Goal: Transaction & Acquisition: Book appointment/travel/reservation

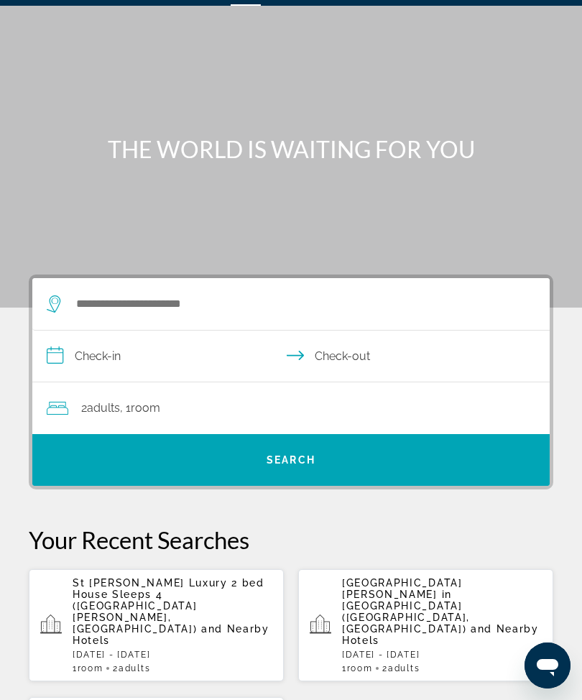
scroll to position [38, 0]
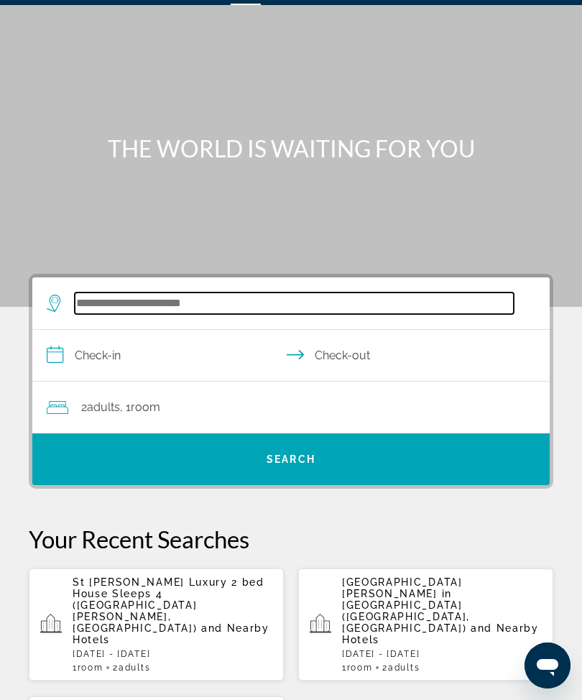
click at [235, 308] on input "Search widget" at bounding box center [294, 304] width 439 height 22
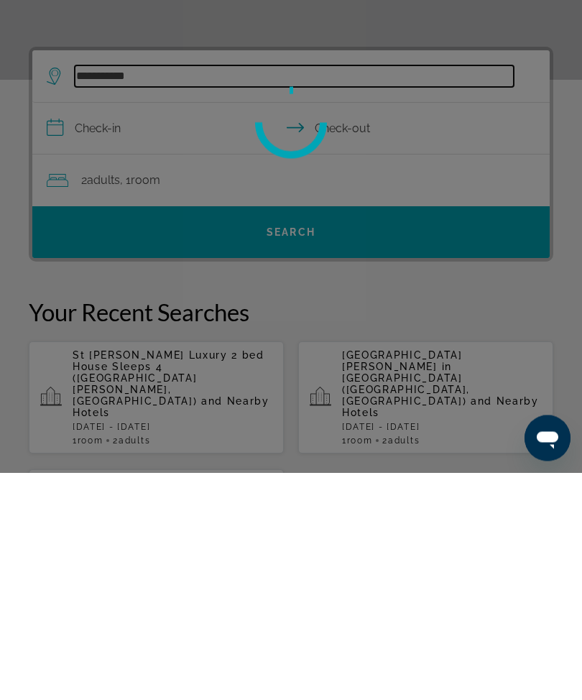
type input "**********"
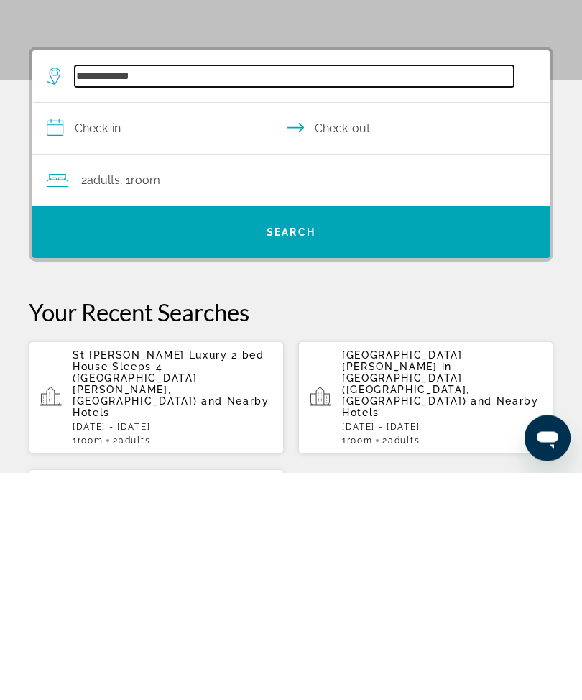
scroll to position [265, 0]
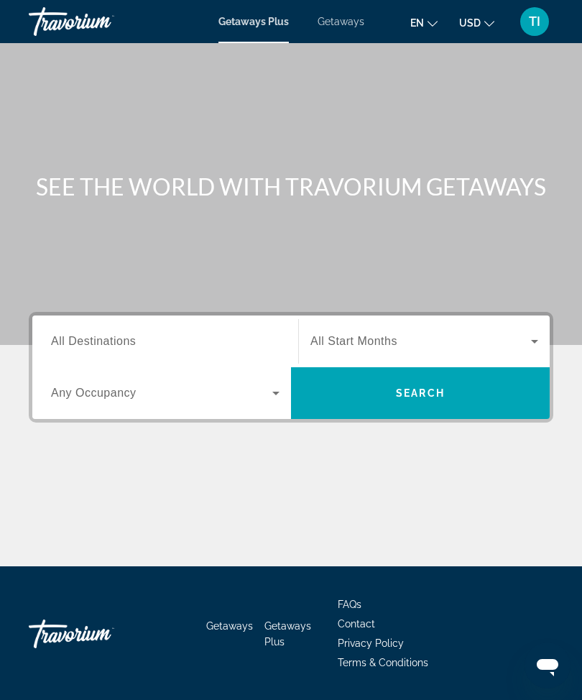
click at [345, 9] on div "Getaways Plus Getaways en English Español Français Italiano Português русский U…" at bounding box center [291, 21] width 582 height 37
click at [347, 17] on span "Getaways" at bounding box center [341, 21] width 47 height 11
click at [235, 333] on input "Destination All Destinations" at bounding box center [165, 341] width 229 height 17
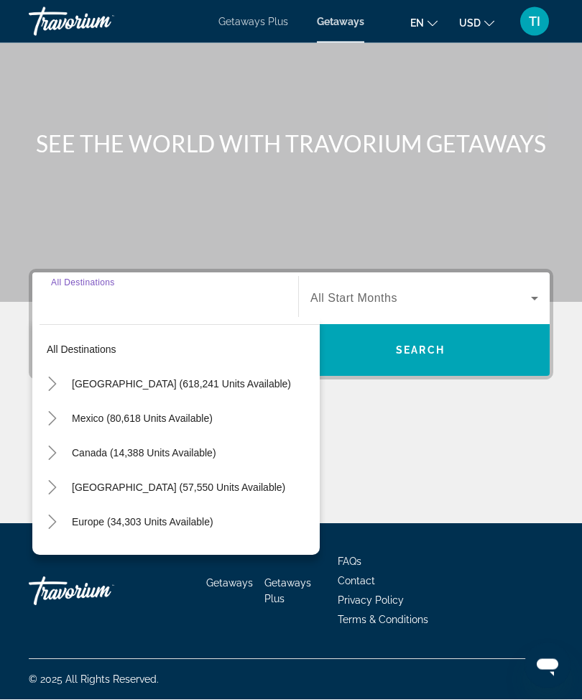
click at [47, 372] on mat-icon "Toggle United States (618,241 units available)" at bounding box center [52, 384] width 25 height 25
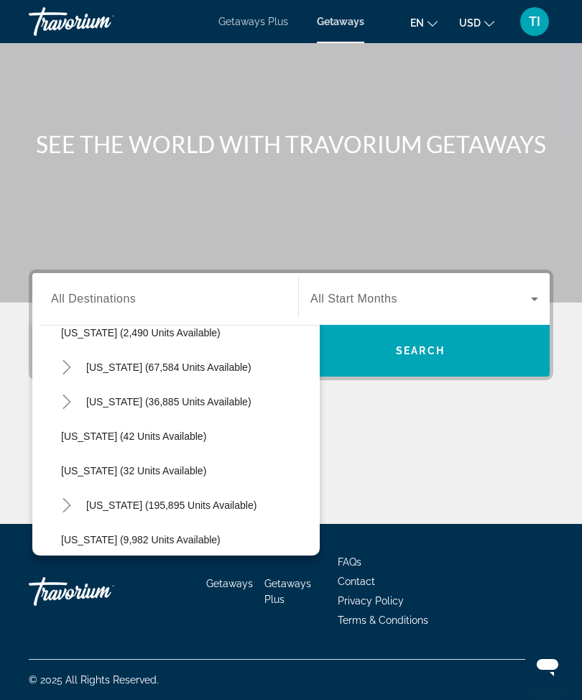
scroll to position [106, 0]
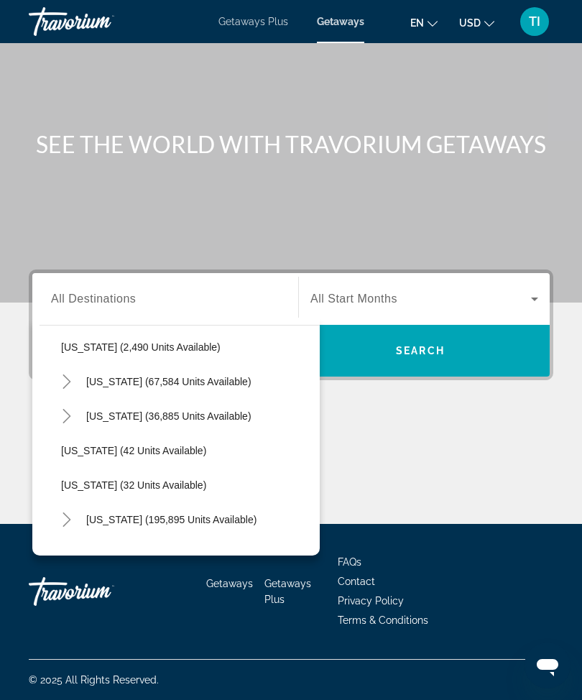
click at [62, 377] on icon "Toggle California (67,584 units available)" at bounding box center [67, 381] width 14 height 14
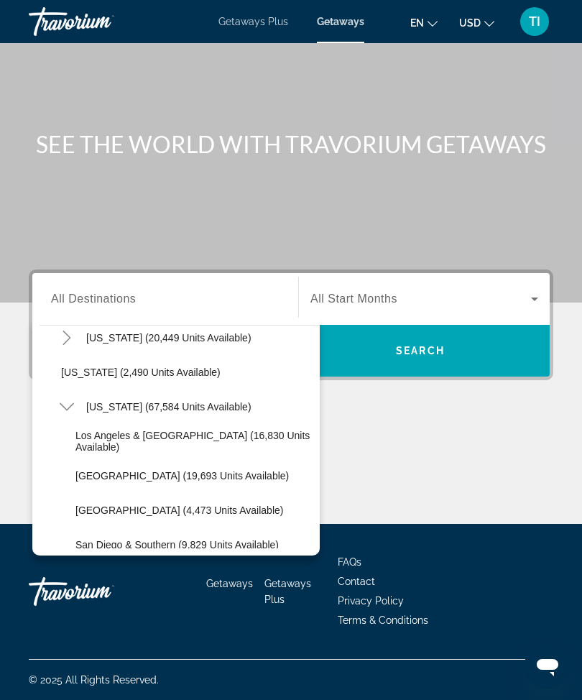
scroll to position [83, 0]
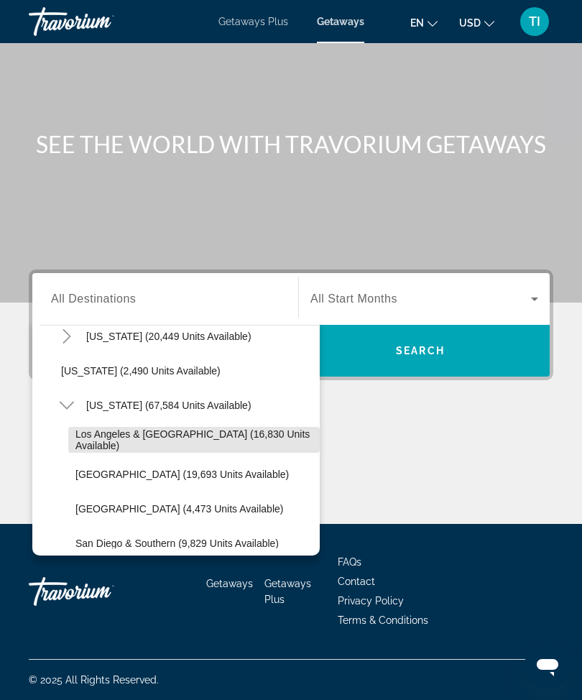
click at [257, 433] on span "Los Angeles & Anaheim (16,830 units available)" at bounding box center [193, 439] width 237 height 23
type input "**********"
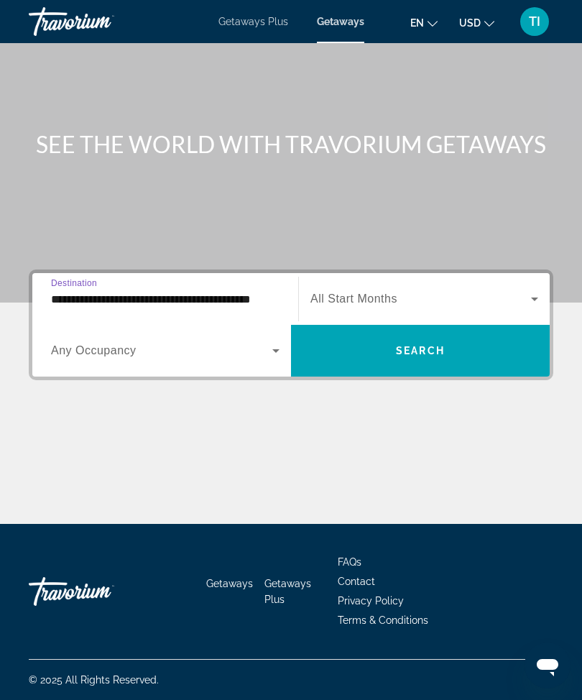
click at [392, 290] on span "Search widget" at bounding box center [420, 298] width 221 height 17
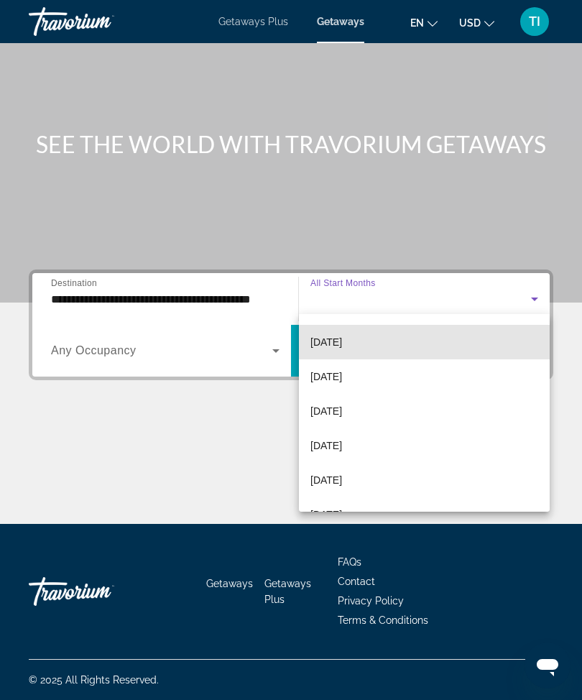
scroll to position [172, 0]
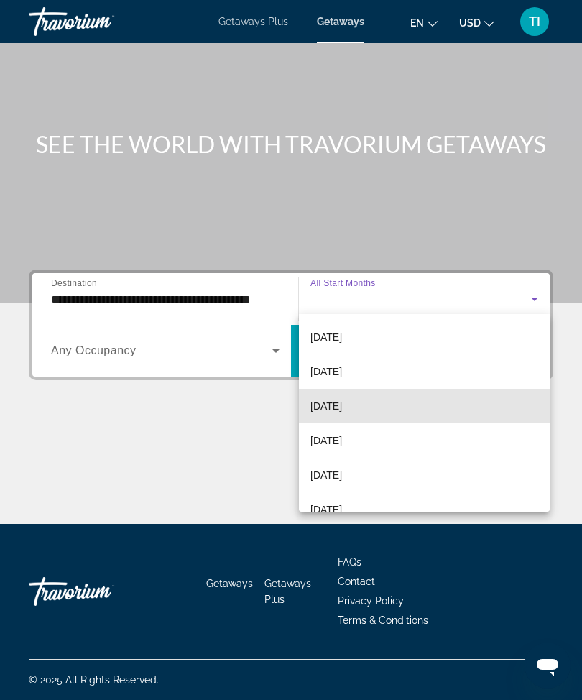
click at [374, 402] on mat-option "March 2026" at bounding box center [424, 406] width 251 height 34
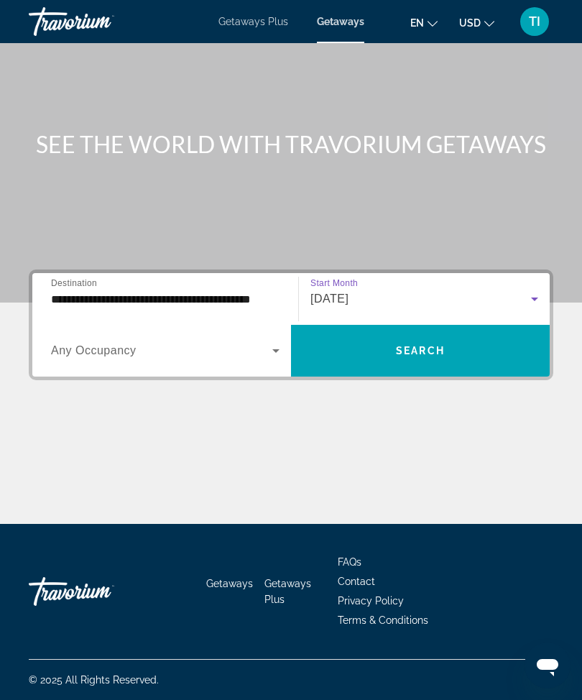
click at [449, 350] on span "Search widget" at bounding box center [420, 350] width 259 height 34
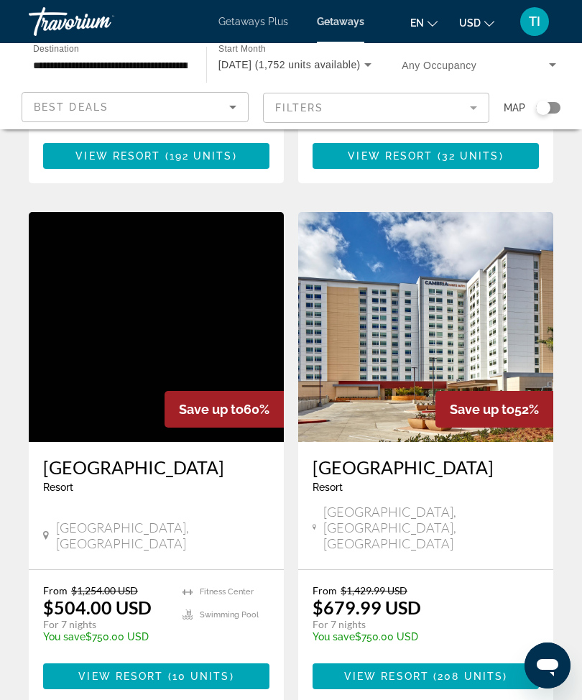
scroll to position [2750, 0]
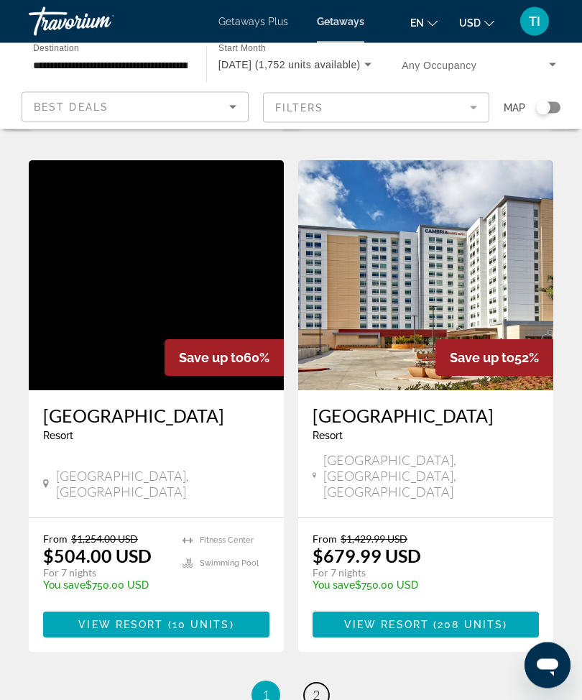
click at [319, 688] on span "2" at bounding box center [316, 696] width 7 height 16
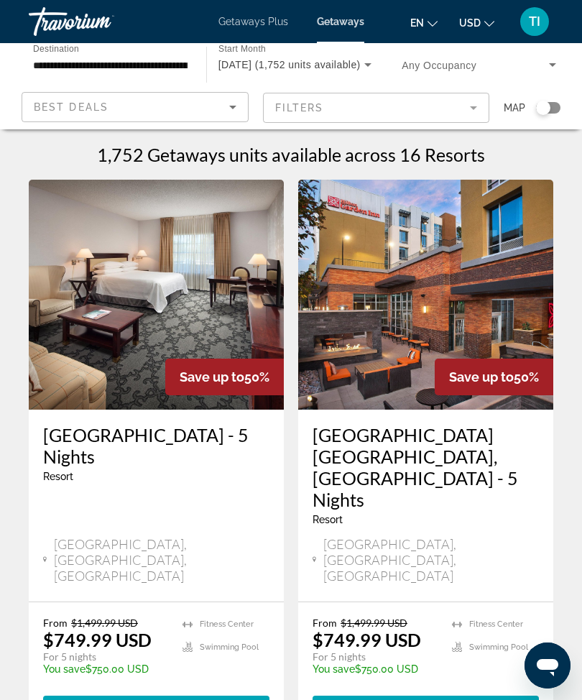
click at [271, 21] on span "Getaways Plus" at bounding box center [253, 21] width 70 height 11
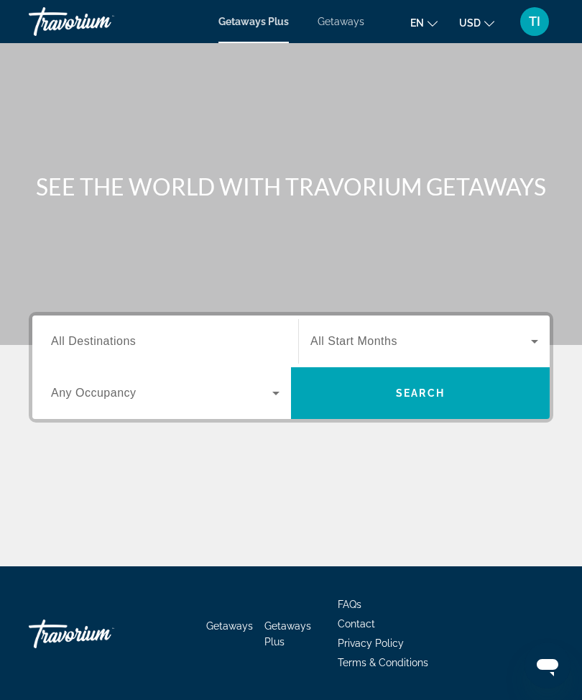
click at [208, 338] on input "Destination All Destinations" at bounding box center [165, 341] width 229 height 17
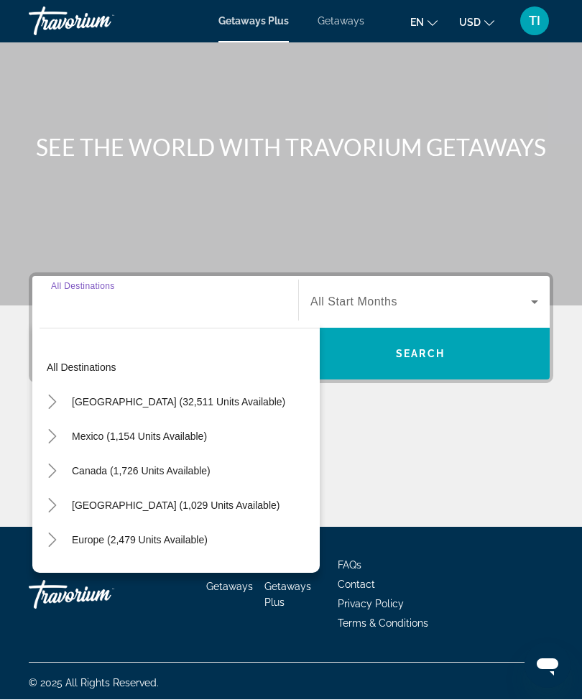
scroll to position [47, 0]
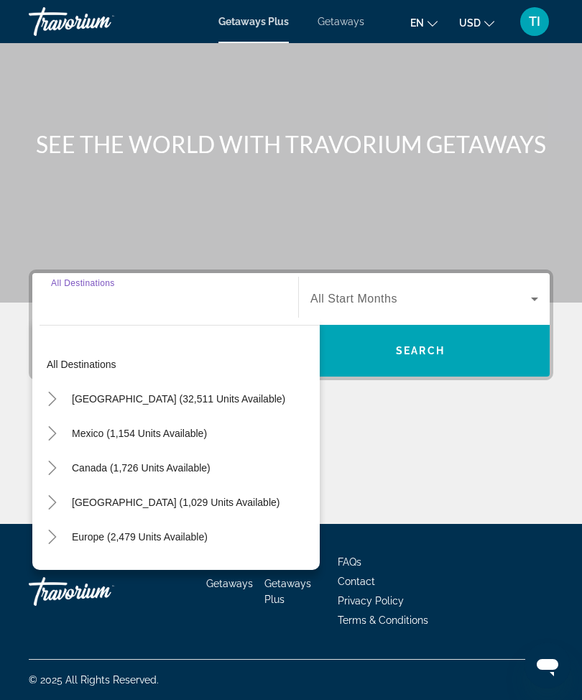
click at [57, 392] on icon "Toggle United States (32,511 units available)" at bounding box center [52, 399] width 14 height 14
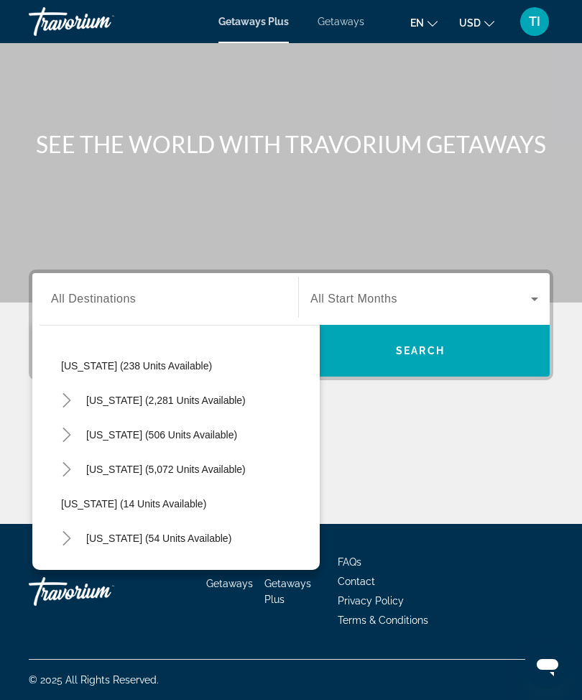
scroll to position [104, 0]
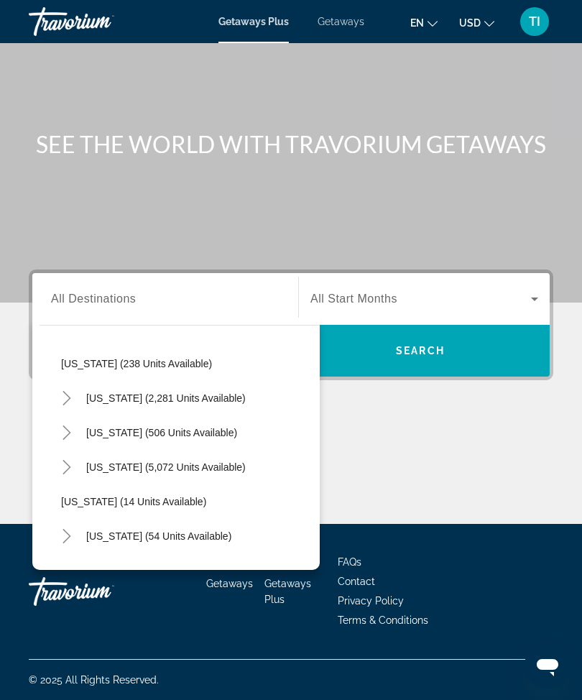
click at [60, 391] on icon "Toggle California (2,281 units available)" at bounding box center [67, 398] width 14 height 14
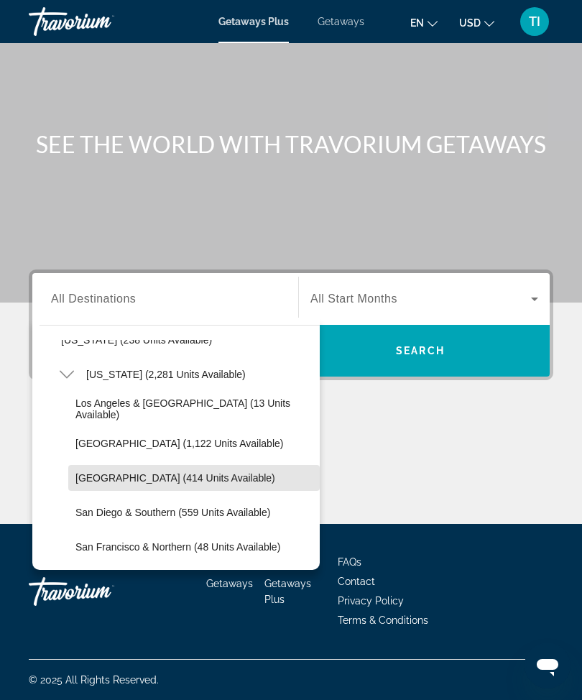
scroll to position [129, 0]
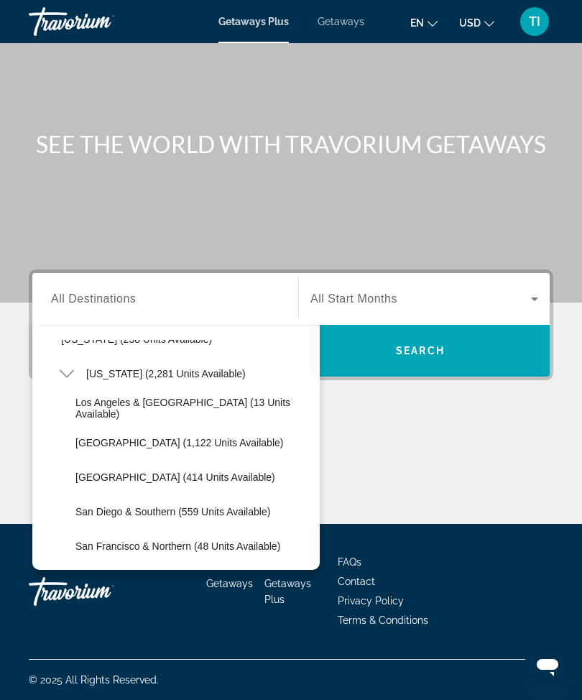
click at [228, 404] on span "Los Angeles & Anaheim (13 units available)" at bounding box center [193, 408] width 237 height 23
type input "**********"
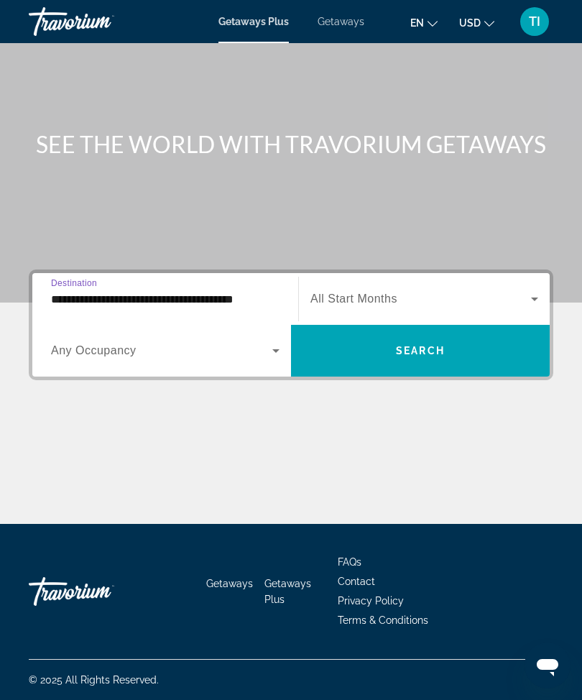
click at [421, 295] on span "Search widget" at bounding box center [420, 298] width 221 height 17
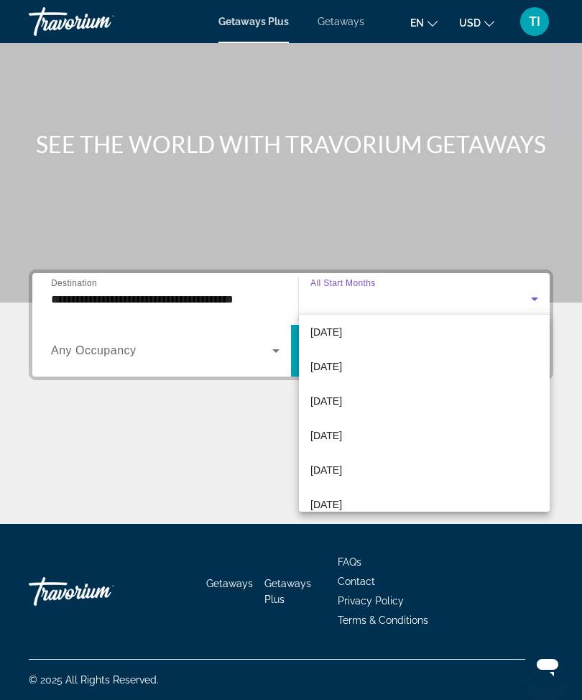
scroll to position [116, 0]
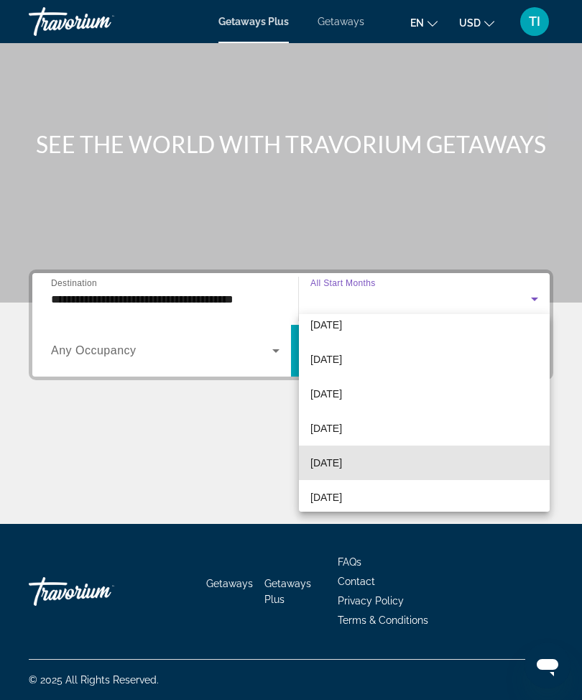
click at [393, 461] on mat-option "March 2026" at bounding box center [424, 463] width 251 height 34
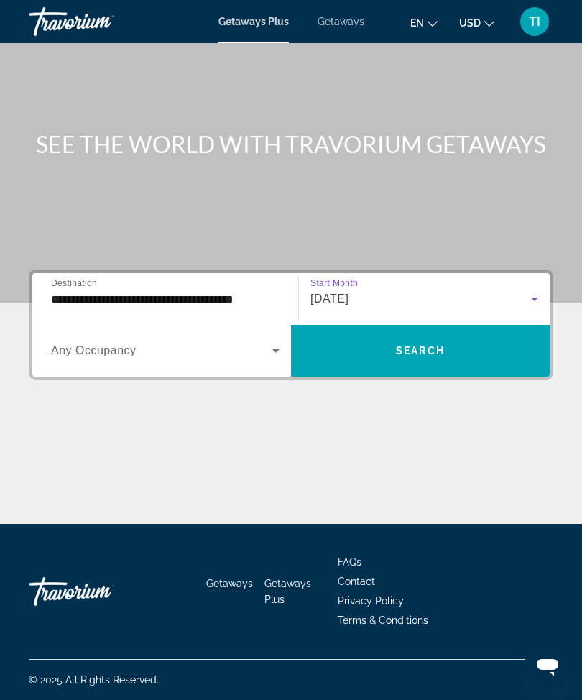
click at [459, 346] on span "Search widget" at bounding box center [420, 350] width 259 height 34
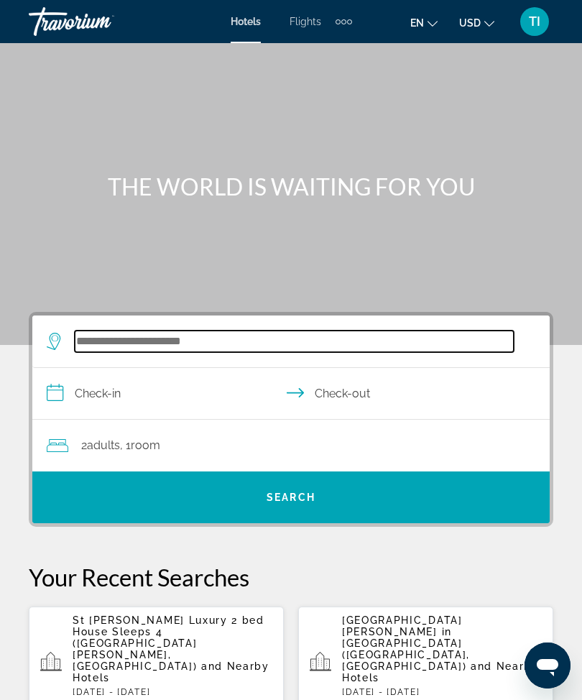
click at [241, 352] on input "Search widget" at bounding box center [294, 342] width 439 height 22
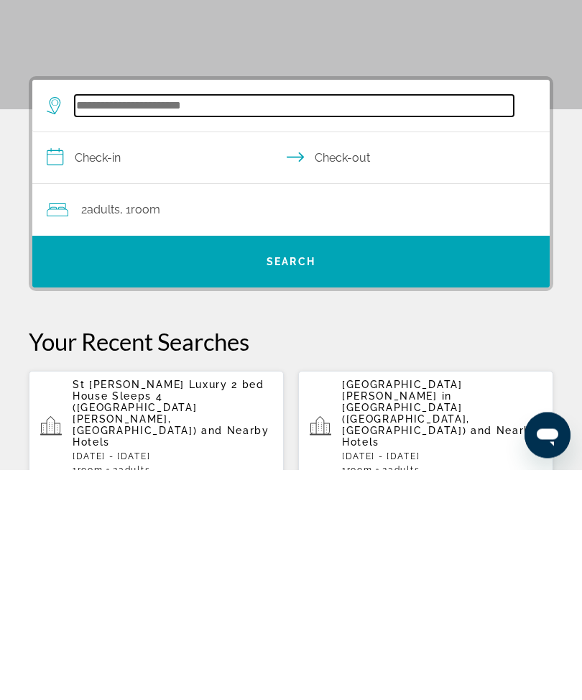
scroll to position [34, 0]
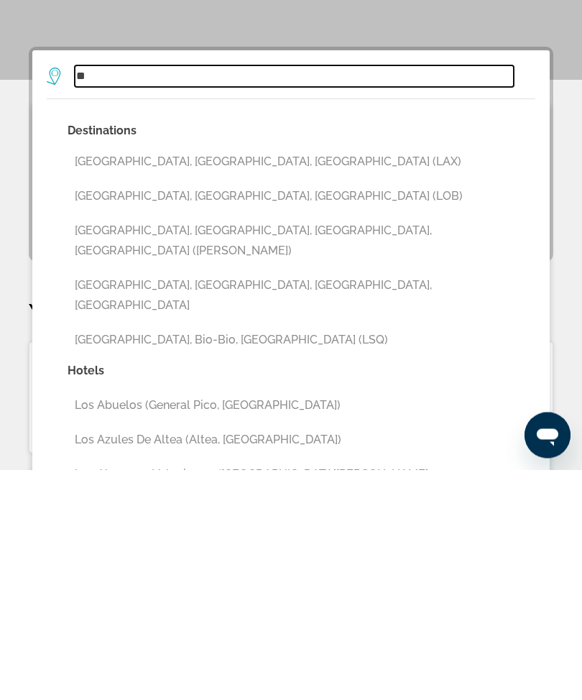
type input "*"
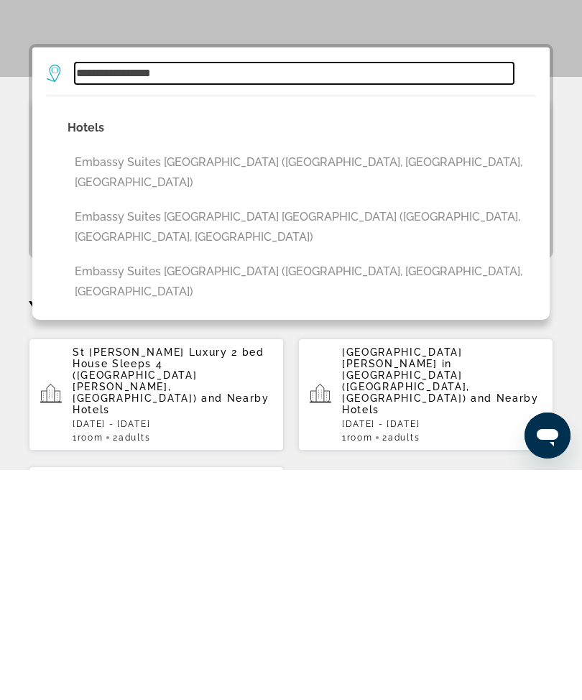
scroll to position [46, 0]
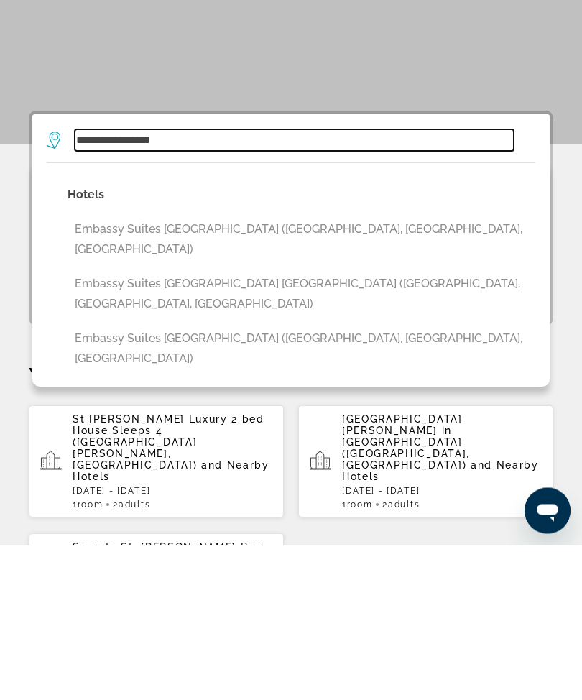
click at [254, 285] on input "**********" at bounding box center [294, 296] width 439 height 22
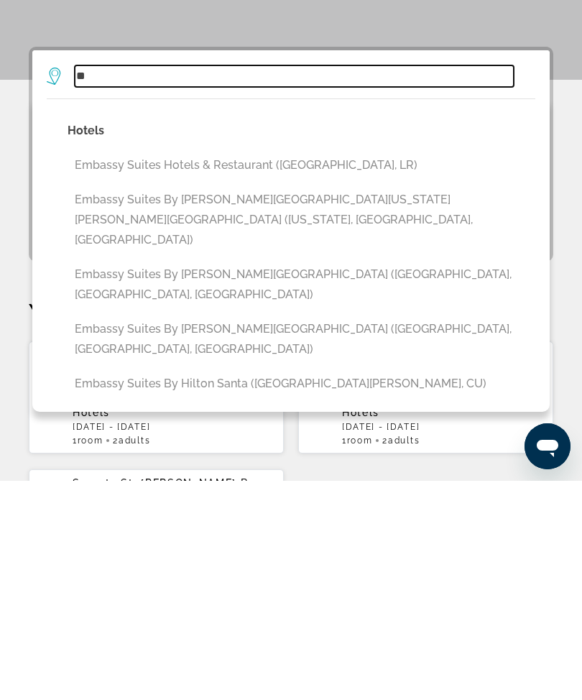
type input "*"
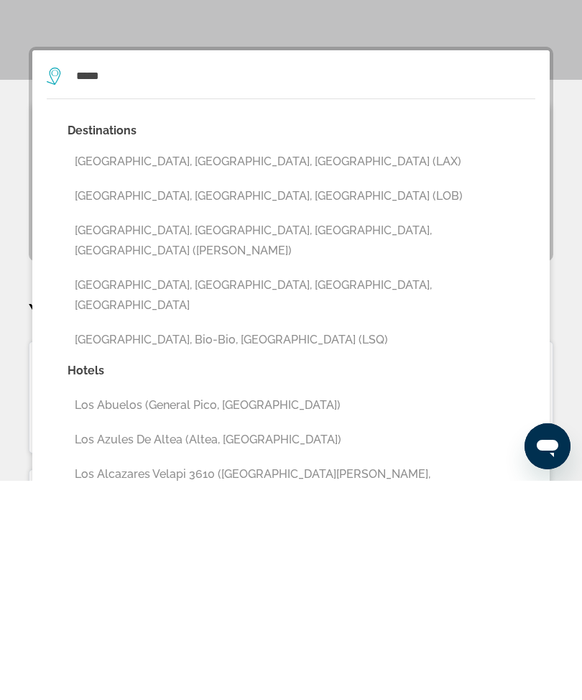
click at [273, 367] on button "[GEOGRAPHIC_DATA], [GEOGRAPHIC_DATA], [GEOGRAPHIC_DATA] (LAX)" at bounding box center [302, 380] width 468 height 27
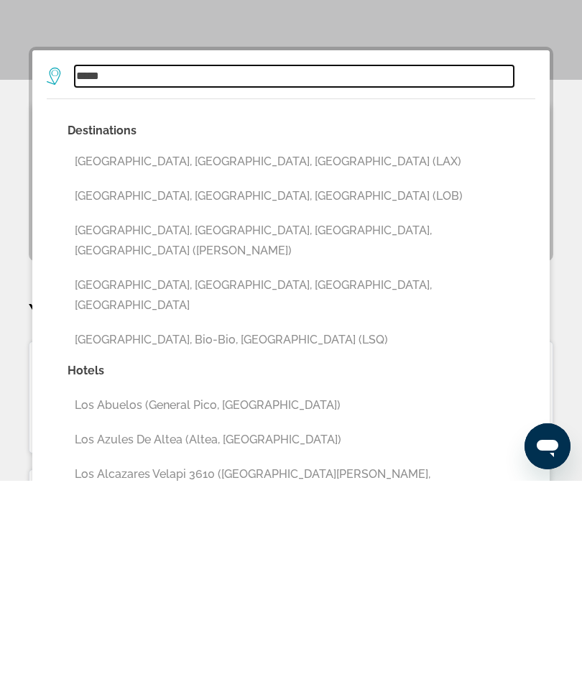
type input "**********"
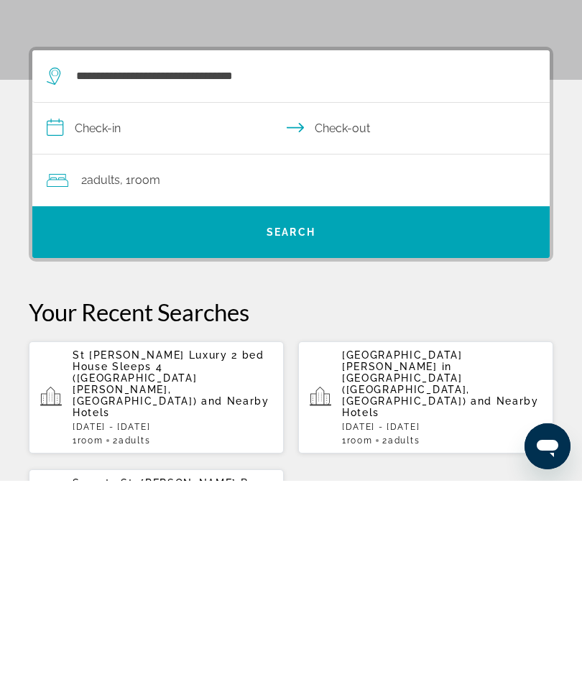
click at [211, 322] on input "**********" at bounding box center [293, 349] width 523 height 55
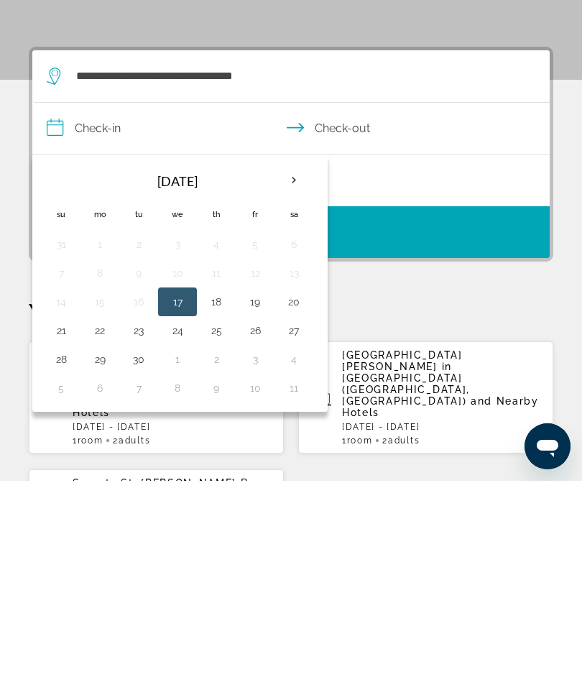
scroll to position [265, 0]
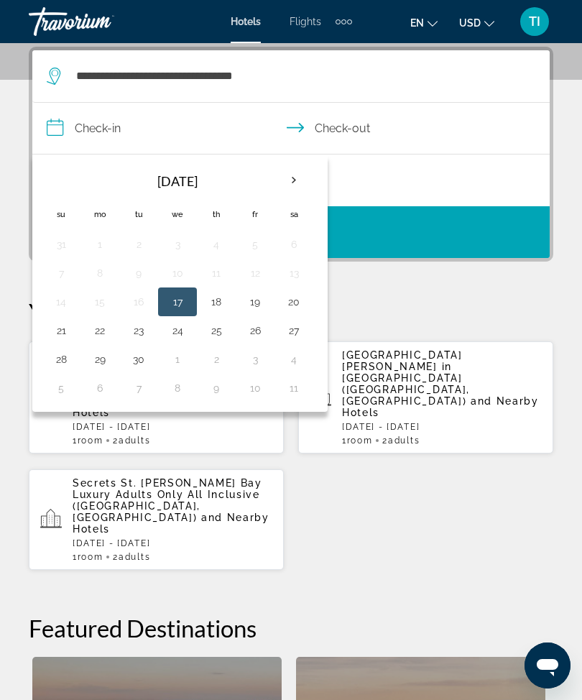
click at [290, 165] on th "Next month" at bounding box center [294, 181] width 39 height 32
click at [288, 168] on th "Next month" at bounding box center [294, 181] width 39 height 32
click at [293, 167] on th "Next month" at bounding box center [294, 181] width 39 height 32
click at [294, 170] on th "Next month" at bounding box center [294, 181] width 39 height 32
click at [296, 172] on th "Next month" at bounding box center [294, 181] width 39 height 32
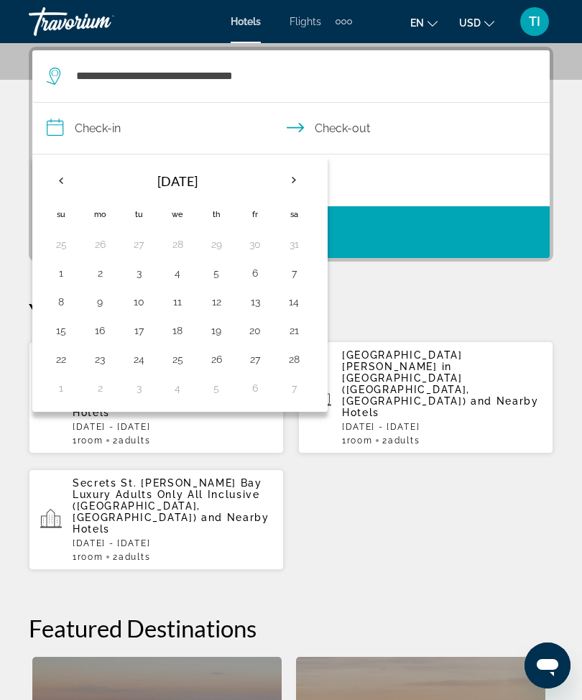
click at [300, 175] on th "Next month" at bounding box center [294, 181] width 39 height 32
click at [301, 174] on th "Next month" at bounding box center [294, 181] width 39 height 32
click at [78, 162] on div "[DATE] Su Mo Tu We Th Fr Sa 29 30 31 1 2 3 4 5 6 7 8 9 10 11 12 13 14 15 16 17 …" at bounding box center [180, 283] width 284 height 246
click at [52, 181] on th "Previous month" at bounding box center [61, 181] width 39 height 32
click at [253, 295] on button "13" at bounding box center [255, 302] width 23 height 20
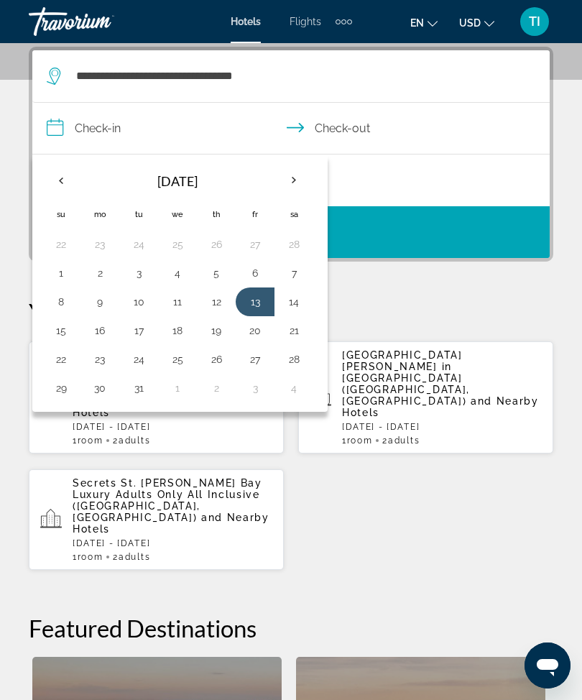
click at [64, 326] on button "15" at bounding box center [61, 331] width 23 height 20
type input "**********"
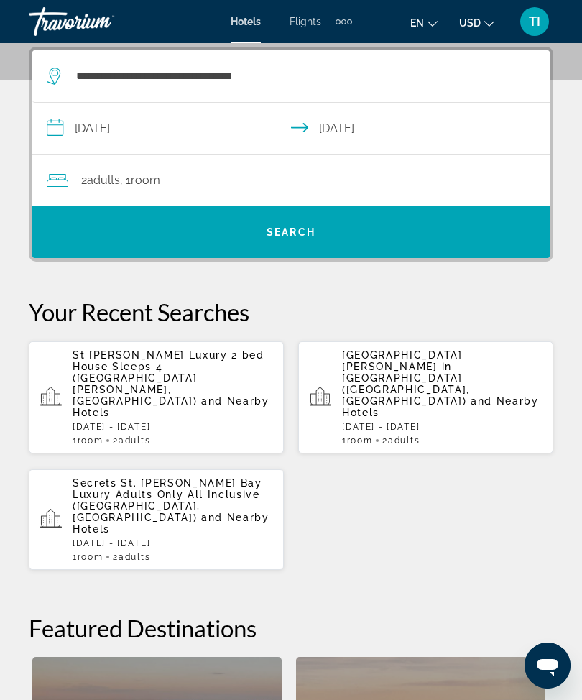
click at [395, 218] on span "Search widget" at bounding box center [290, 232] width 517 height 34
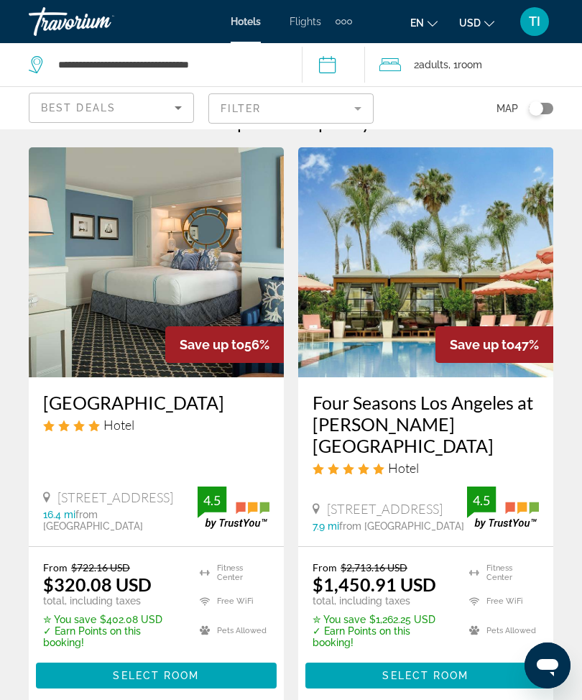
scroll to position [38, 0]
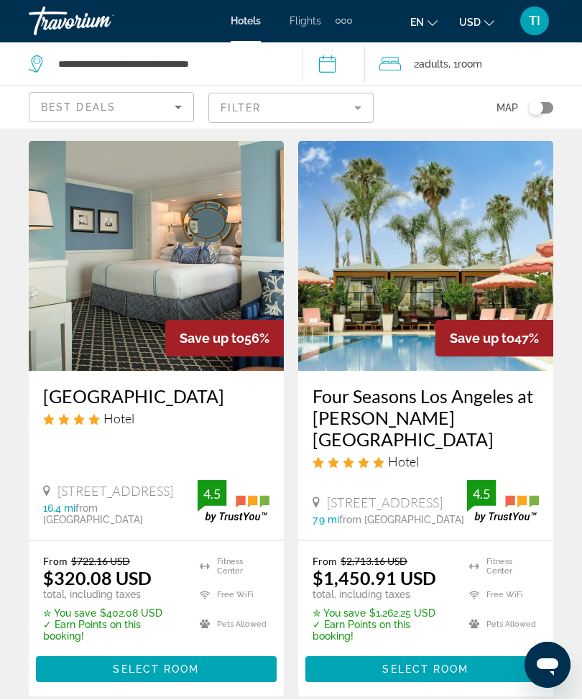
click at [318, 93] on mat-form-field "Filter" at bounding box center [290, 108] width 165 height 30
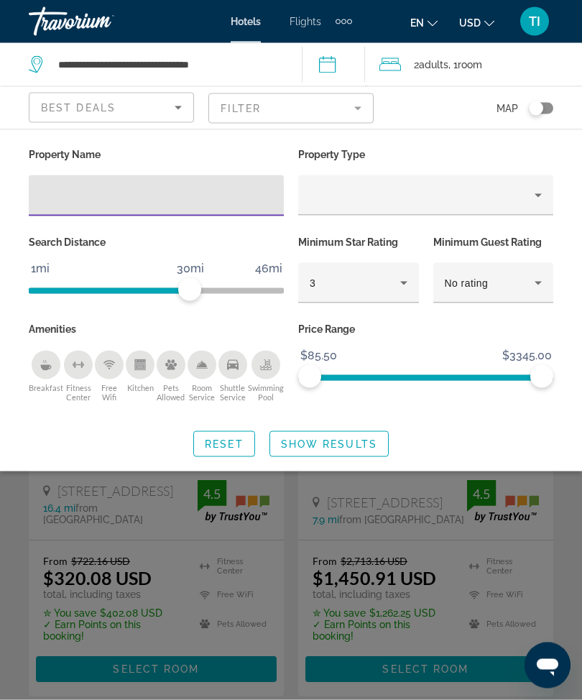
click at [533, 180] on div "Hotel Filters" at bounding box center [426, 195] width 232 height 40
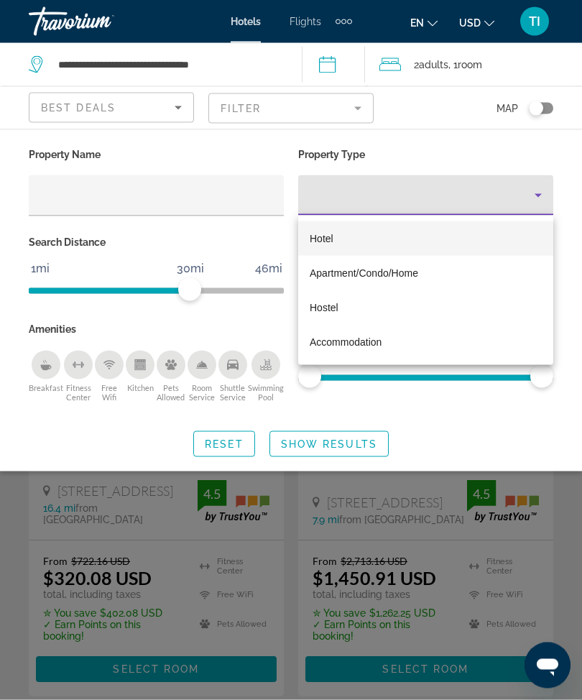
scroll to position [39, 0]
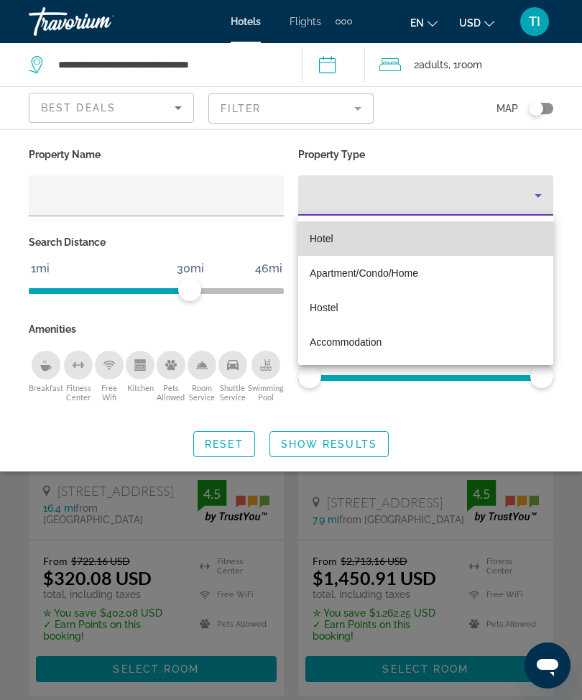
click at [387, 231] on mat-option "Hotel" at bounding box center [425, 238] width 255 height 34
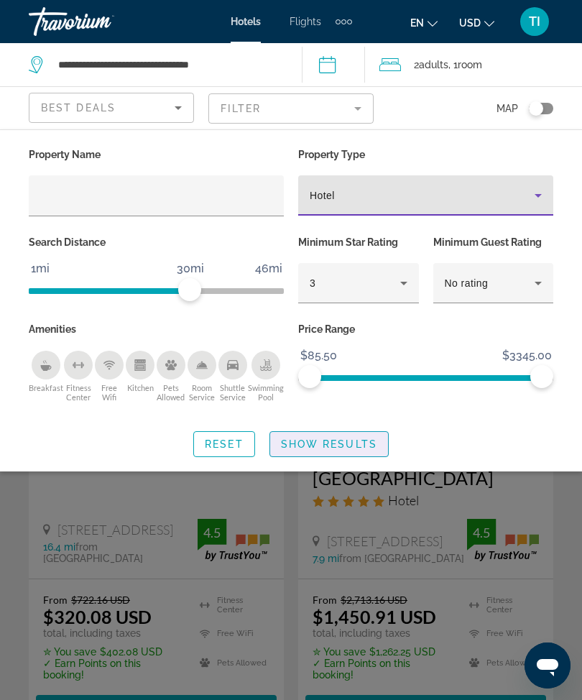
click at [359, 470] on div "Search widget" at bounding box center [291, 458] width 582 height 484
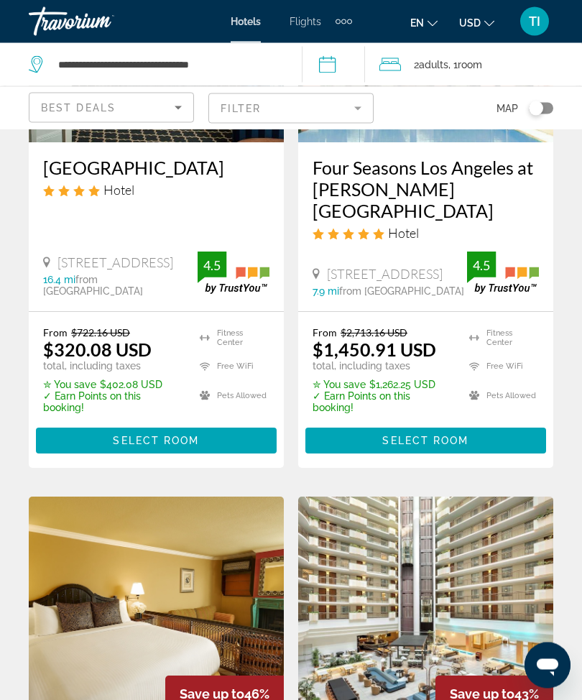
scroll to position [263, 0]
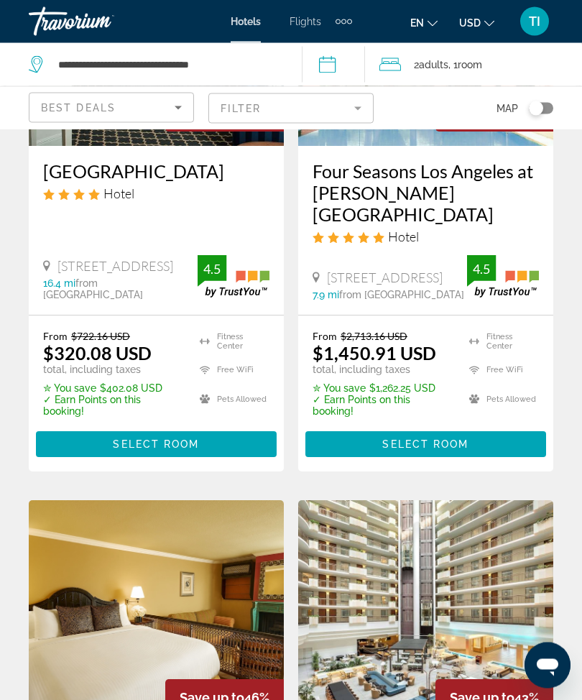
click at [327, 102] on mat-form-field "Filter" at bounding box center [290, 108] width 165 height 30
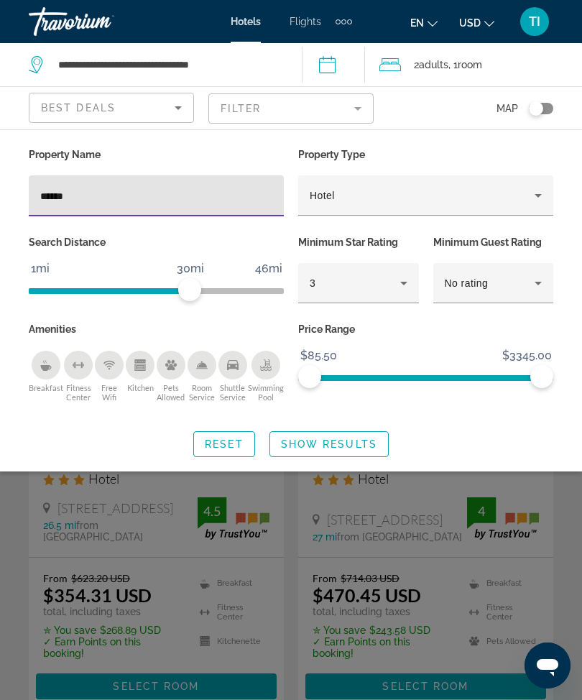
type input "*******"
click at [356, 438] on span "Show Results" at bounding box center [329, 443] width 96 height 11
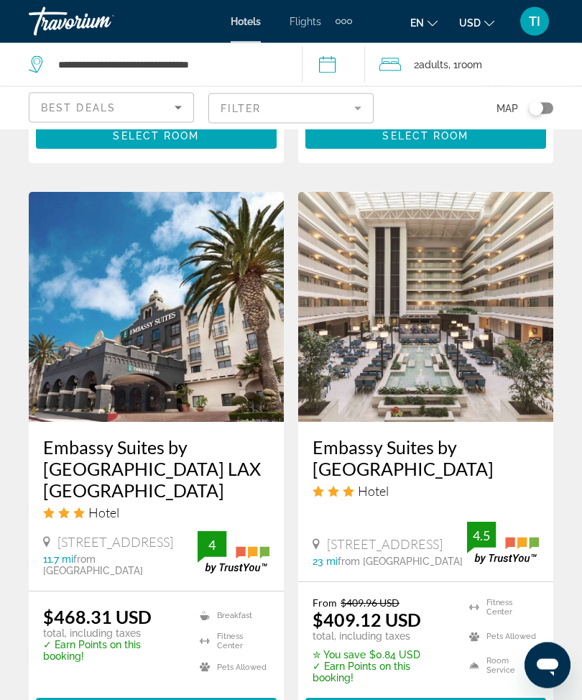
scroll to position [1734, 0]
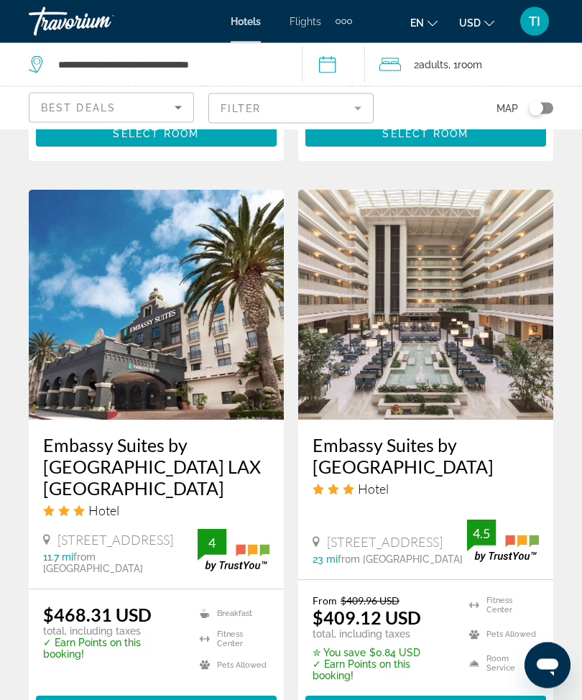
click at [225, 699] on span "Main content" at bounding box center [156, 709] width 241 height 34
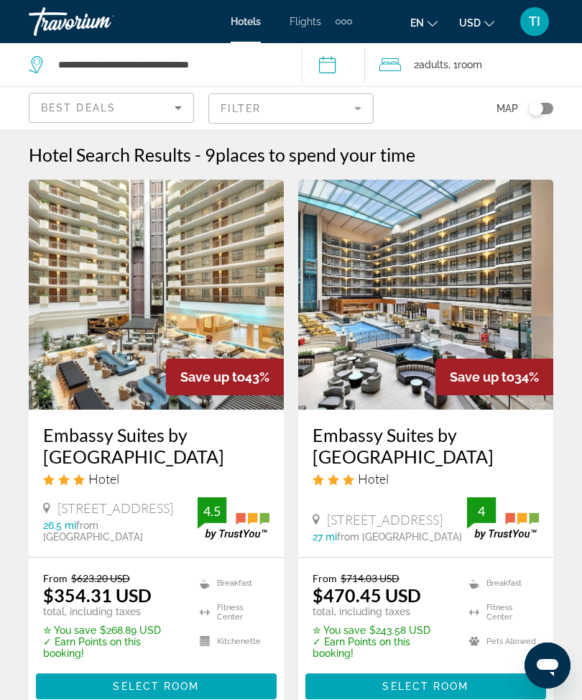
click at [337, 106] on mat-form-field "Filter" at bounding box center [290, 108] width 165 height 30
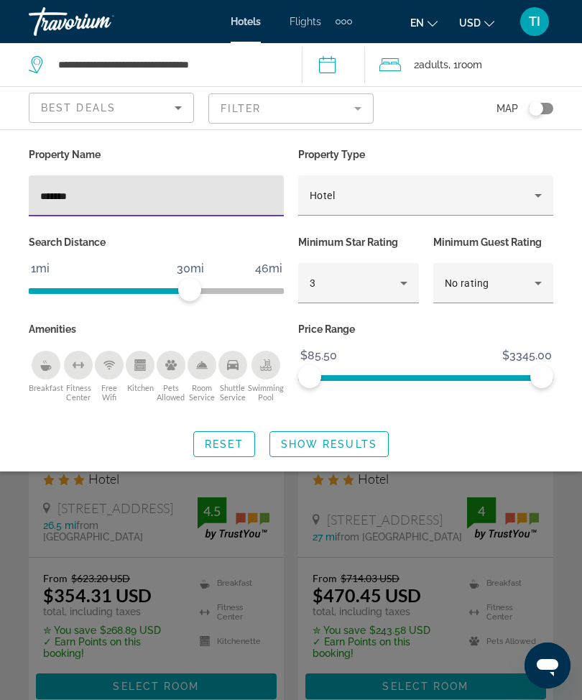
click at [188, 188] on input "*******" at bounding box center [156, 196] width 232 height 17
type input "*"
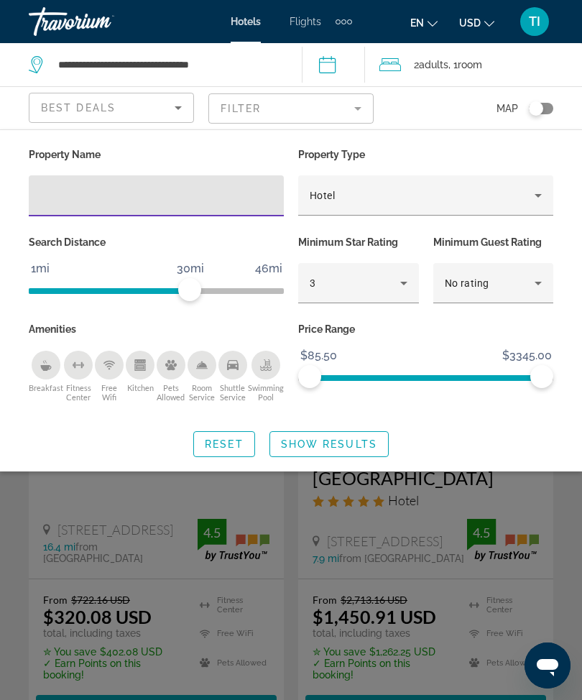
click at [392, 279] on div "3" at bounding box center [355, 283] width 91 height 17
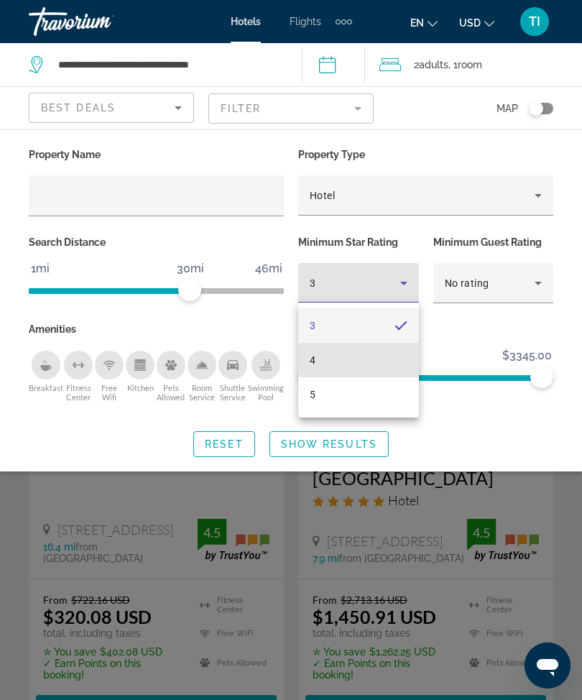
click at [370, 350] on mat-option "4" at bounding box center [358, 360] width 121 height 34
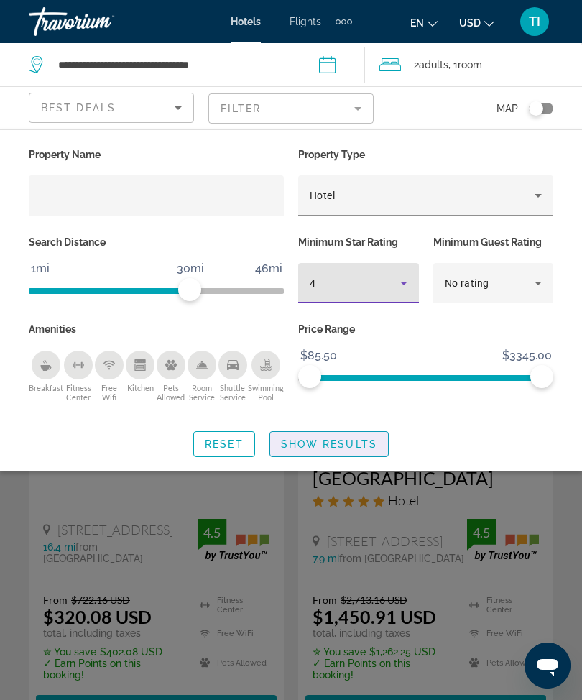
click at [347, 429] on span "Search widget" at bounding box center [329, 444] width 118 height 34
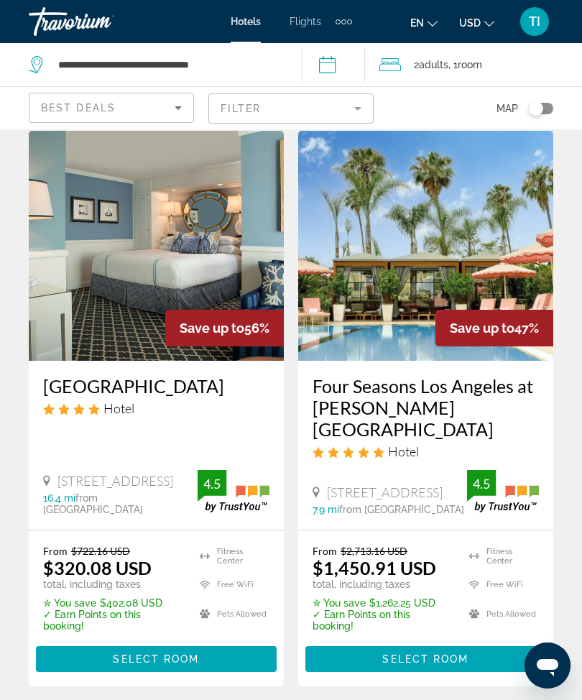
scroll to position [27, 0]
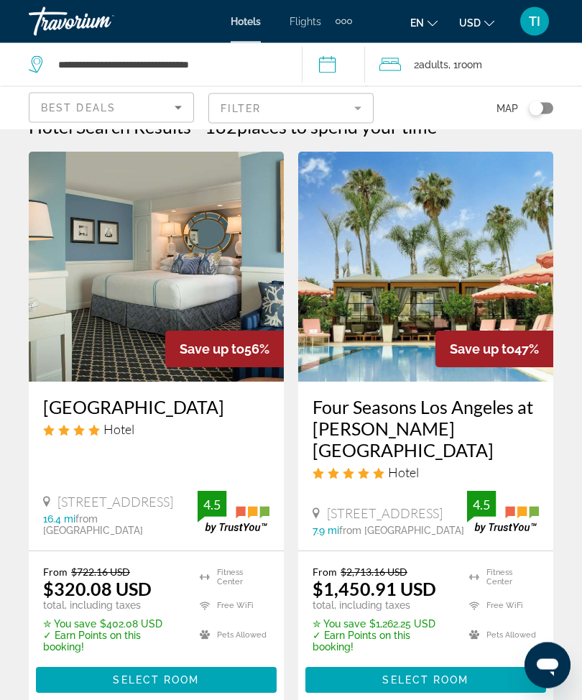
click at [162, 101] on div "Best Deals" at bounding box center [108, 107] width 134 height 17
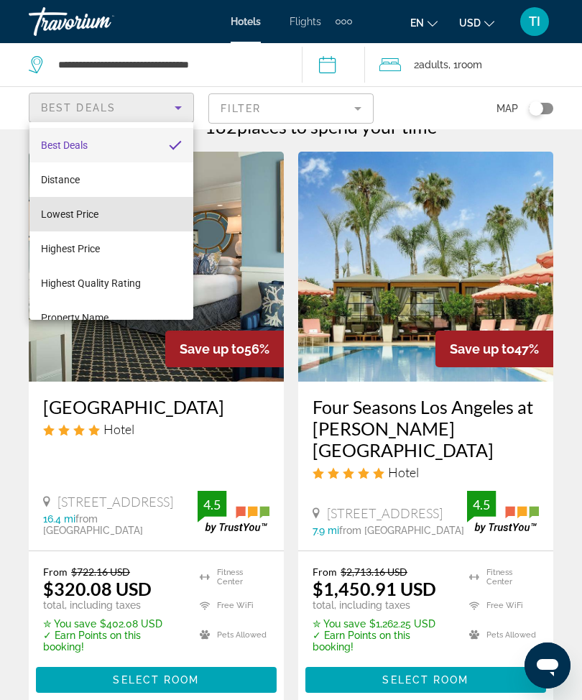
click at [123, 206] on mat-option "Lowest Price" at bounding box center [111, 214] width 164 height 34
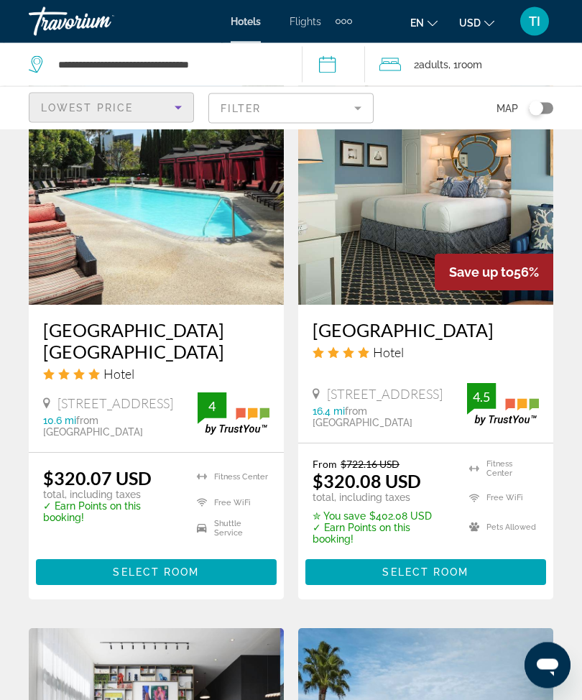
scroll to position [1798, 0]
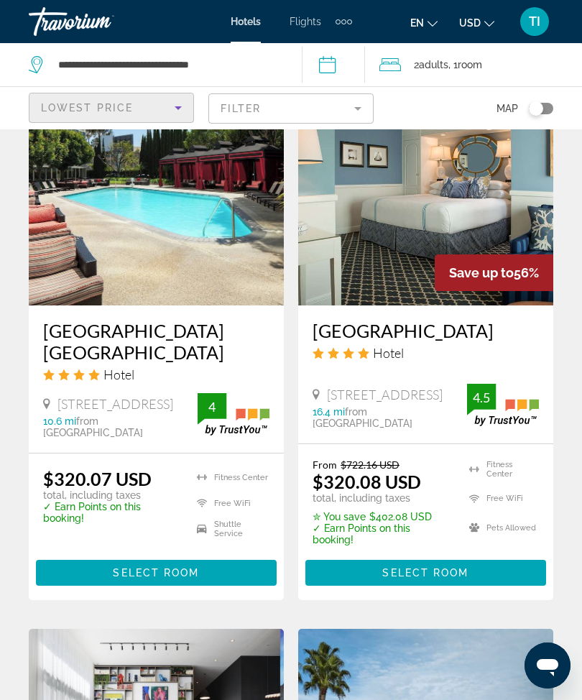
click at [458, 241] on img "Main content" at bounding box center [425, 190] width 255 height 230
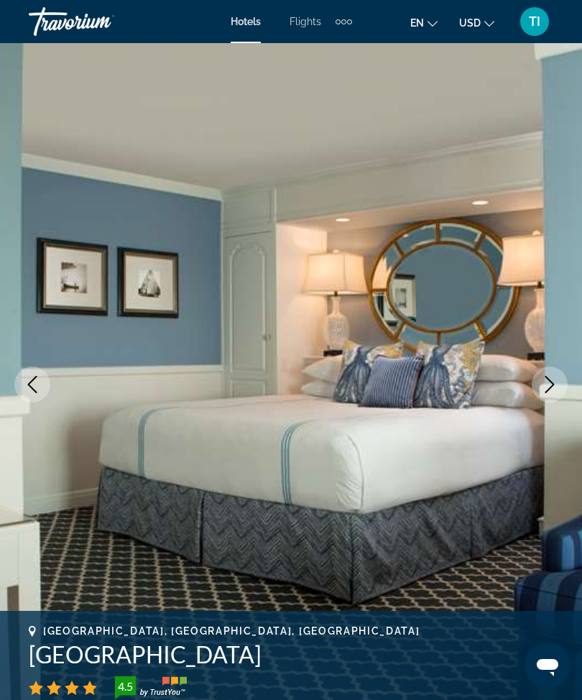
click at [542, 377] on icon "Next image" at bounding box center [549, 384] width 17 height 17
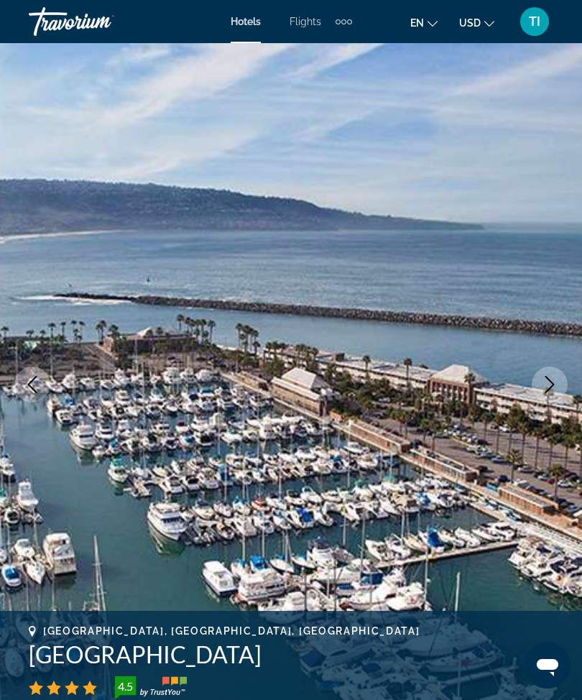
click at [546, 384] on icon "Next image" at bounding box center [549, 384] width 17 height 17
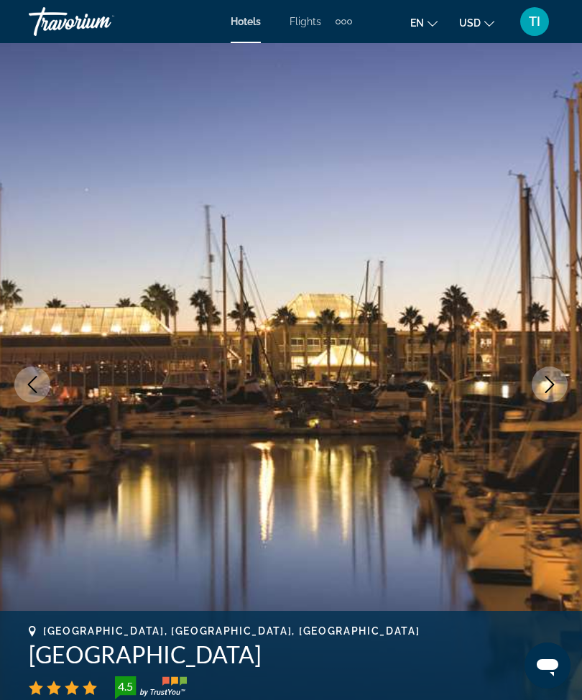
click at [540, 393] on button "Next image" at bounding box center [550, 385] width 36 height 36
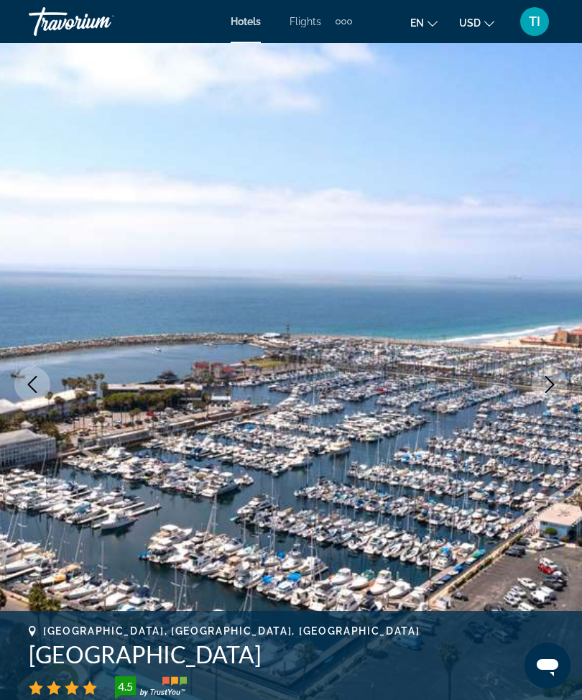
click at [548, 377] on icon "Next image" at bounding box center [549, 384] width 17 height 17
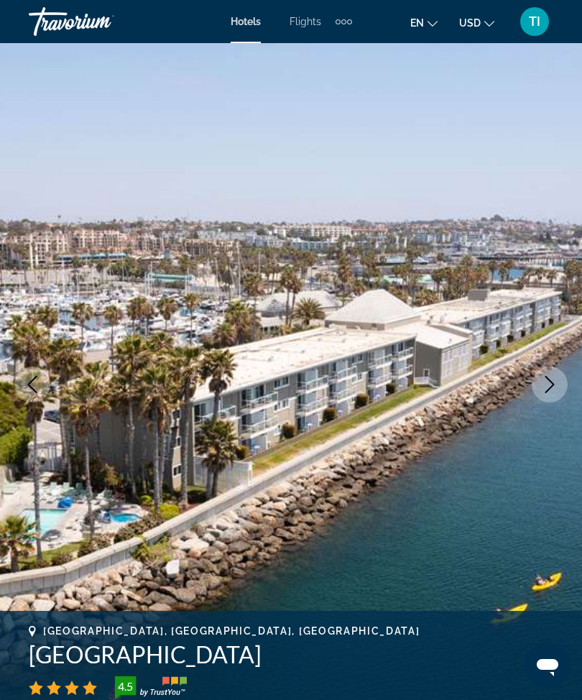
click at [546, 371] on button "Next image" at bounding box center [550, 385] width 36 height 36
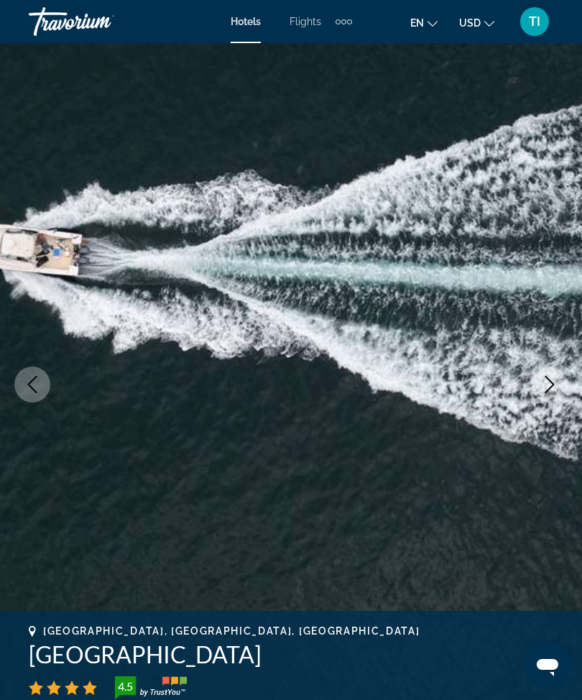
click at [554, 356] on img "Main content" at bounding box center [291, 384] width 582 height 683
click at [551, 377] on icon "Next image" at bounding box center [549, 384] width 17 height 17
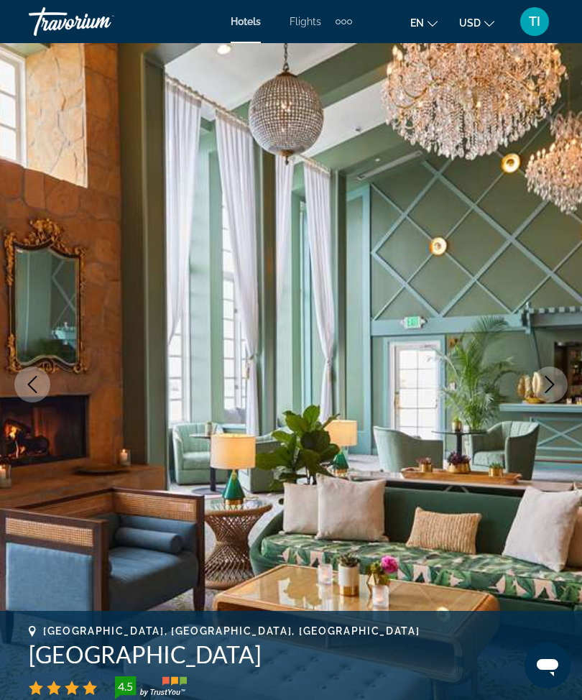
click at [556, 377] on icon "Next image" at bounding box center [549, 384] width 17 height 17
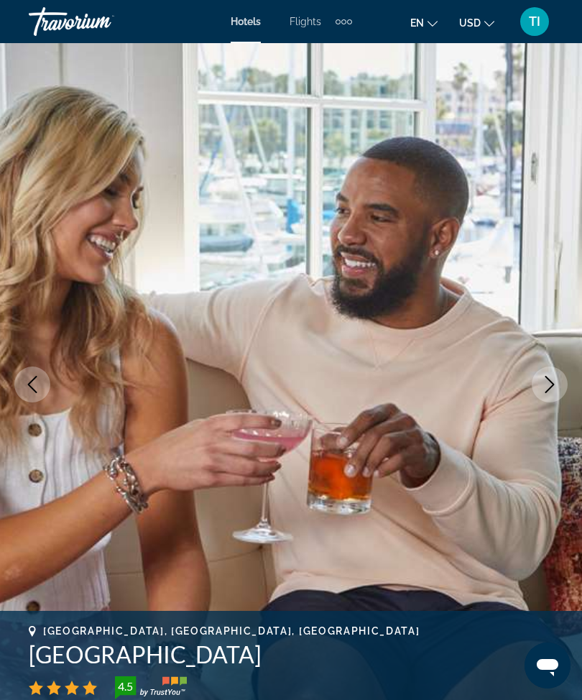
click at [556, 377] on icon "Next image" at bounding box center [549, 384] width 17 height 17
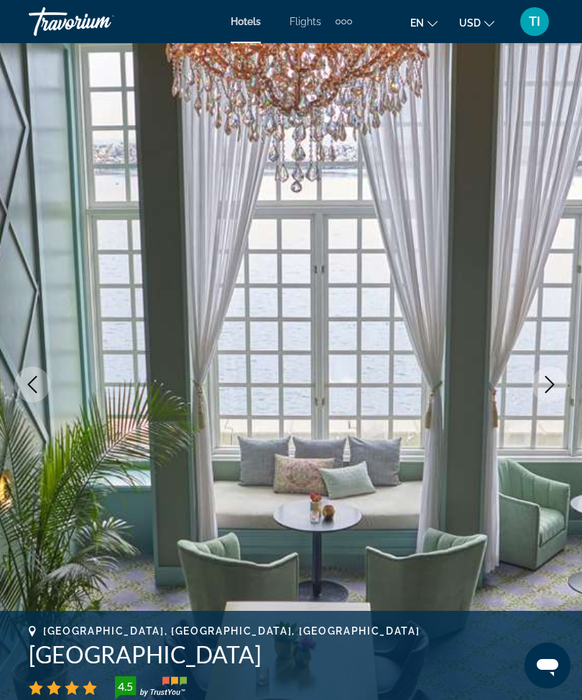
click at [553, 372] on button "Next image" at bounding box center [550, 385] width 36 height 36
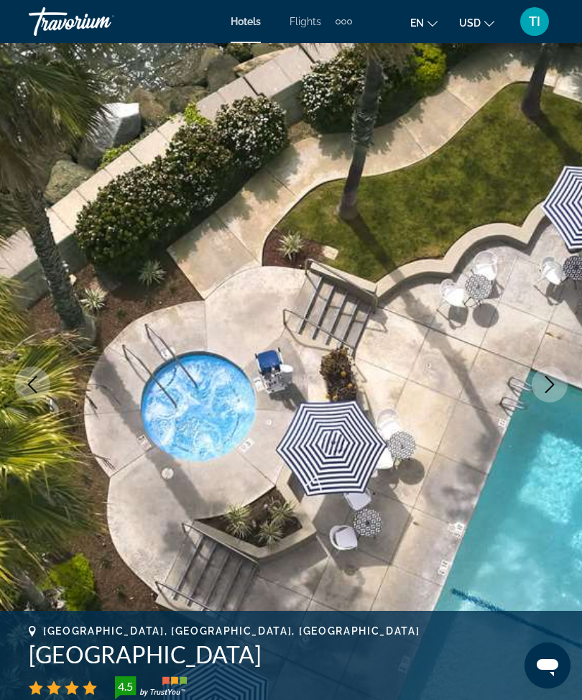
click at [553, 385] on icon "Next image" at bounding box center [550, 384] width 9 height 17
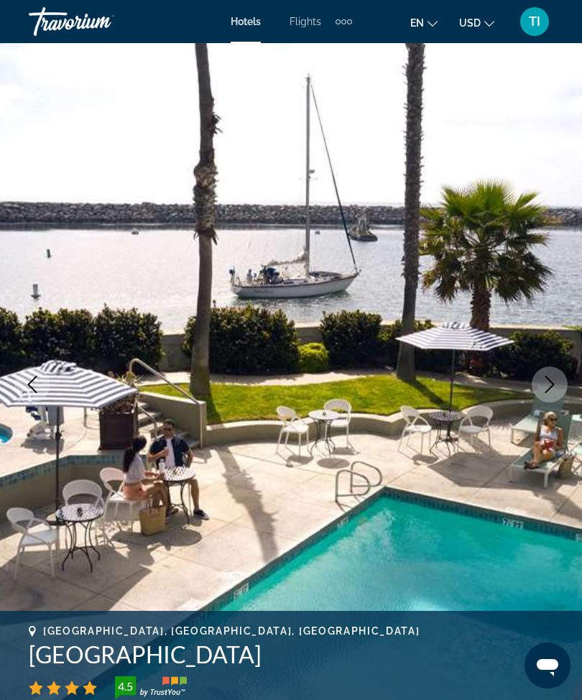
click at [554, 385] on icon "Next image" at bounding box center [550, 384] width 9 height 17
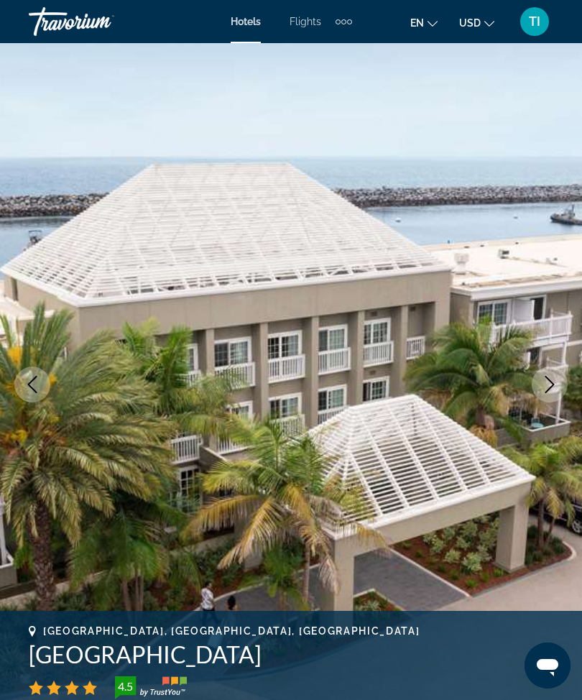
click at [551, 379] on icon "Next image" at bounding box center [549, 384] width 17 height 17
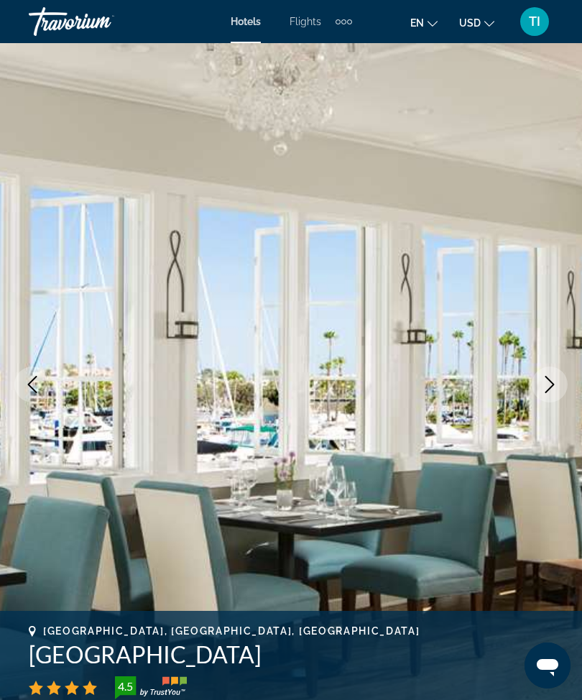
click at [549, 376] on icon "Next image" at bounding box center [549, 384] width 17 height 17
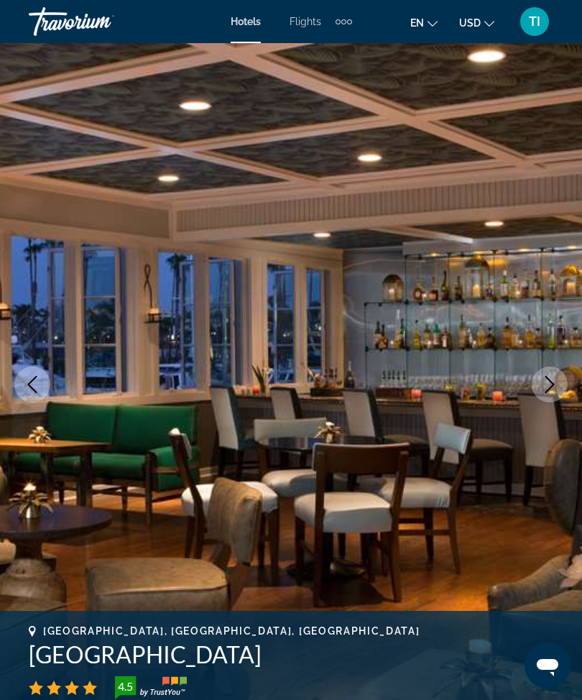
click at [548, 385] on icon "Next image" at bounding box center [549, 384] width 17 height 17
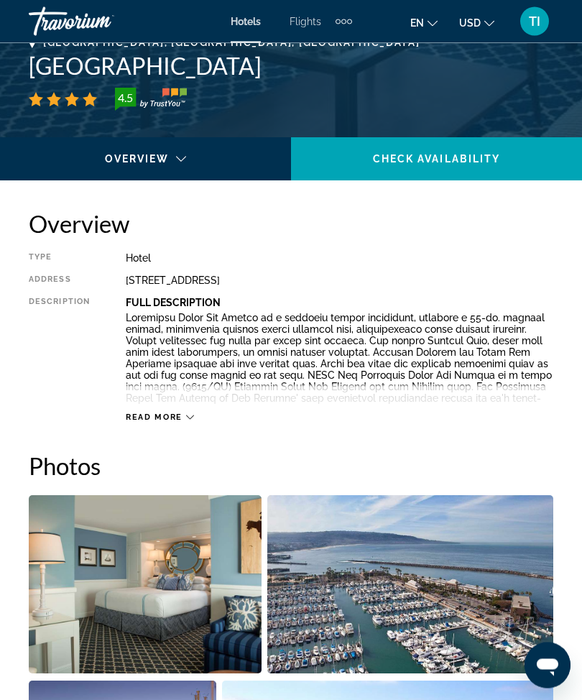
scroll to position [588, 0]
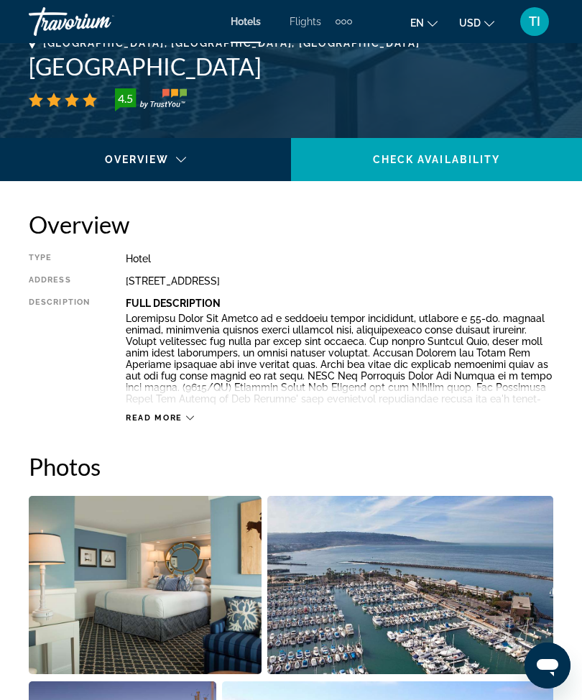
click at [183, 408] on div "Read more" at bounding box center [340, 404] width 428 height 40
click at [190, 414] on div "Read more" at bounding box center [160, 417] width 68 height 9
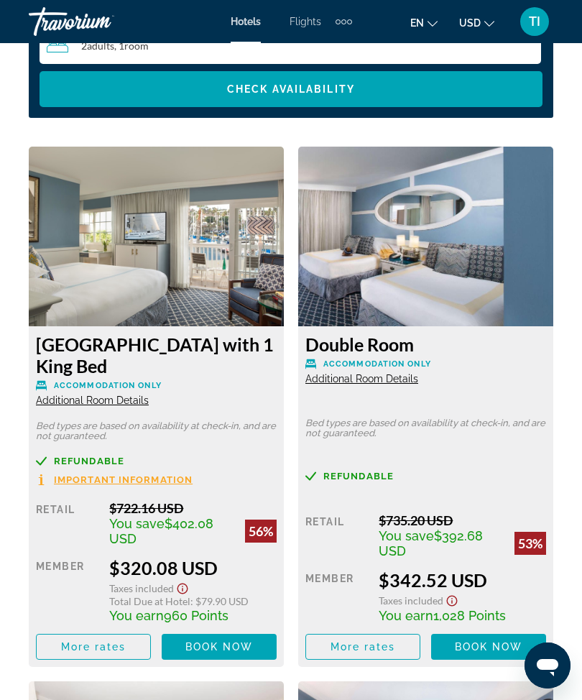
scroll to position [2700, 0]
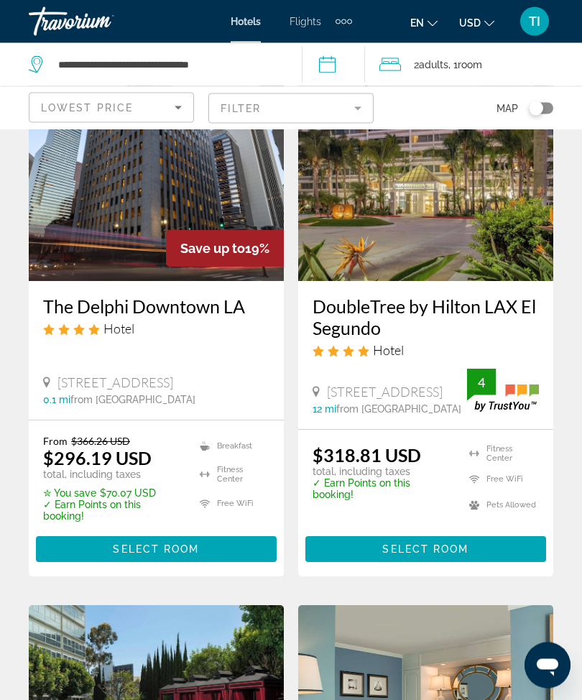
scroll to position [1263, 0]
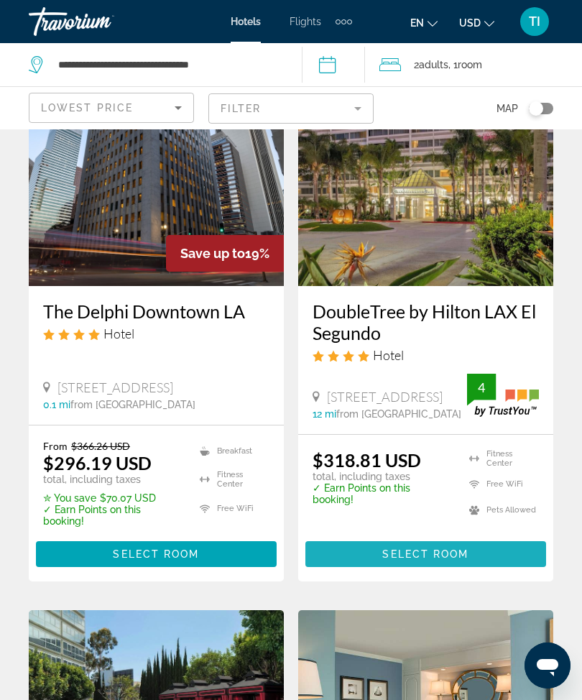
click at [492, 560] on span "Main content" at bounding box center [425, 554] width 241 height 34
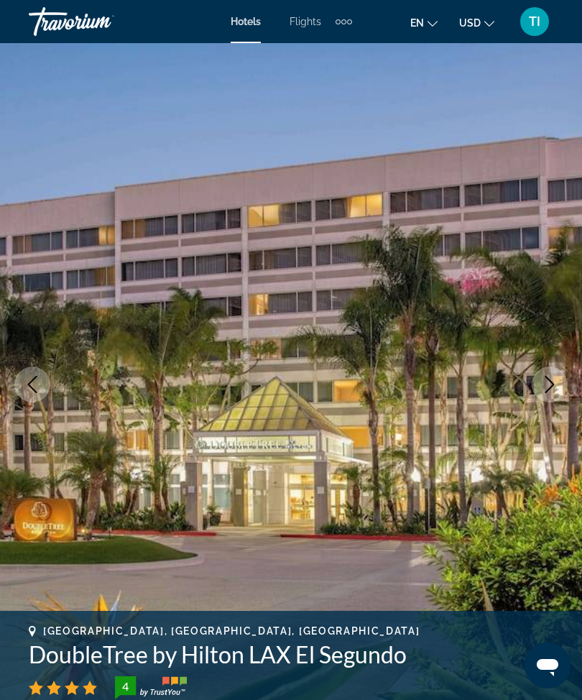
click at [551, 379] on icon "Next image" at bounding box center [549, 384] width 17 height 17
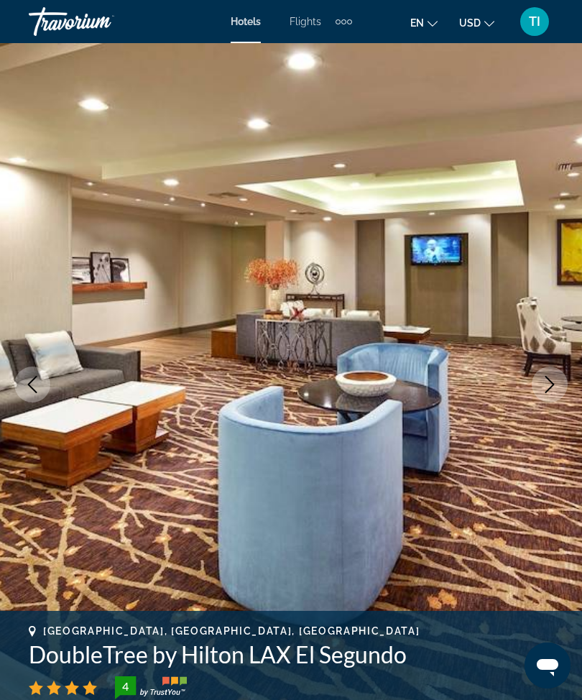
click at [549, 390] on icon "Next image" at bounding box center [549, 384] width 17 height 17
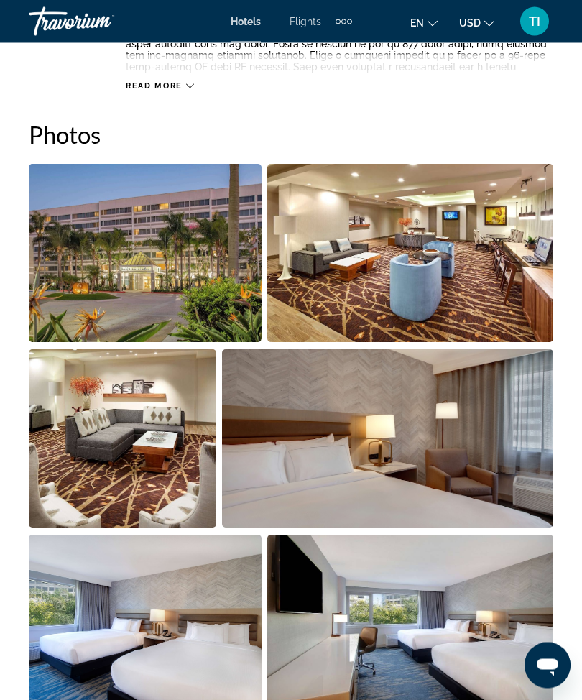
scroll to position [881, 0]
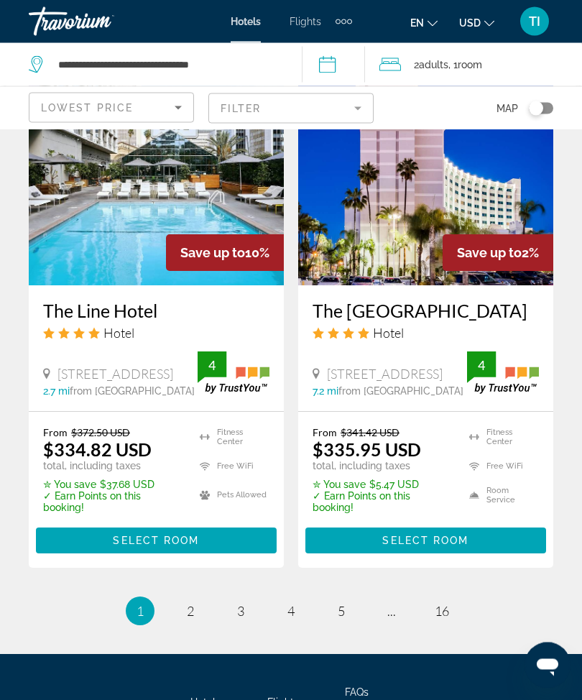
scroll to position [2957, 0]
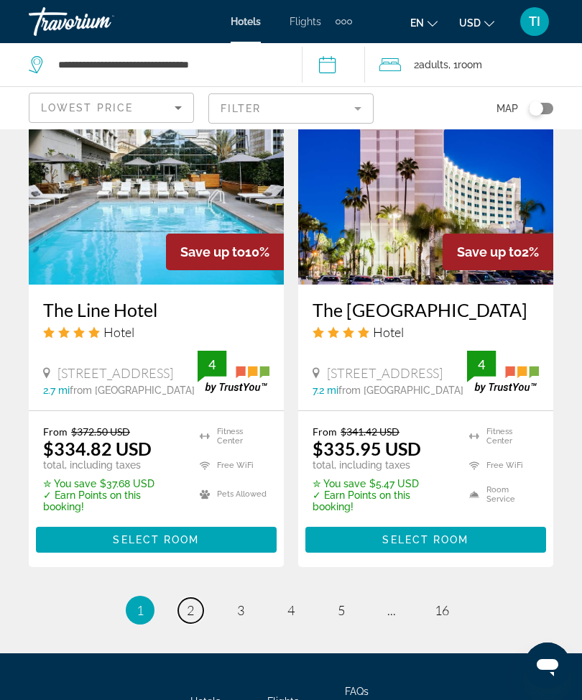
click at [185, 623] on link "page 2" at bounding box center [190, 610] width 25 height 25
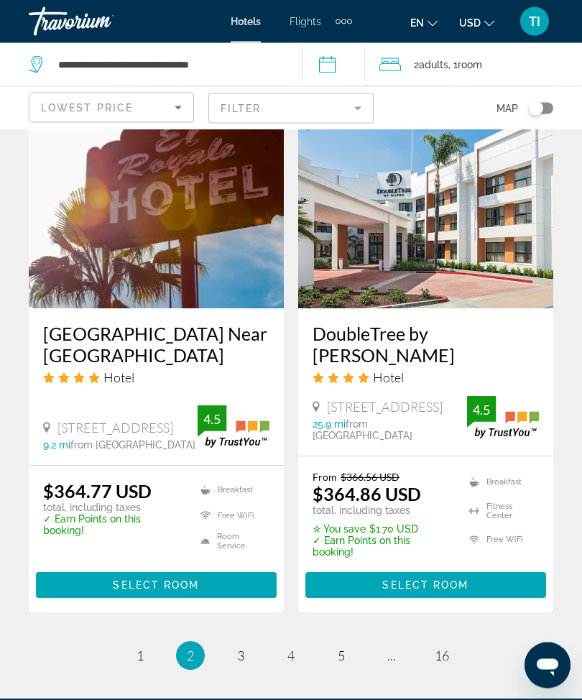
scroll to position [2955, 0]
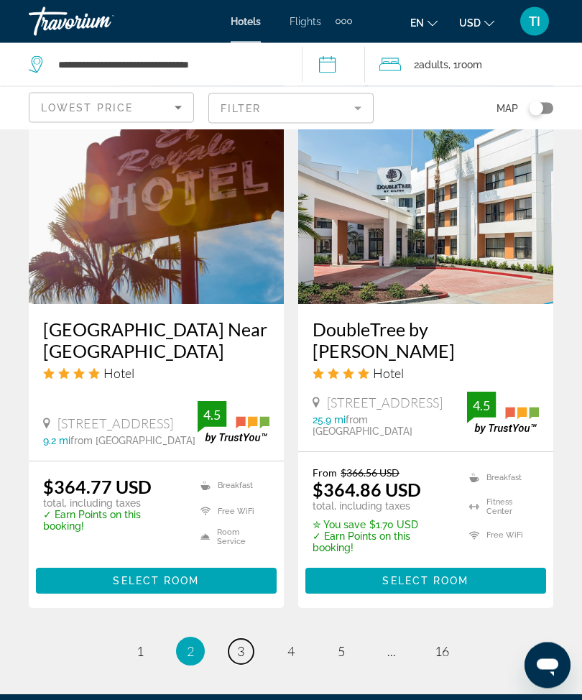
click at [239, 665] on link "page 3" at bounding box center [241, 652] width 25 height 25
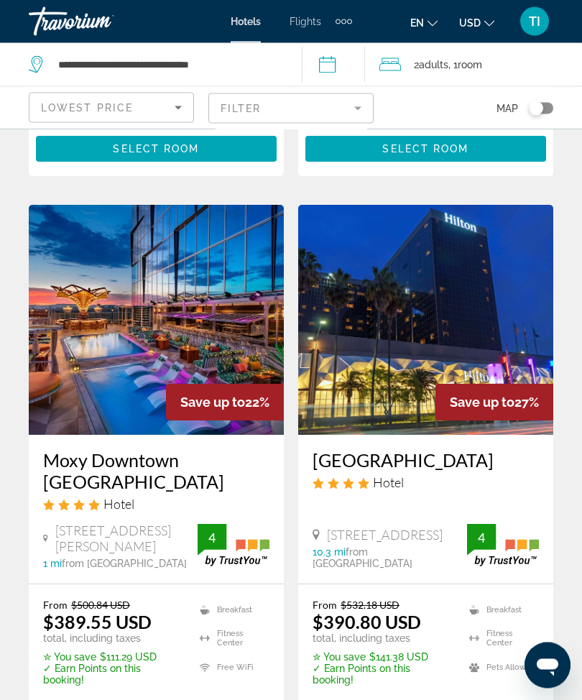
scroll to position [1149, 0]
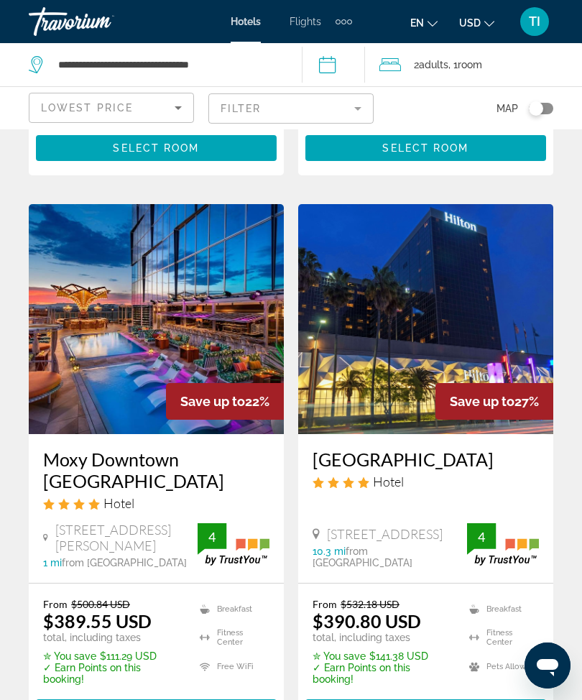
click at [218, 315] on img "Main content" at bounding box center [156, 319] width 255 height 230
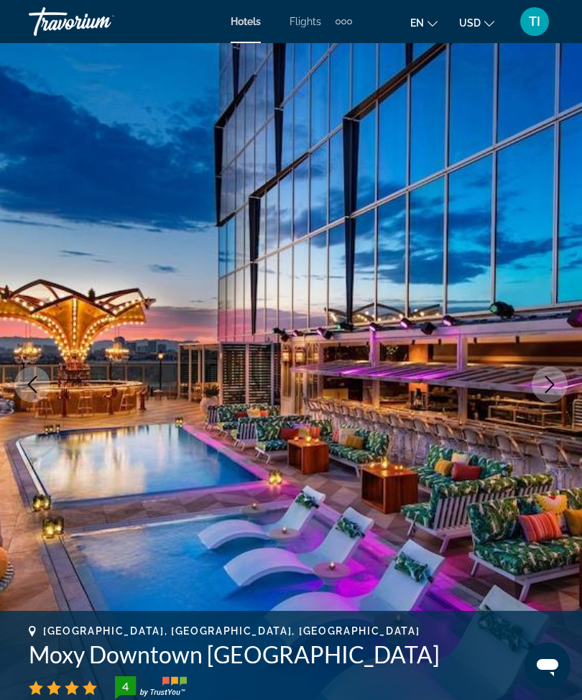
click at [543, 387] on icon "Next image" at bounding box center [549, 384] width 17 height 17
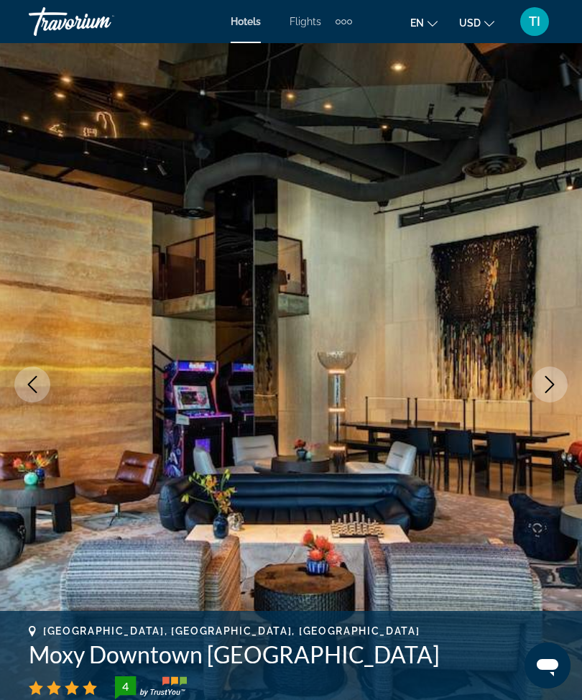
click at [538, 390] on button "Next image" at bounding box center [550, 385] width 36 height 36
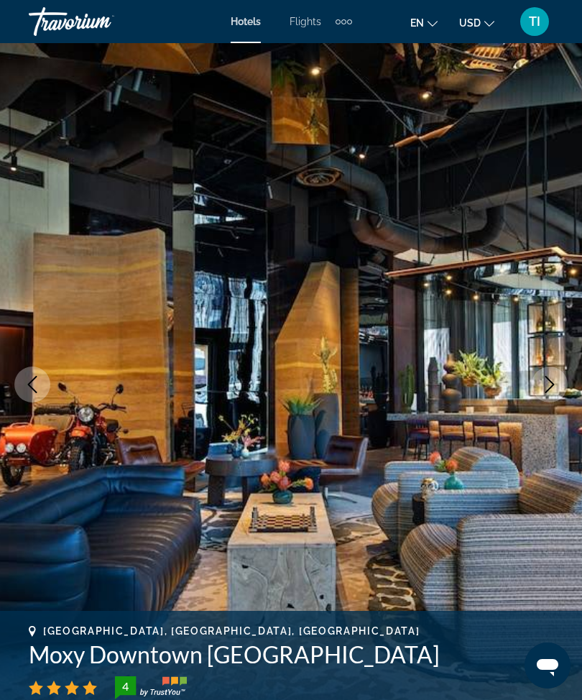
click at [552, 384] on icon "Next image" at bounding box center [549, 384] width 17 height 17
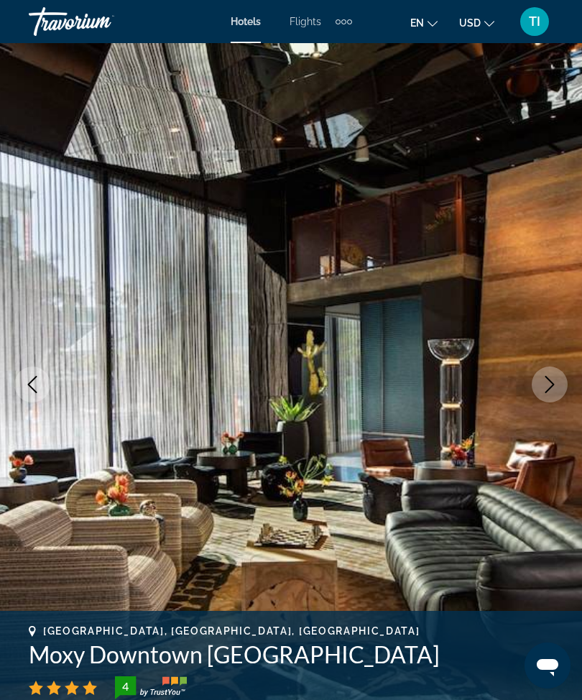
click at [552, 384] on icon "Next image" at bounding box center [549, 384] width 17 height 17
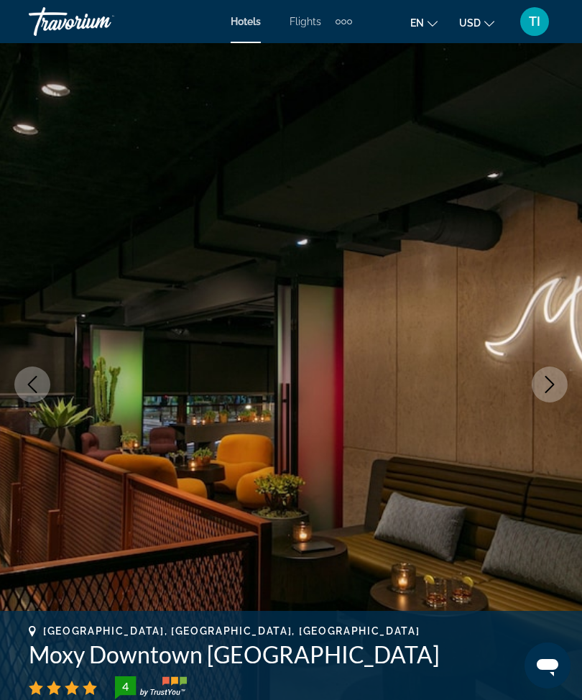
click at [546, 388] on icon "Next image" at bounding box center [549, 384] width 17 height 17
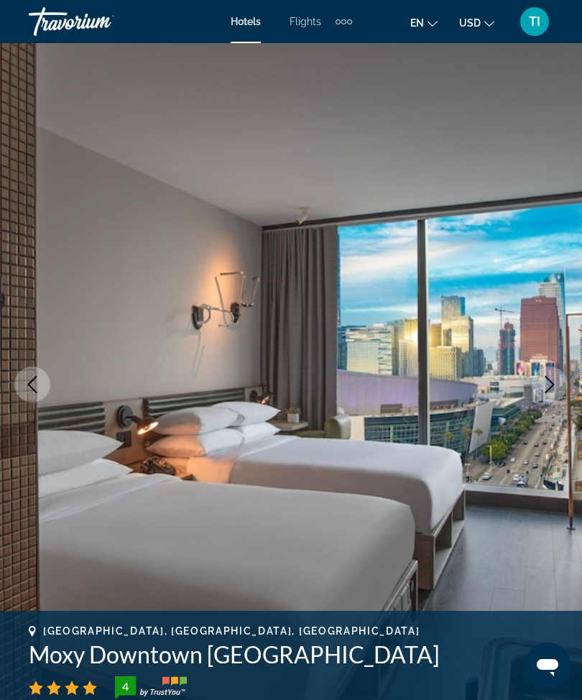
click at [557, 382] on icon "Next image" at bounding box center [549, 384] width 17 height 17
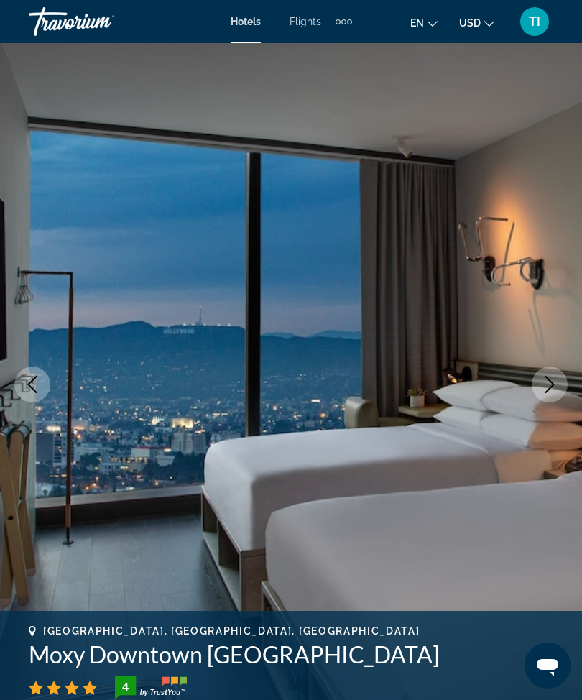
click at [554, 378] on icon "Next image" at bounding box center [549, 384] width 17 height 17
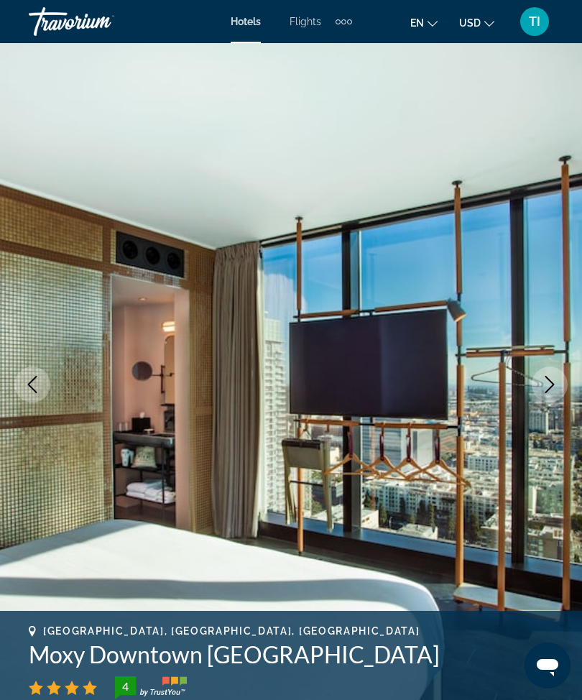
click at [553, 379] on icon "Next image" at bounding box center [549, 384] width 17 height 17
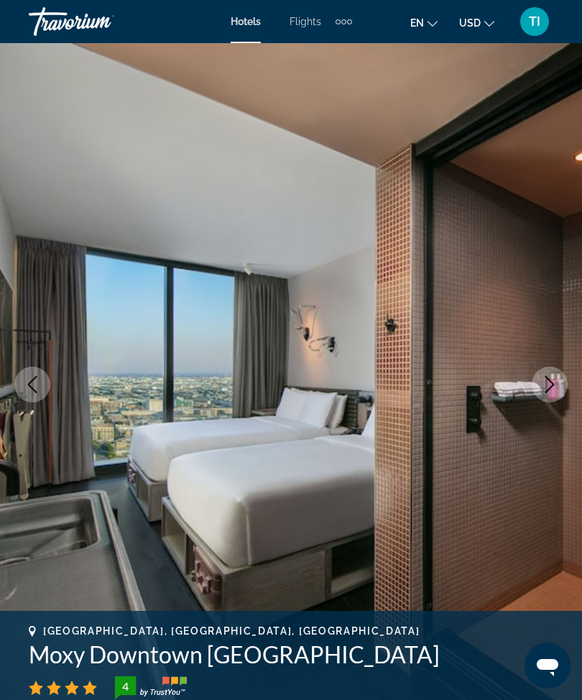
click at [558, 377] on icon "Next image" at bounding box center [549, 384] width 17 height 17
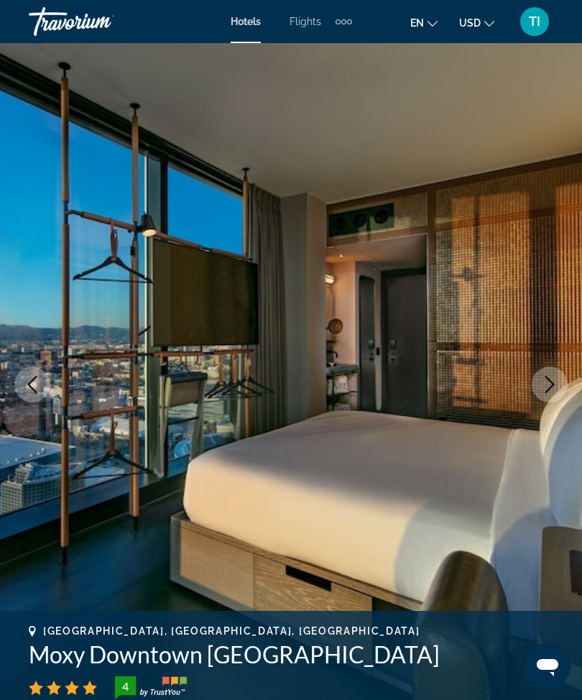
click at [561, 375] on button "Next image" at bounding box center [550, 385] width 36 height 36
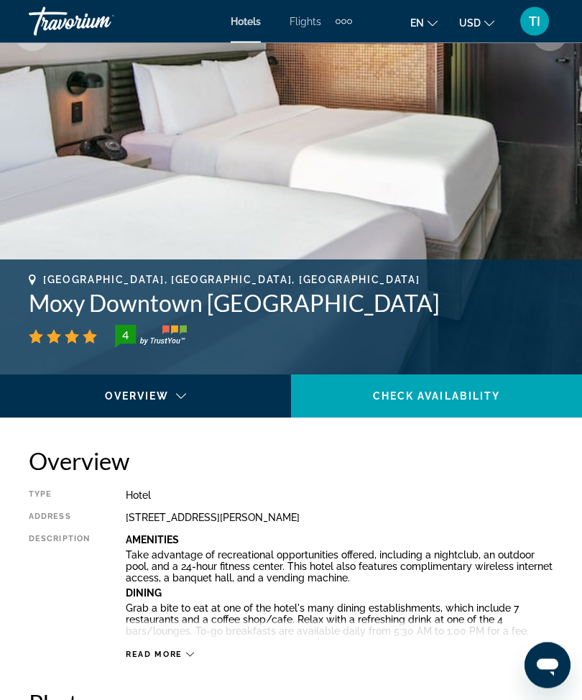
scroll to position [363, 0]
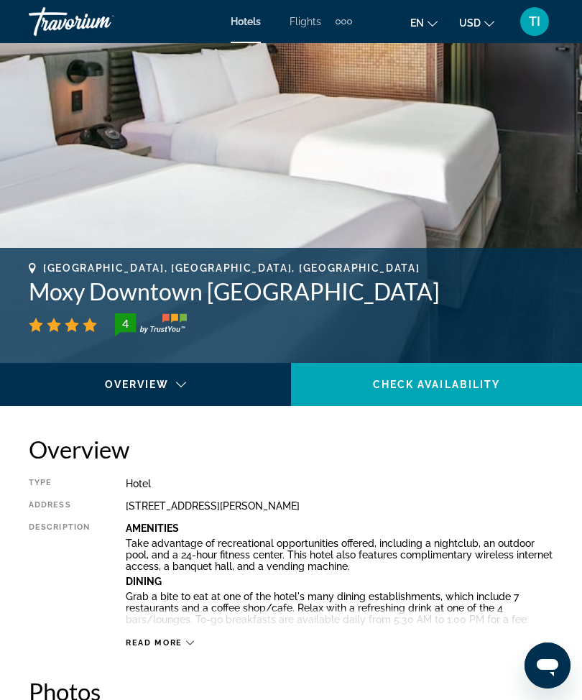
click at [180, 645] on span "Read more" at bounding box center [154, 642] width 57 height 9
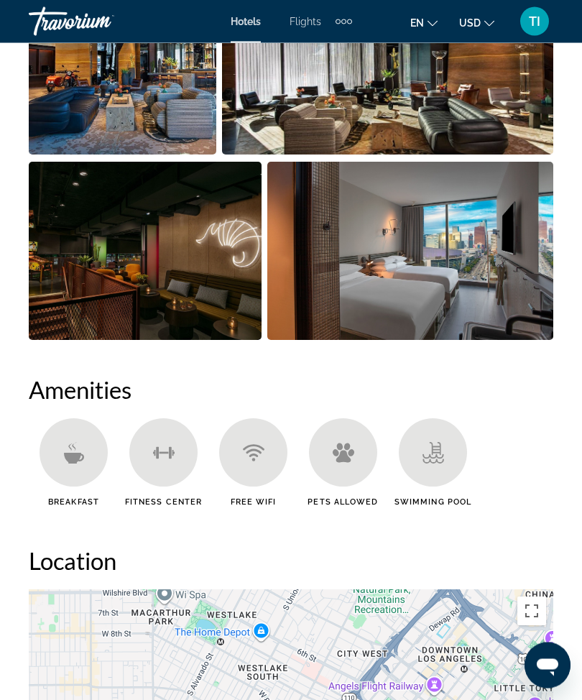
scroll to position [2319, 0]
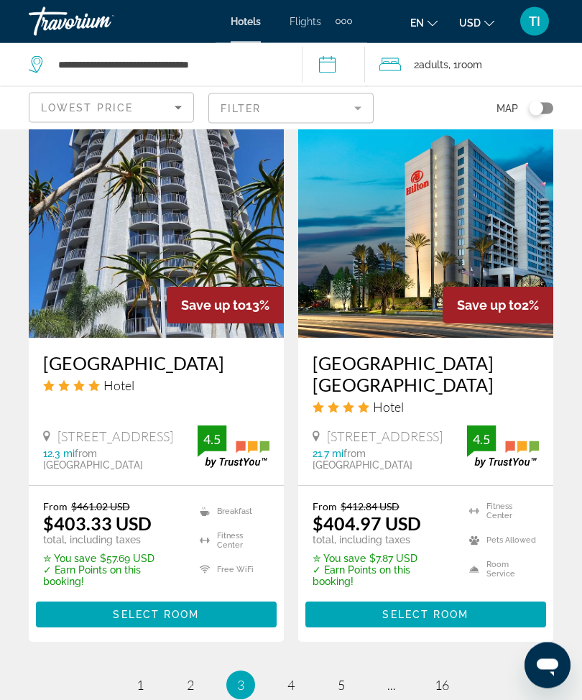
scroll to position [3133, 0]
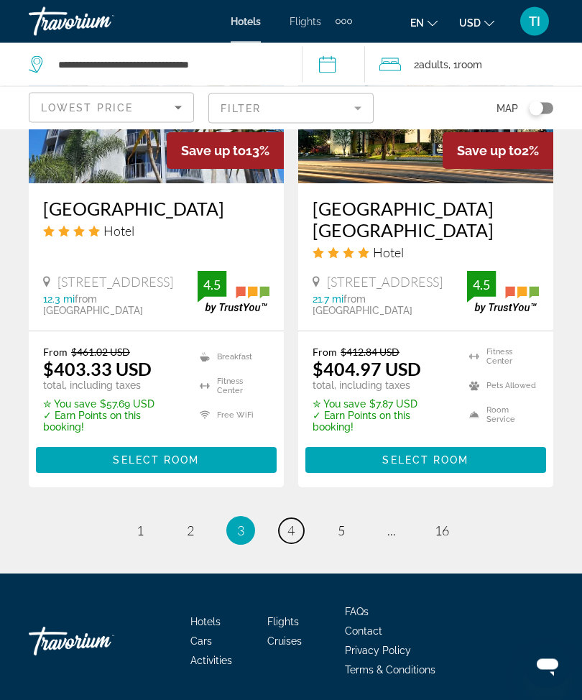
click at [301, 520] on link "page 4" at bounding box center [291, 531] width 25 height 25
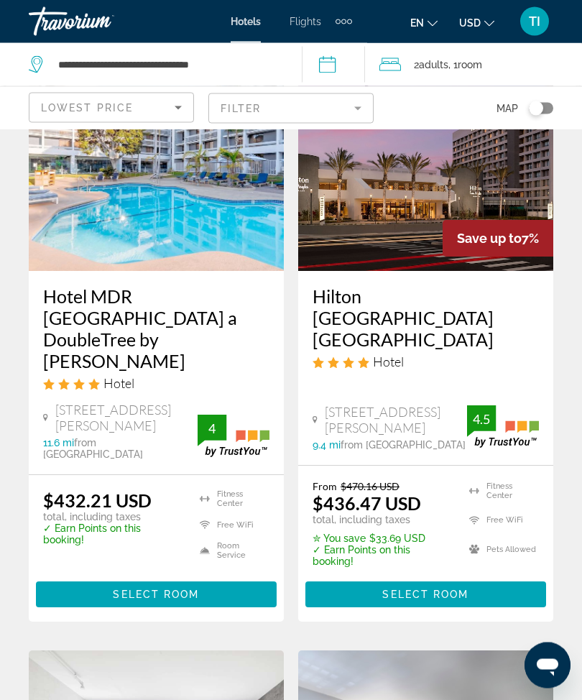
scroll to position [2435, 0]
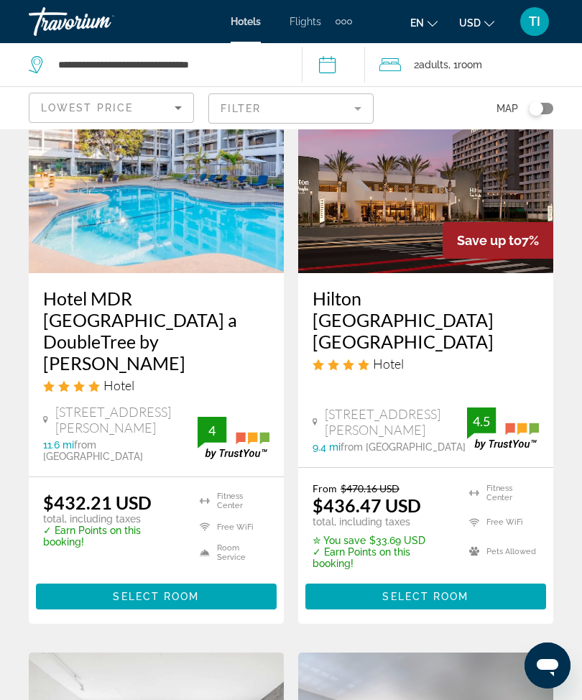
click at [356, 99] on mat-form-field "Filter" at bounding box center [290, 108] width 165 height 30
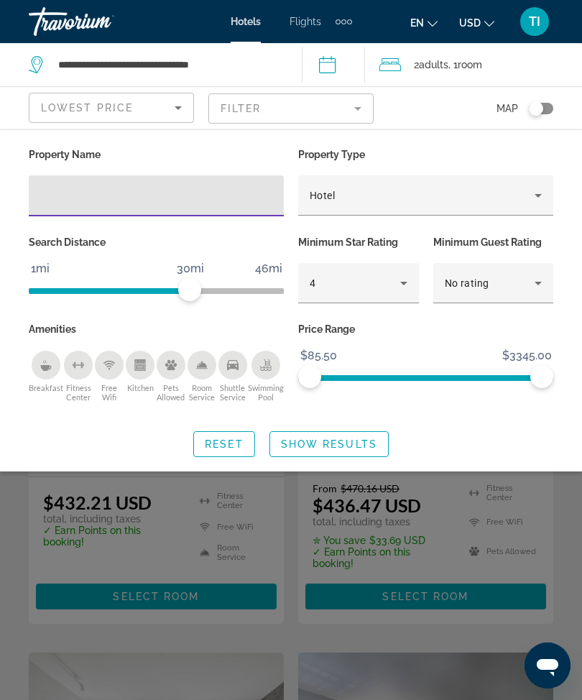
scroll to position [2434, 0]
click at [400, 287] on icon "Hotel Filters" at bounding box center [403, 283] width 17 height 17
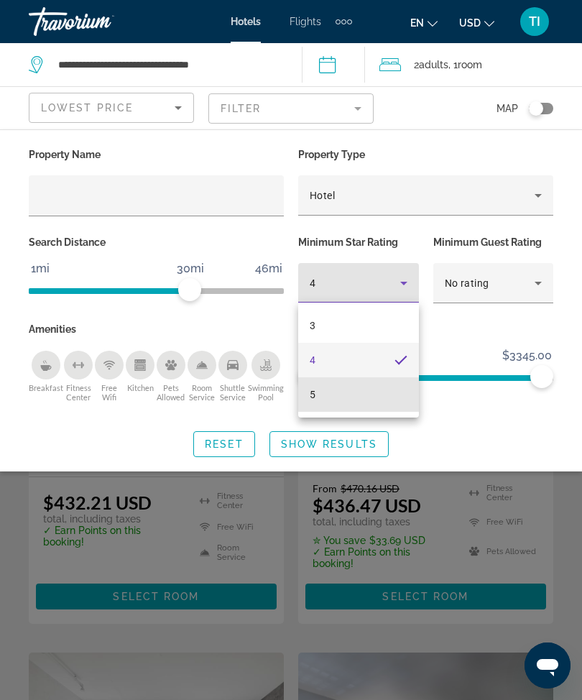
click at [390, 390] on mat-option "5" at bounding box center [358, 394] width 121 height 34
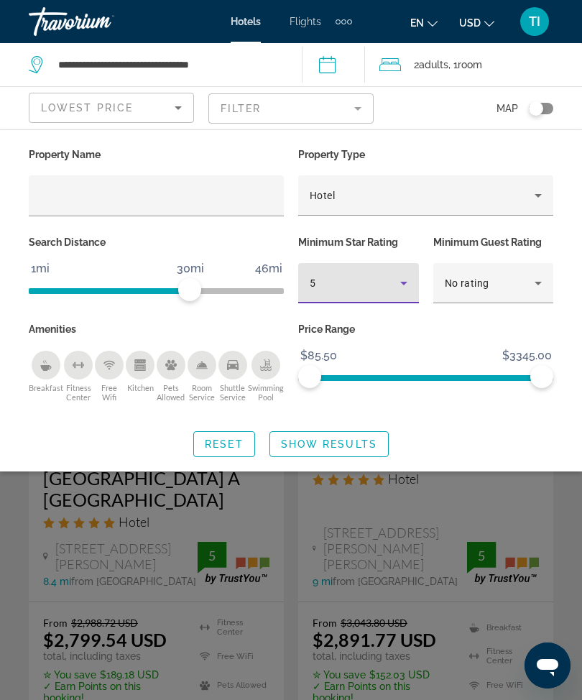
click at [368, 439] on span "Show Results" at bounding box center [329, 443] width 96 height 11
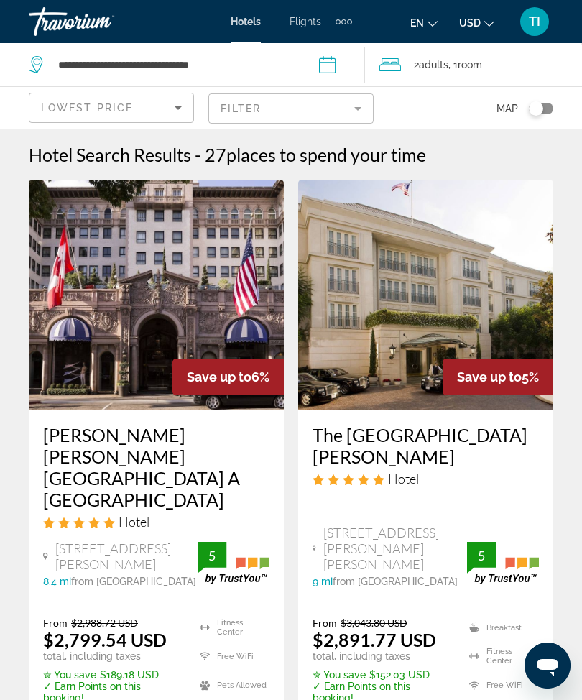
click at [170, 101] on icon "Sort by" at bounding box center [178, 107] width 17 height 17
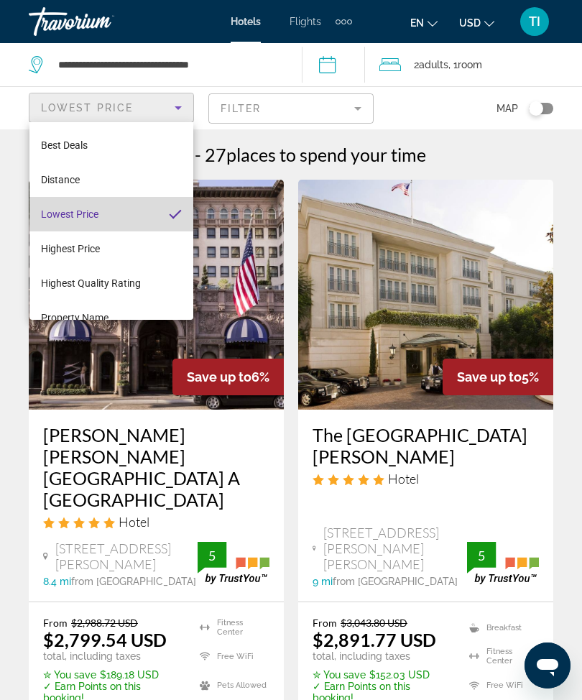
click at [146, 203] on mat-option "Lowest Price" at bounding box center [111, 214] width 164 height 34
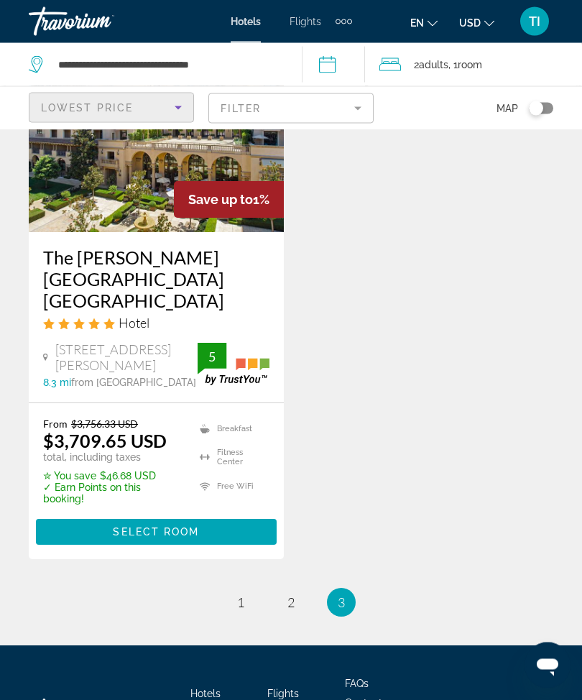
scroll to position [818, 0]
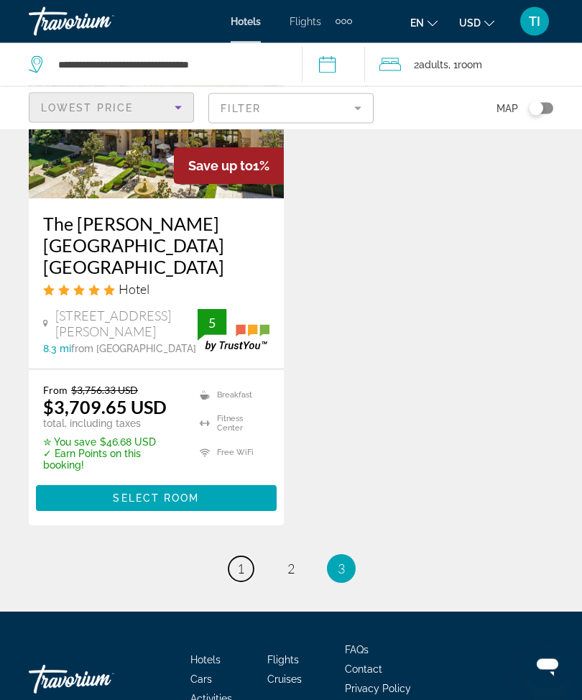
click at [244, 561] on span "1" at bounding box center [240, 569] width 7 height 16
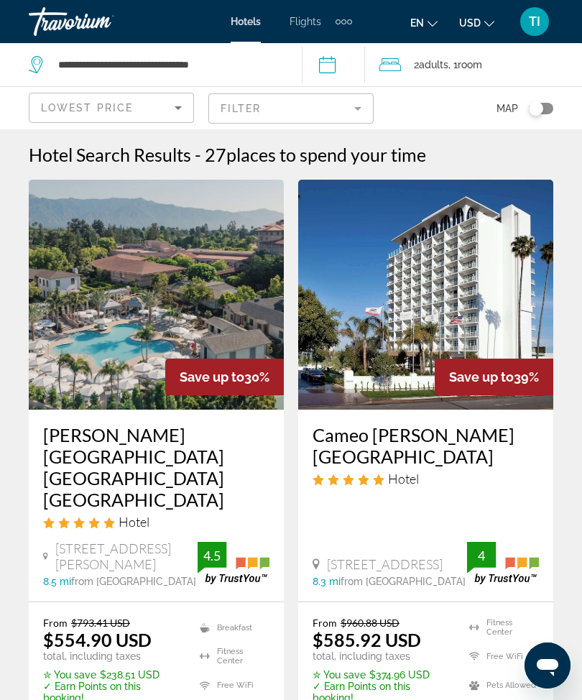
click at [339, 100] on mat-form-field "Filter" at bounding box center [290, 108] width 165 height 30
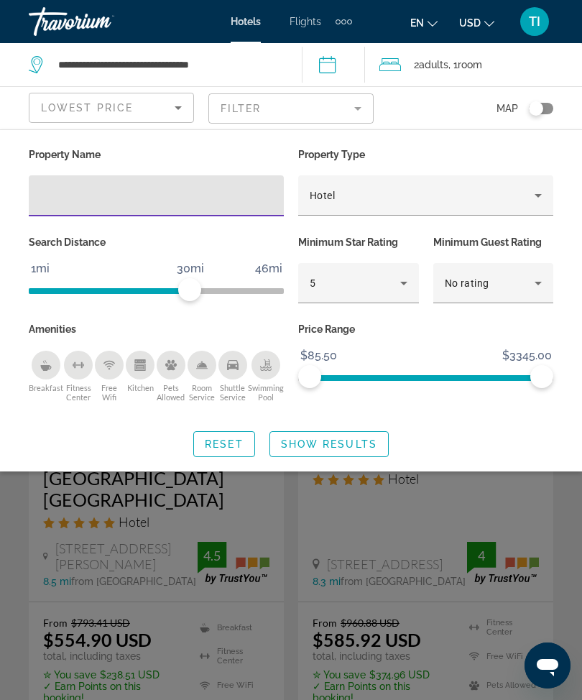
click at [386, 282] on div "5" at bounding box center [355, 283] width 91 height 17
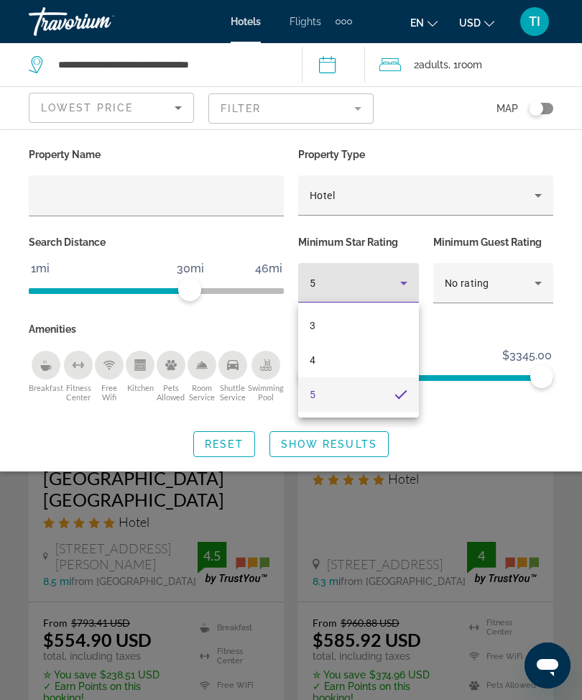
click at [385, 356] on mat-option "4" at bounding box center [358, 360] width 121 height 34
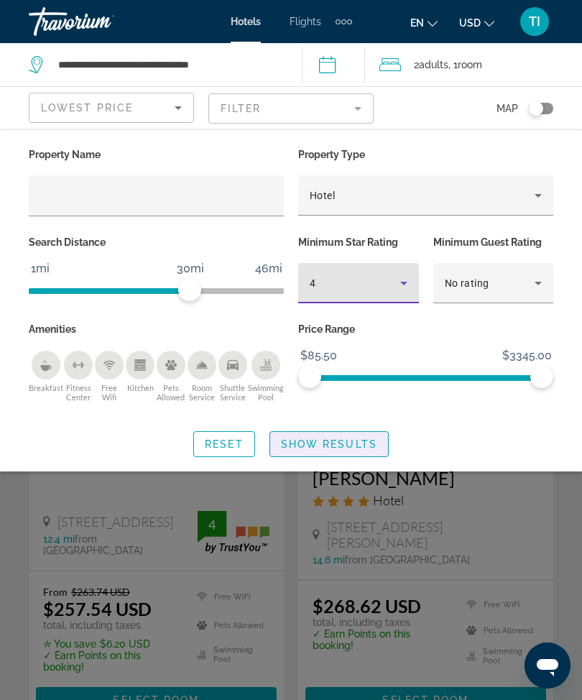
click at [363, 447] on span "Show Results" at bounding box center [329, 443] width 96 height 11
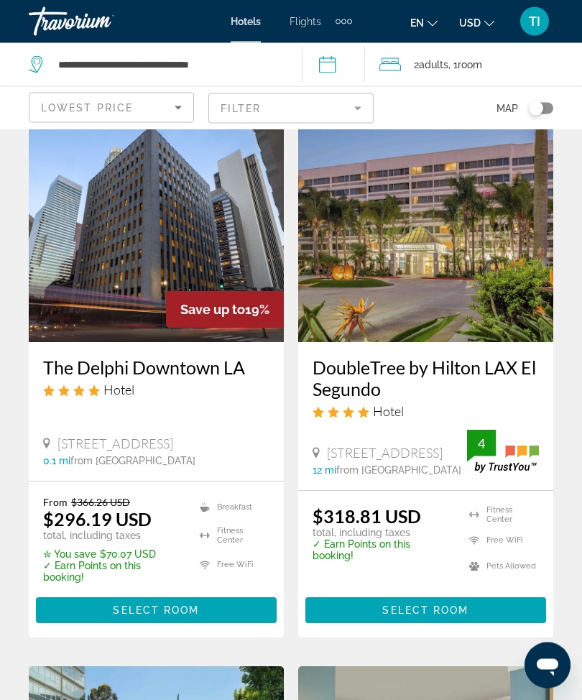
scroll to position [1200, 0]
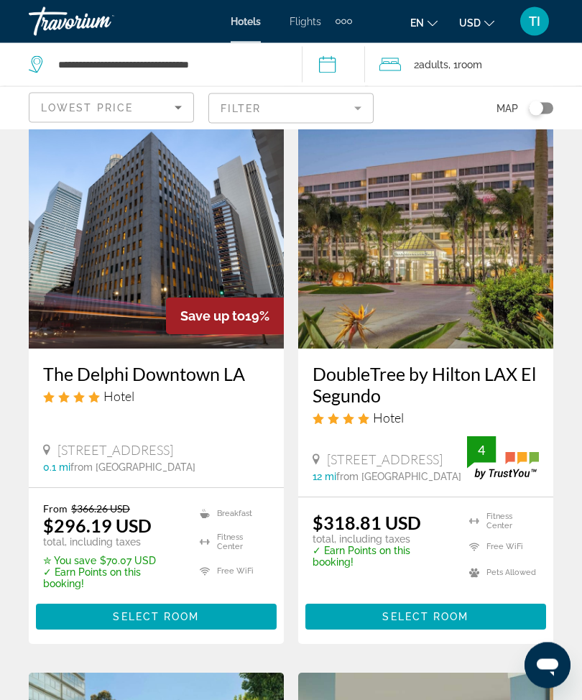
click at [340, 114] on mat-form-field "Filter" at bounding box center [290, 108] width 165 height 30
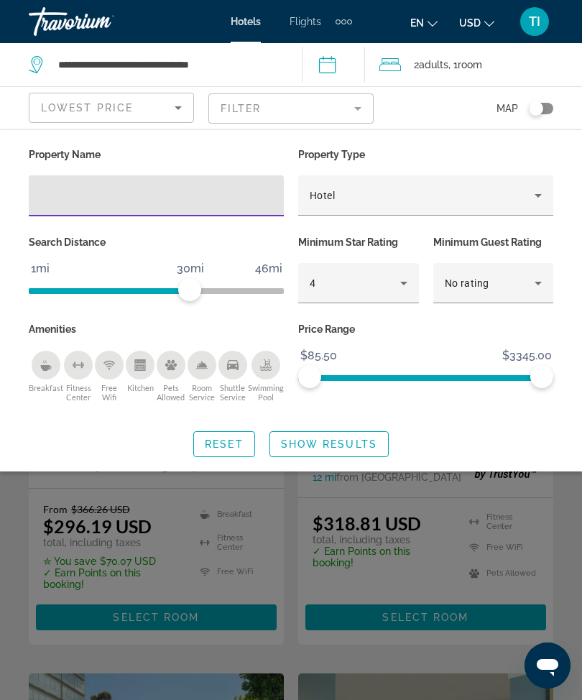
click at [390, 287] on div "4" at bounding box center [355, 283] width 91 height 17
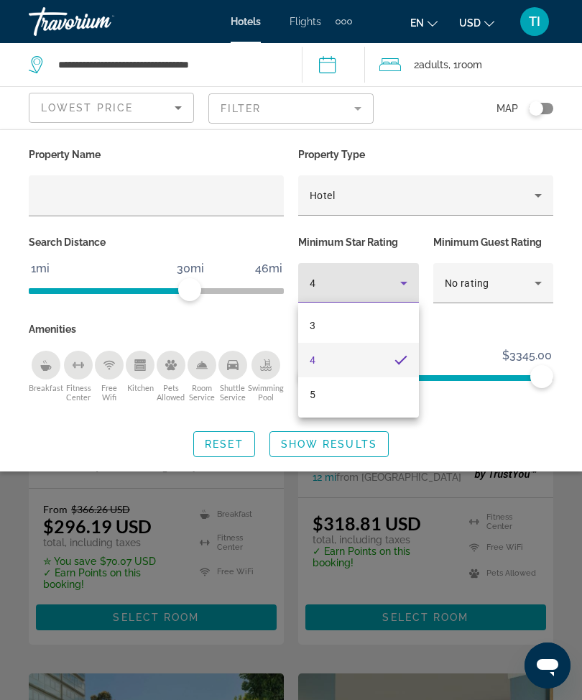
scroll to position [1200, 0]
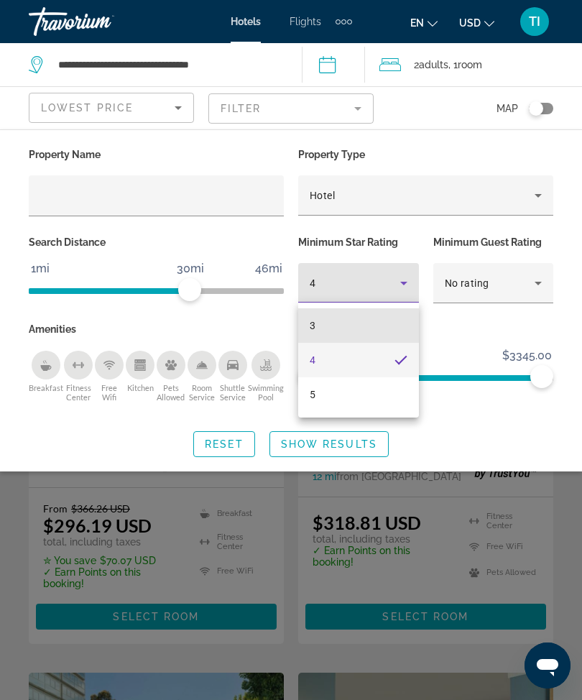
click at [370, 314] on mat-option "3" at bounding box center [358, 325] width 121 height 34
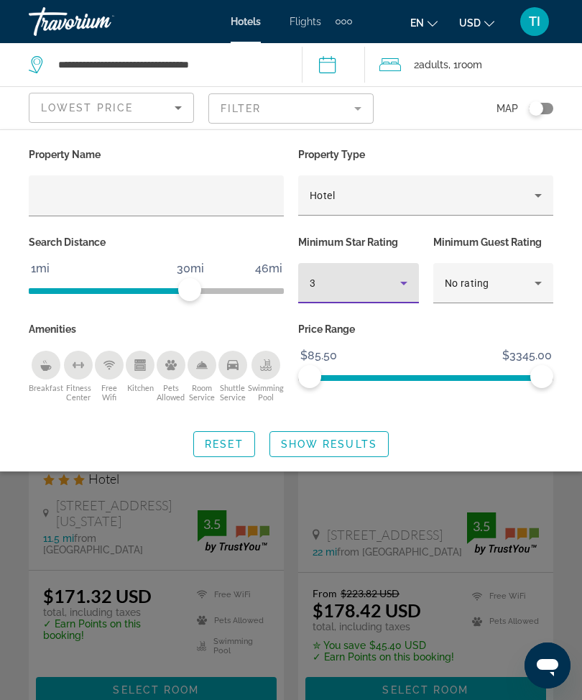
click at [367, 435] on span "Search widget" at bounding box center [329, 444] width 118 height 34
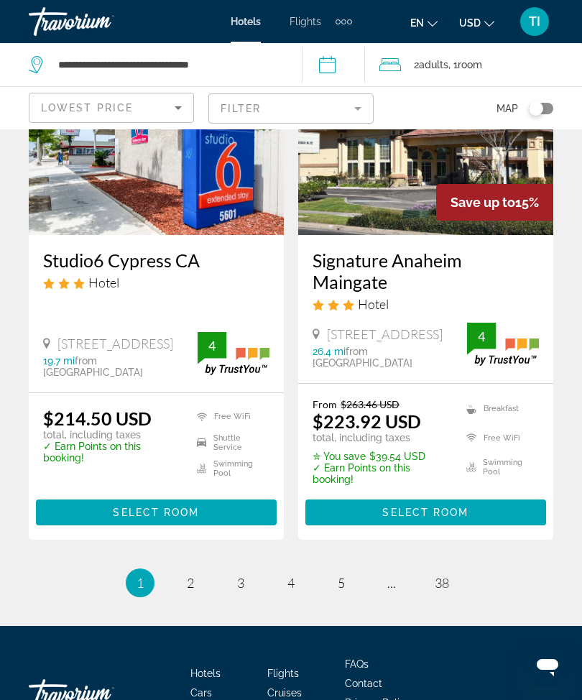
scroll to position [2981, 0]
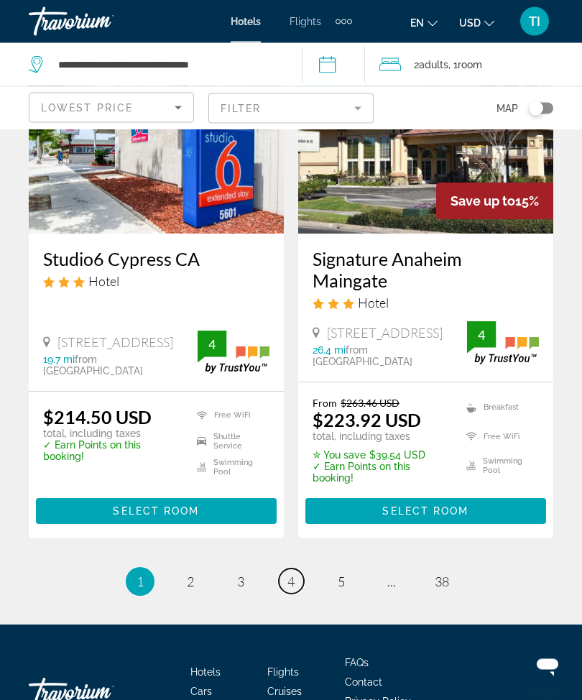
click at [287, 574] on span "4" at bounding box center [290, 582] width 7 height 16
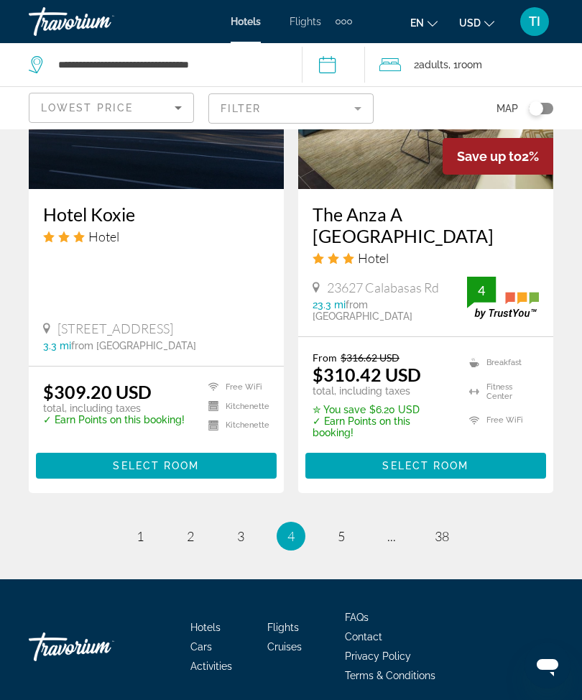
scroll to position [3087, 0]
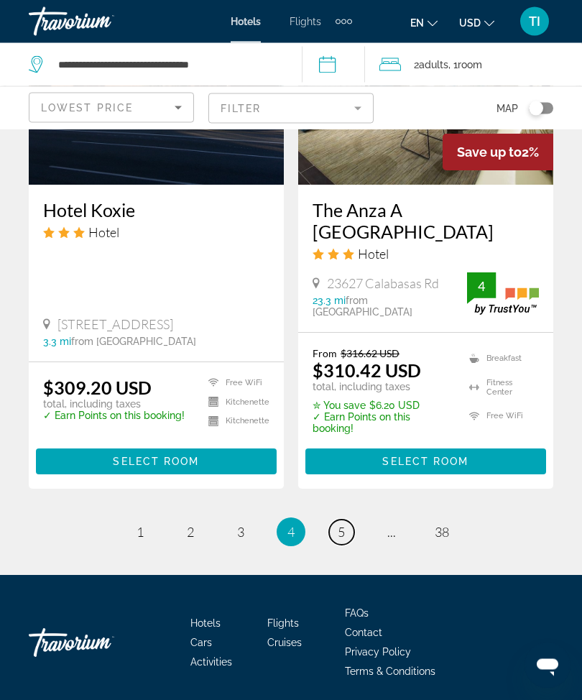
click at [341, 530] on span "5" at bounding box center [341, 533] width 7 height 16
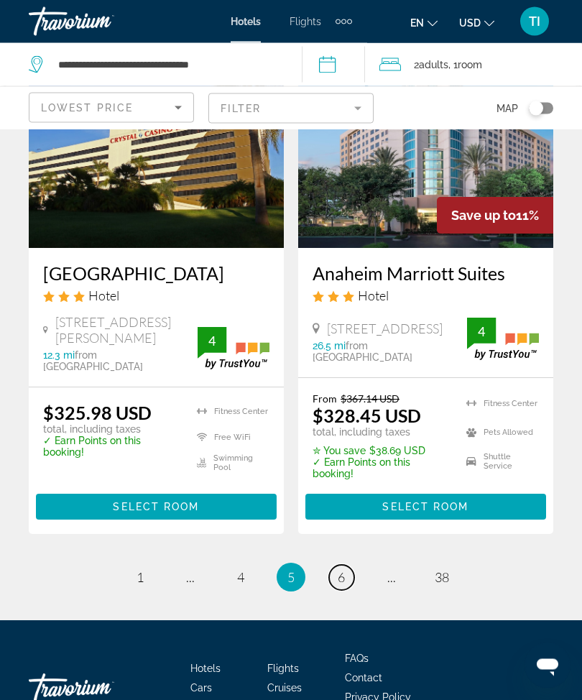
scroll to position [2948, 0]
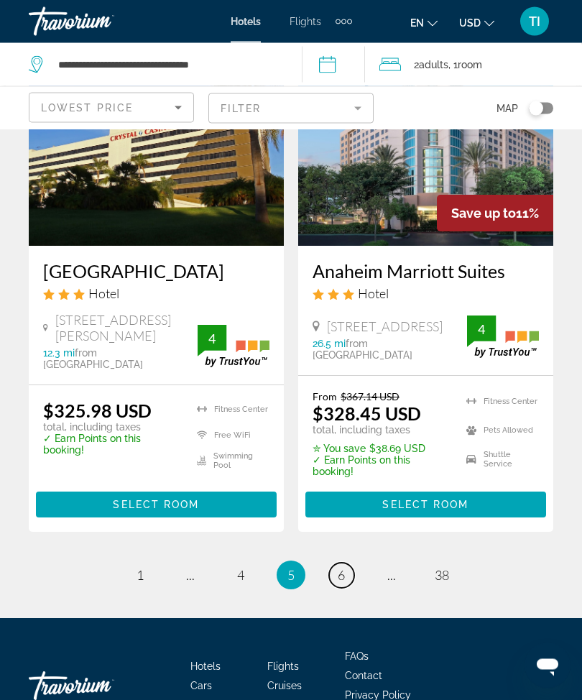
click at [343, 589] on link "page 6" at bounding box center [341, 575] width 25 height 25
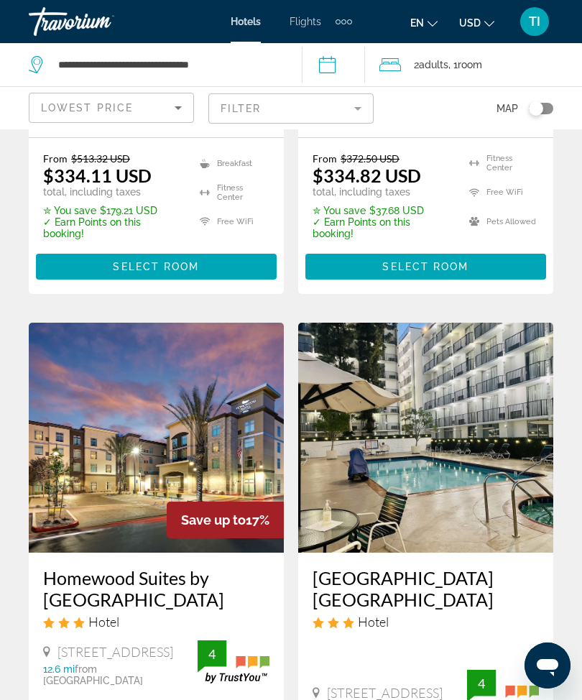
scroll to position [2163, 0]
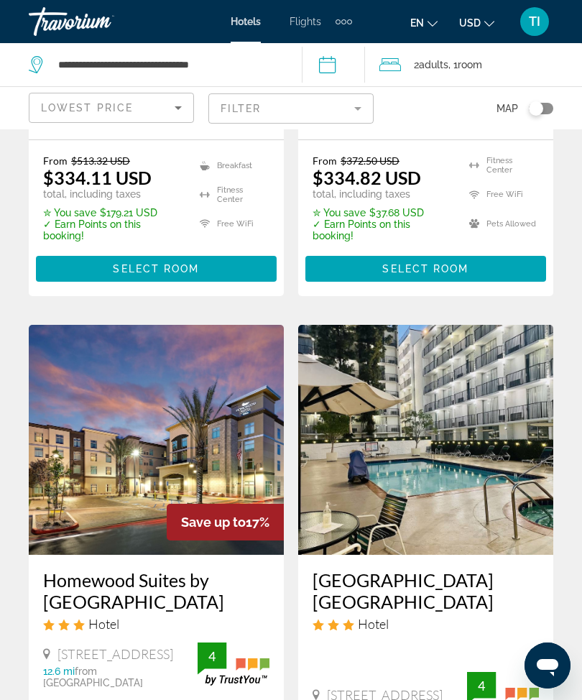
click at [333, 109] on mat-form-field "Filter" at bounding box center [290, 108] width 165 height 30
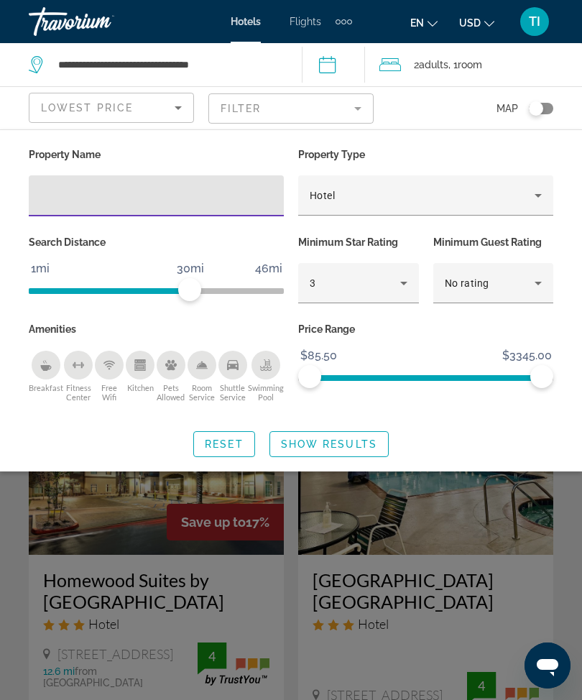
click at [180, 201] on input "Hotel Filters" at bounding box center [156, 196] width 232 height 17
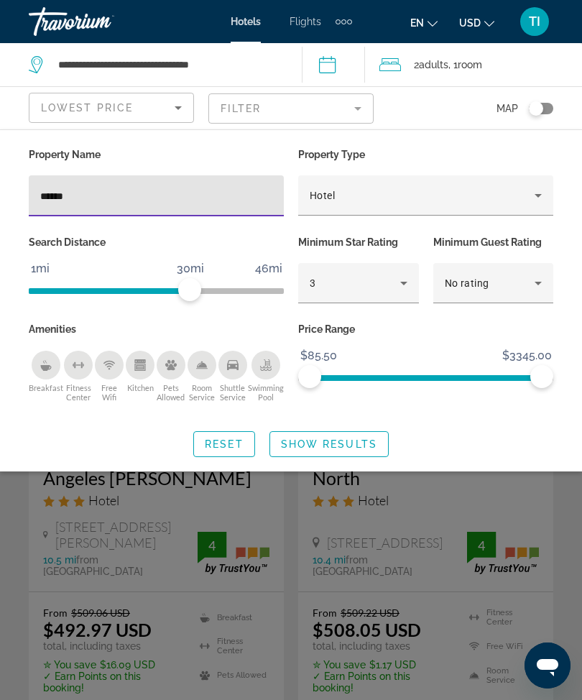
type input "*******"
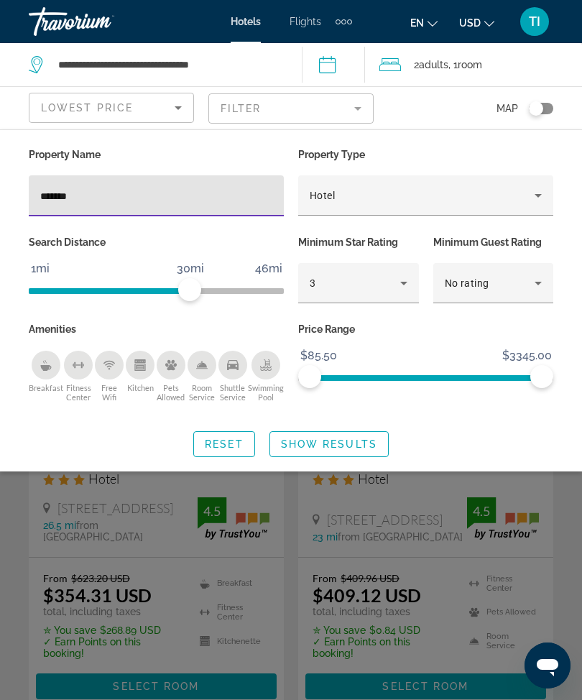
click at [372, 433] on span "Search widget" at bounding box center [329, 444] width 118 height 34
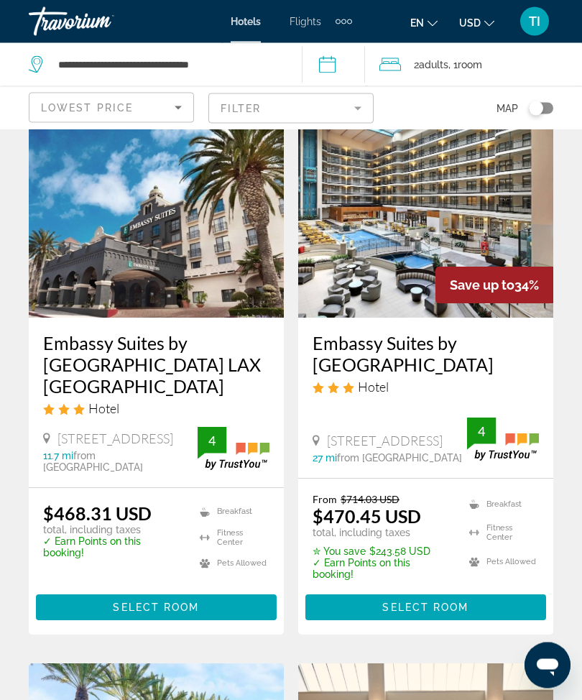
scroll to position [655, 0]
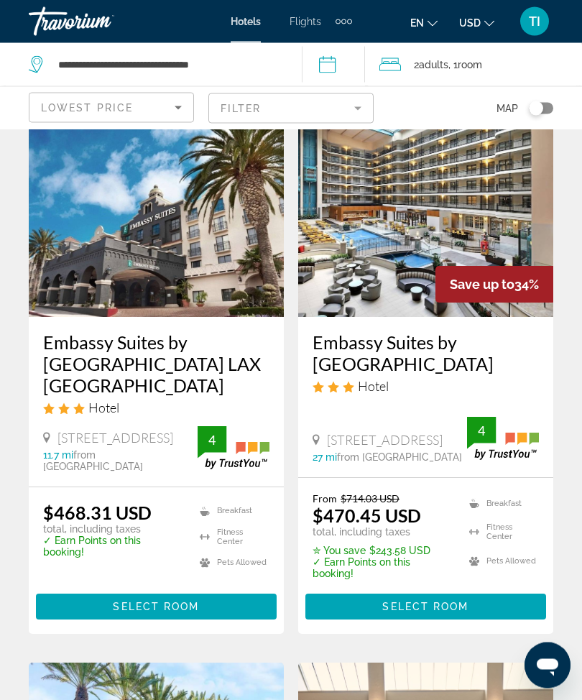
click at [200, 248] on img "Main content" at bounding box center [156, 203] width 255 height 230
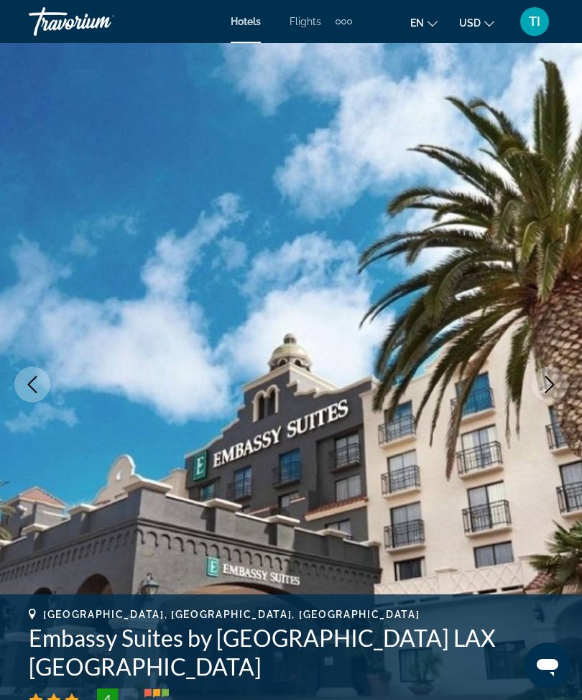
click at [559, 369] on button "Next image" at bounding box center [550, 385] width 36 height 36
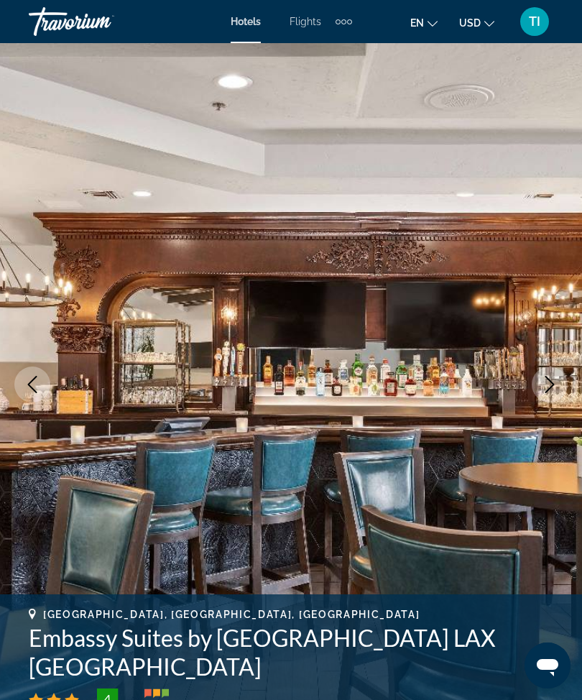
click at [548, 377] on icon "Next image" at bounding box center [549, 384] width 17 height 17
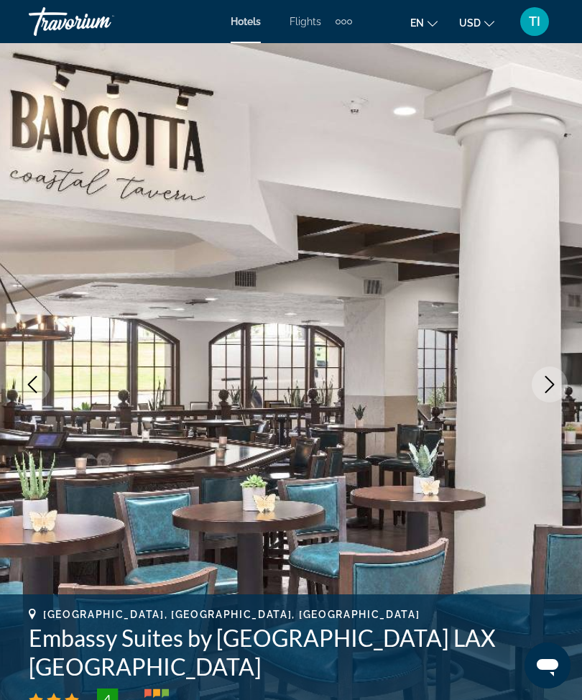
click at [546, 380] on icon "Next image" at bounding box center [549, 384] width 17 height 17
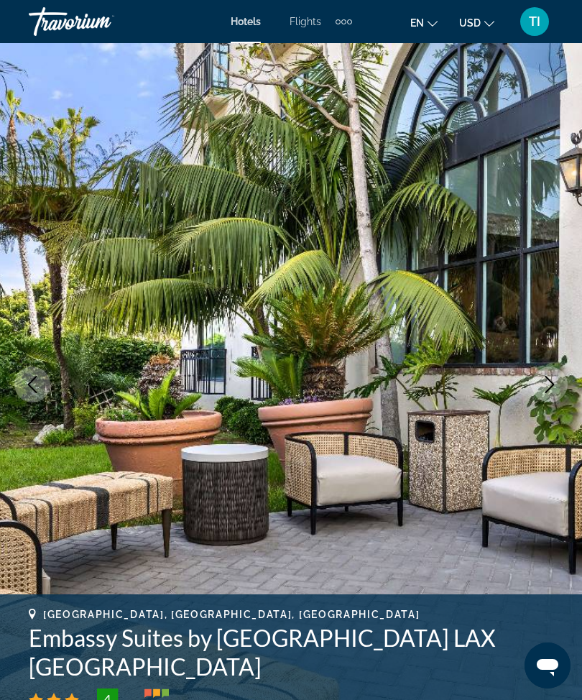
click at [539, 379] on button "Next image" at bounding box center [550, 385] width 36 height 36
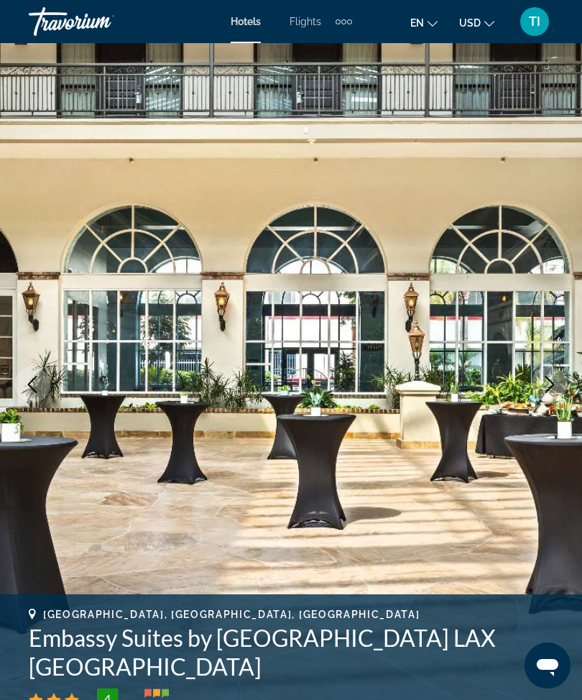
click at [535, 370] on img "Main content" at bounding box center [291, 384] width 582 height 683
click at [543, 378] on icon "Next image" at bounding box center [549, 384] width 17 height 17
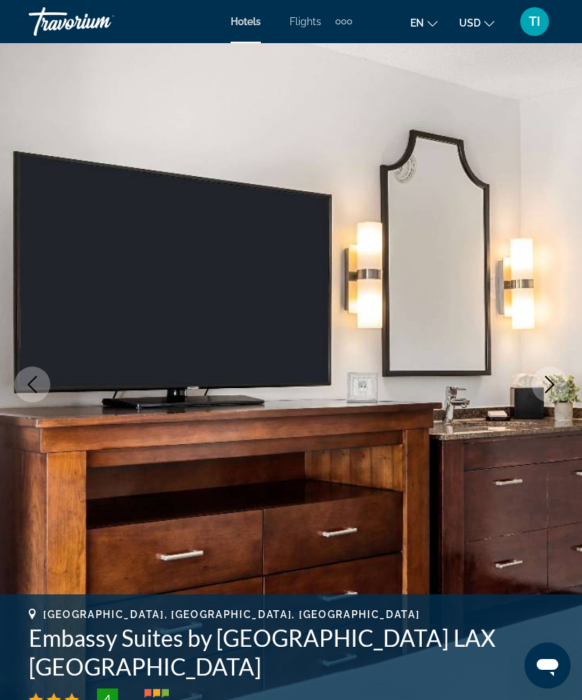
click at [544, 384] on icon "Next image" at bounding box center [549, 384] width 17 height 17
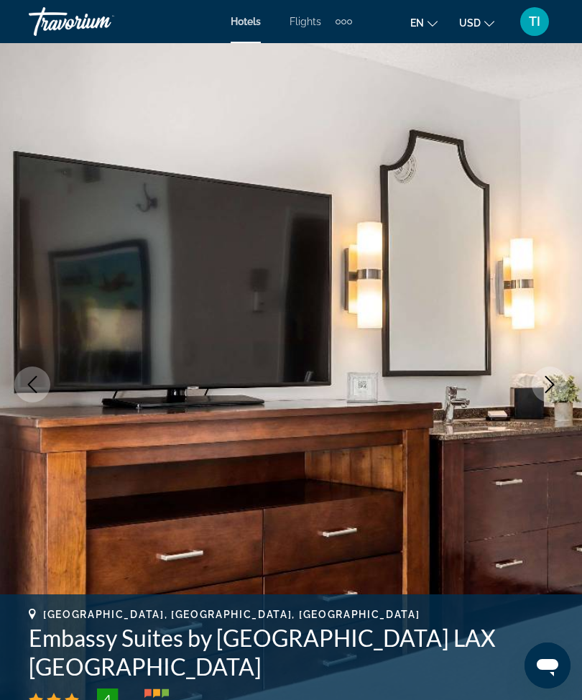
click at [548, 378] on icon "Next image" at bounding box center [549, 384] width 17 height 17
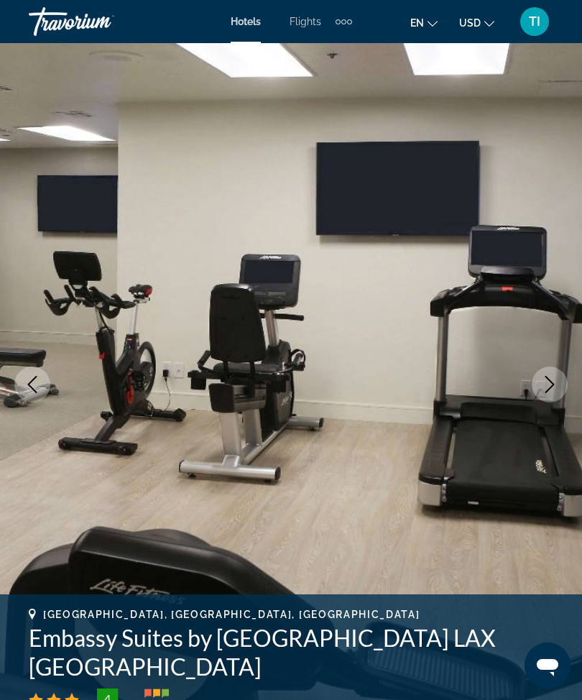
click at [549, 374] on button "Next image" at bounding box center [550, 385] width 36 height 36
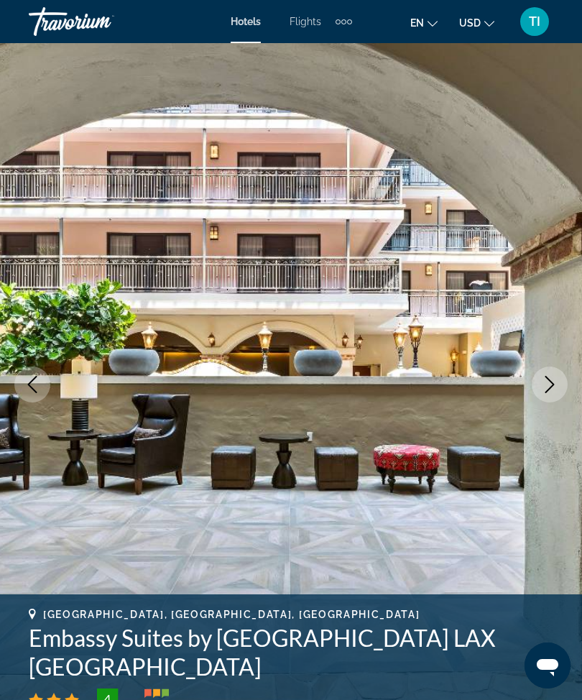
click at [548, 367] on button "Next image" at bounding box center [550, 385] width 36 height 36
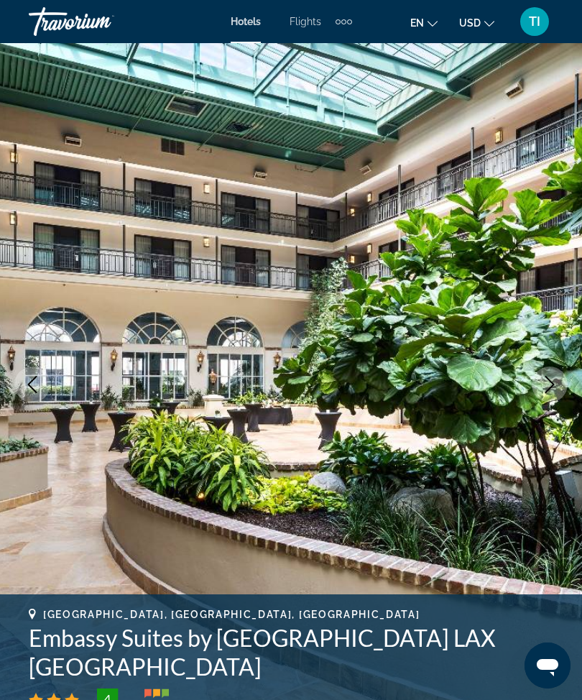
click at [552, 366] on img "Main content" at bounding box center [291, 384] width 582 height 683
click at [556, 376] on icon "Next image" at bounding box center [549, 384] width 17 height 17
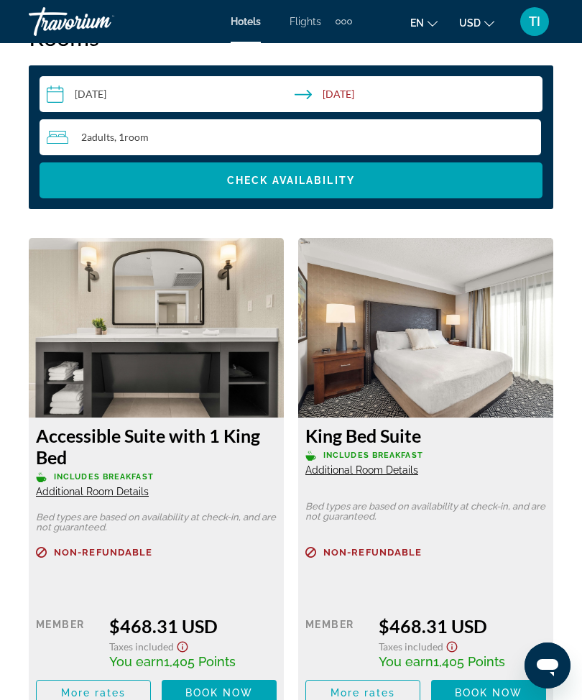
scroll to position [2408, 0]
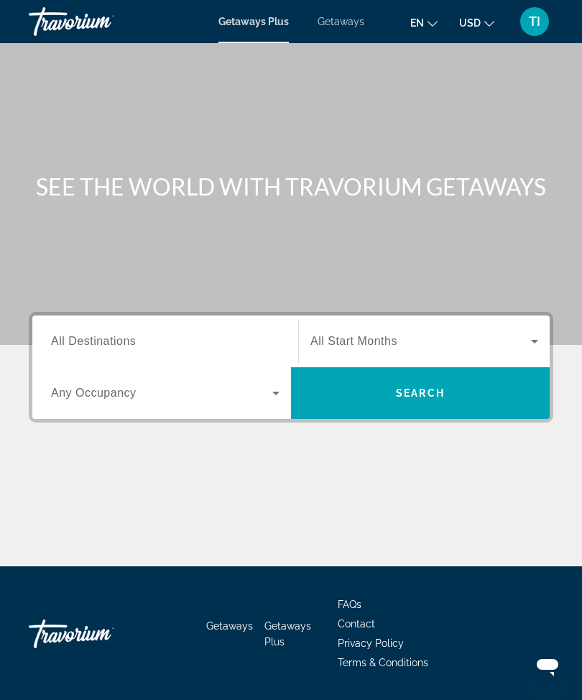
click at [228, 333] on input "Destination All Destinations" at bounding box center [165, 341] width 229 height 17
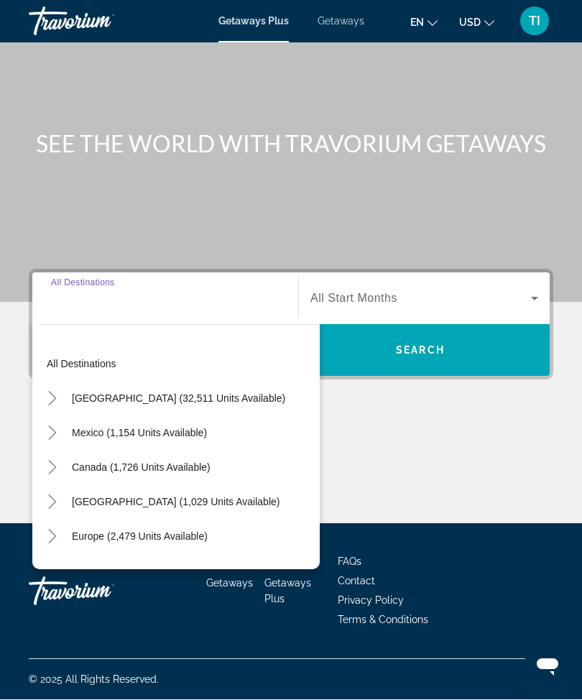
click at [52, 392] on icon "Toggle United States (32,511 units available)" at bounding box center [52, 399] width 14 height 14
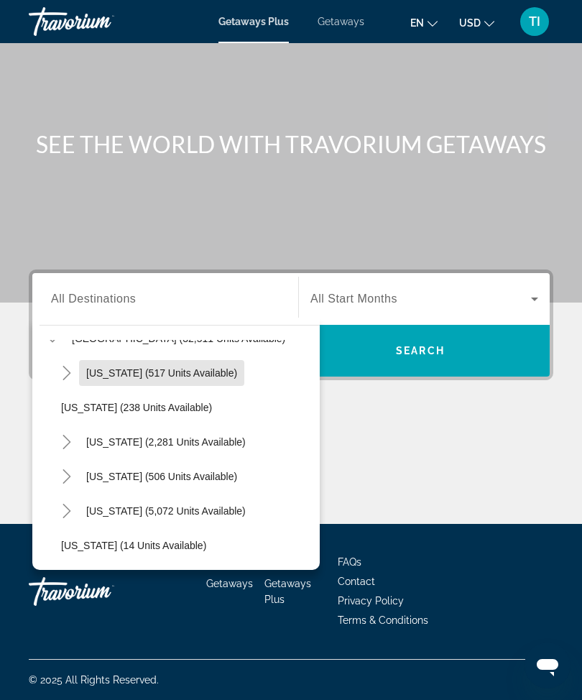
scroll to position [65, 0]
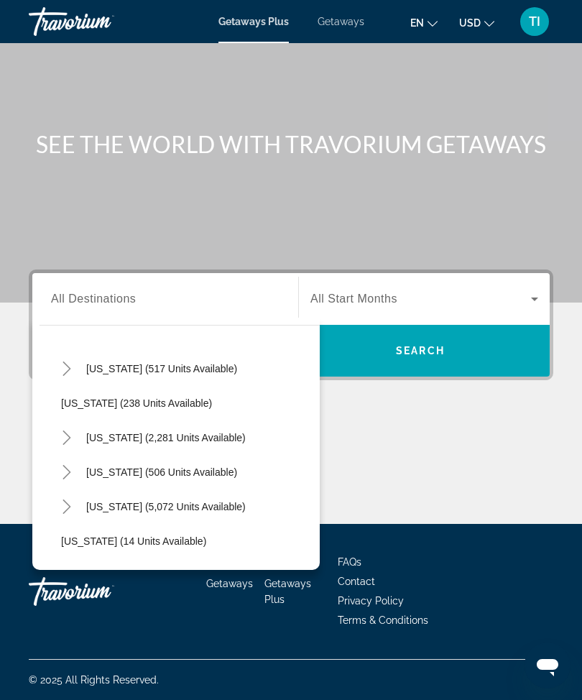
click at [60, 420] on span "Toggle California (2,281 units available)" at bounding box center [67, 437] width 34 height 34
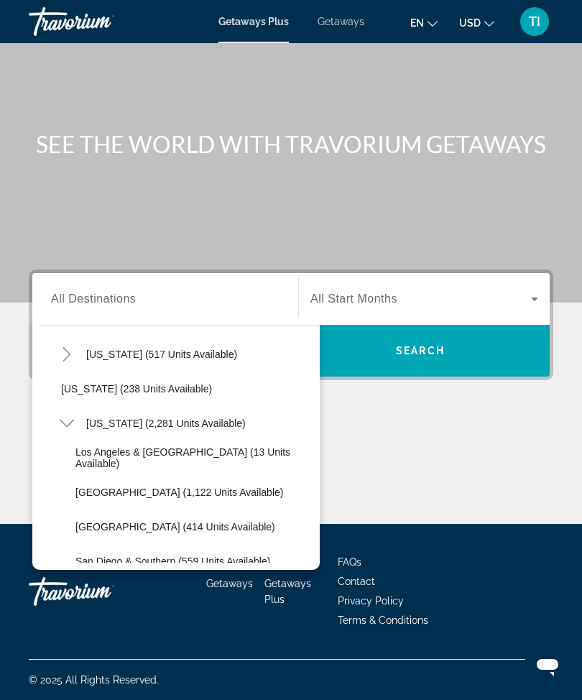
scroll to position [78, 0]
click at [247, 461] on span "Search widget" at bounding box center [194, 458] width 252 height 34
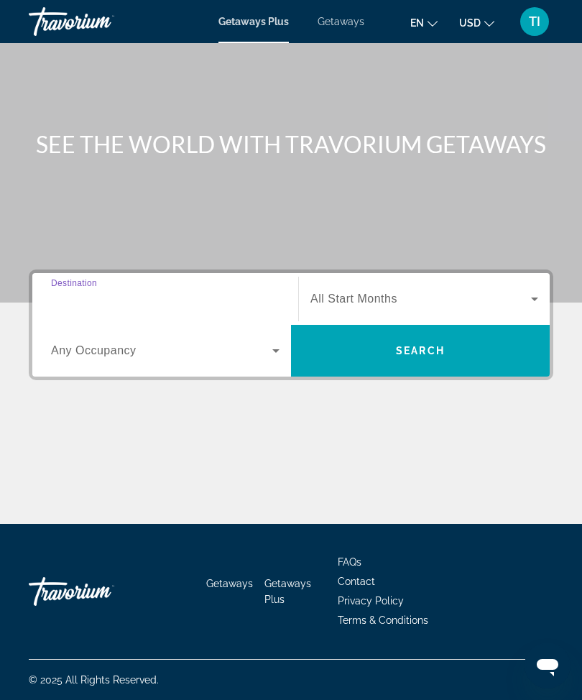
type input "**********"
click at [399, 298] on span "Search widget" at bounding box center [420, 298] width 221 height 17
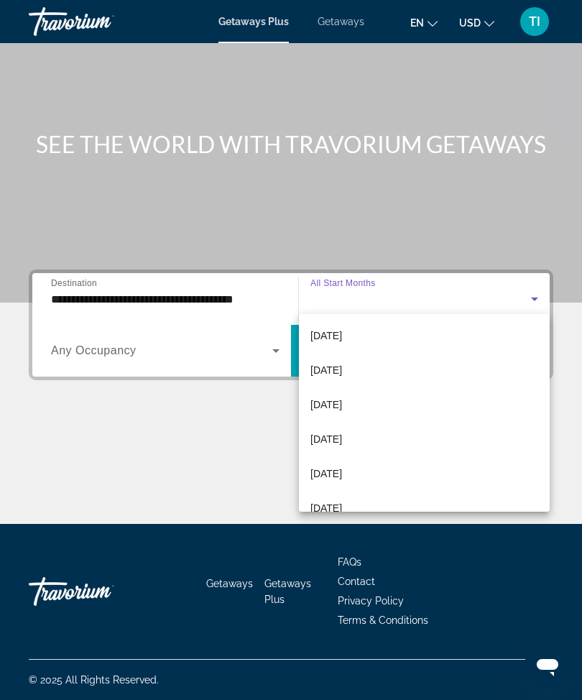
scroll to position [213, 0]
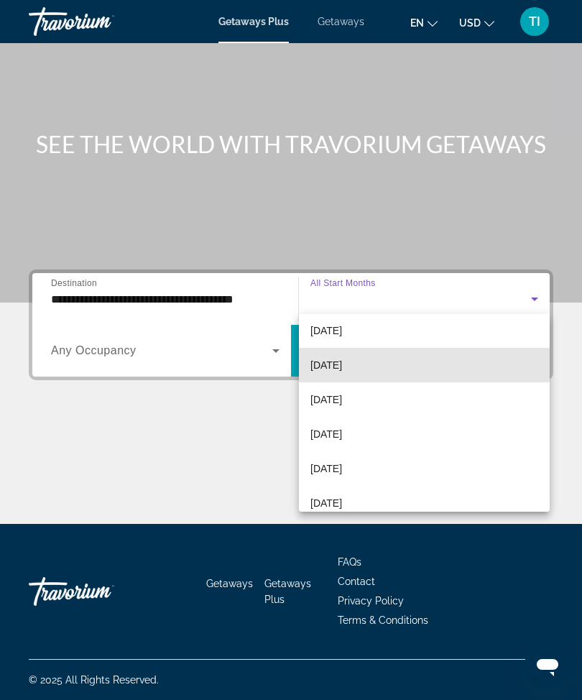
click at [371, 362] on mat-option "March 2026" at bounding box center [424, 365] width 251 height 34
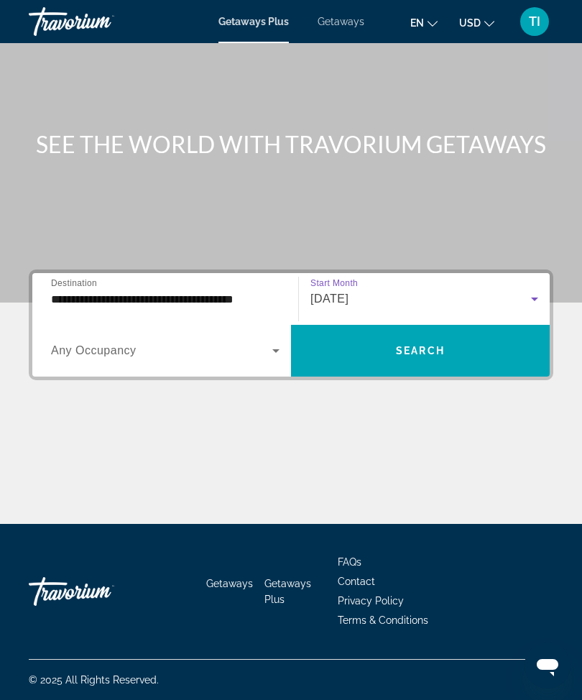
click at [423, 345] on span "Search" at bounding box center [420, 350] width 49 height 11
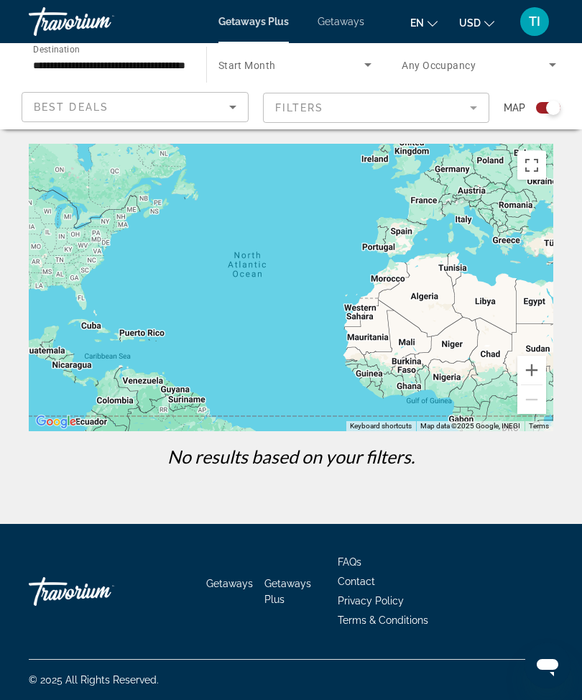
click at [349, 71] on span "Search widget" at bounding box center [291, 64] width 147 height 17
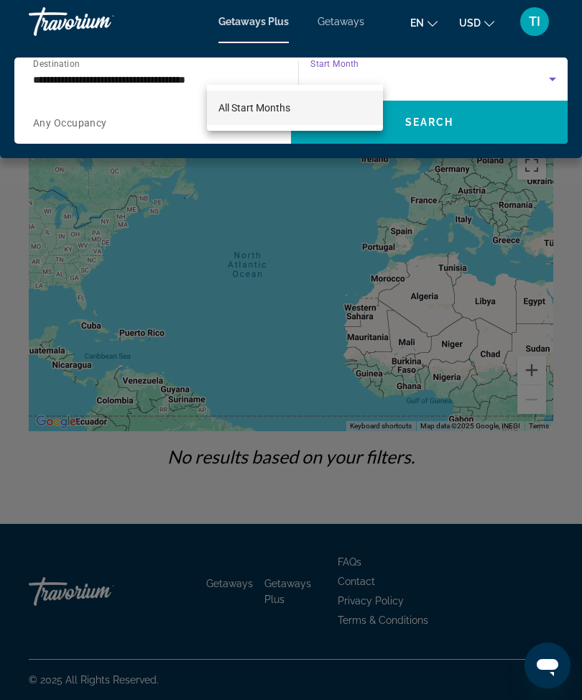
click at [151, 159] on div at bounding box center [291, 350] width 582 height 700
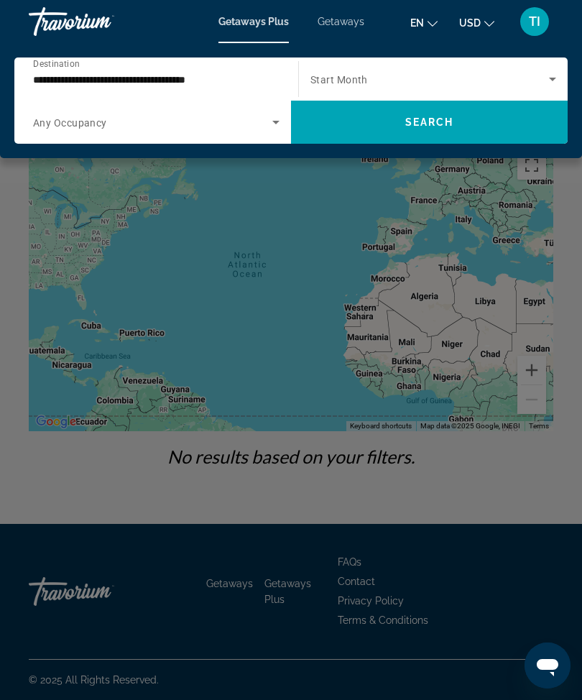
click at [401, 120] on span "Search widget" at bounding box center [429, 122] width 277 height 34
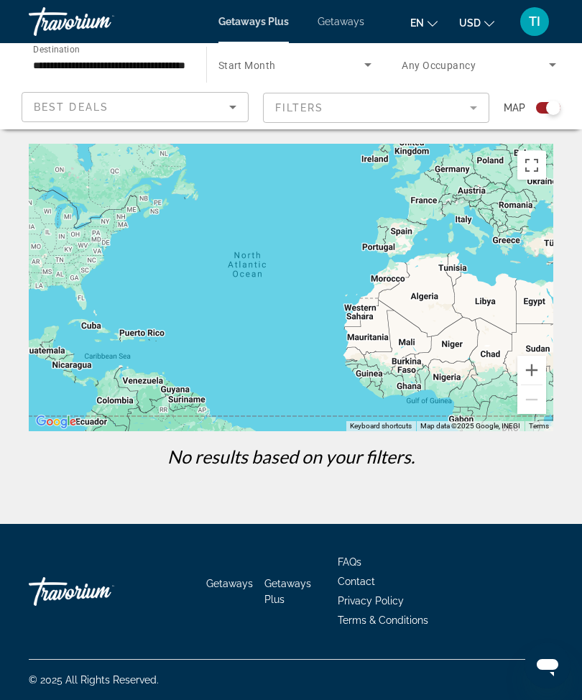
click at [344, 17] on span "Getaways" at bounding box center [341, 21] width 47 height 11
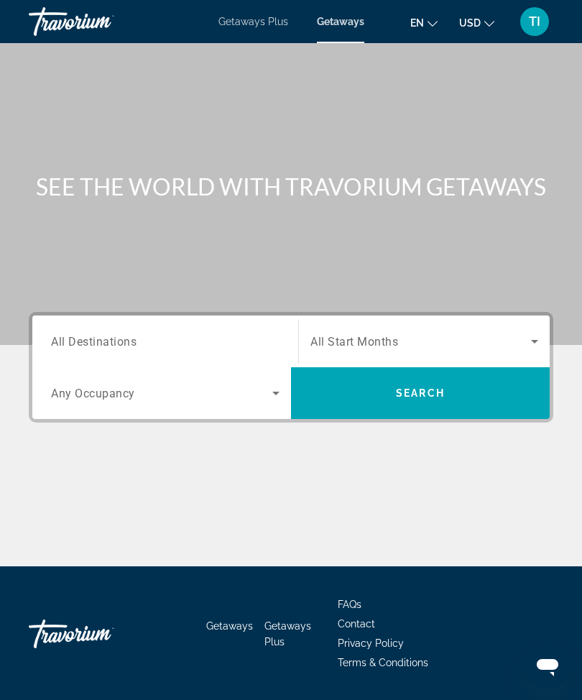
click at [234, 341] on input "Destination All Destinations" at bounding box center [165, 341] width 229 height 17
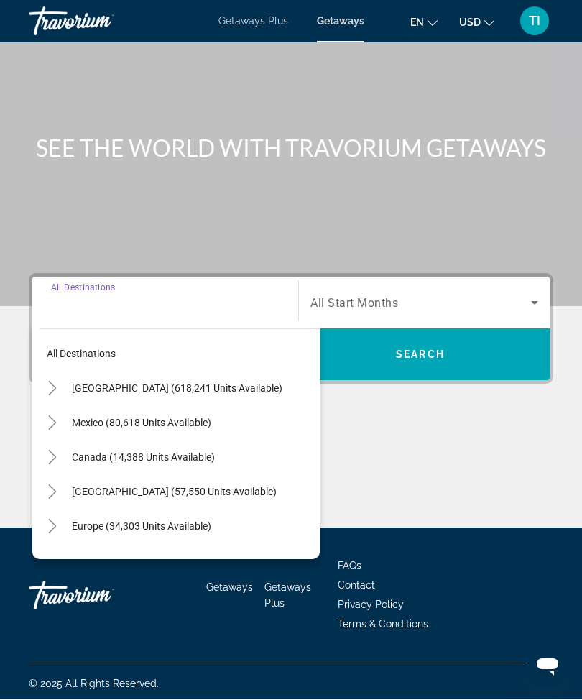
scroll to position [47, 0]
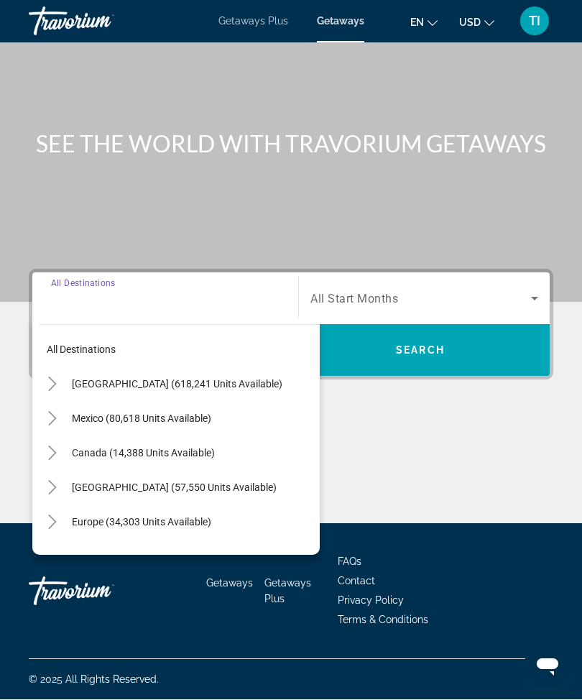
click at [55, 357] on span "Search widget" at bounding box center [180, 350] width 280 height 34
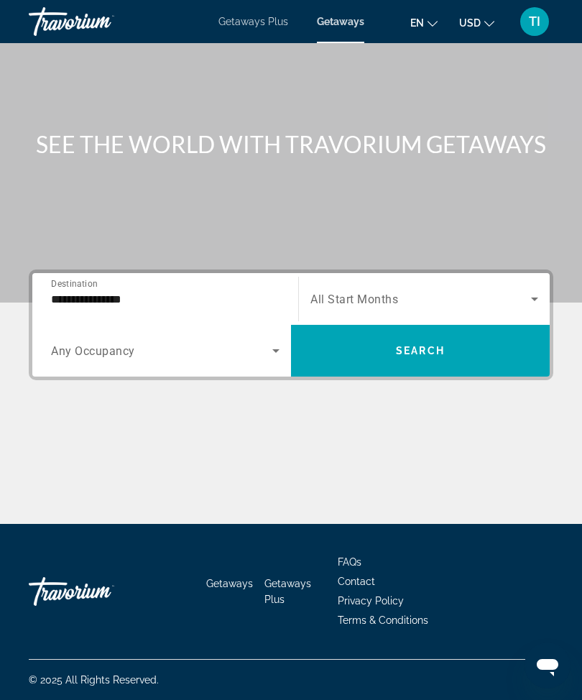
click at [51, 283] on span "Destination" at bounding box center [74, 283] width 47 height 10
click at [51, 291] on input "**********" at bounding box center [165, 299] width 229 height 17
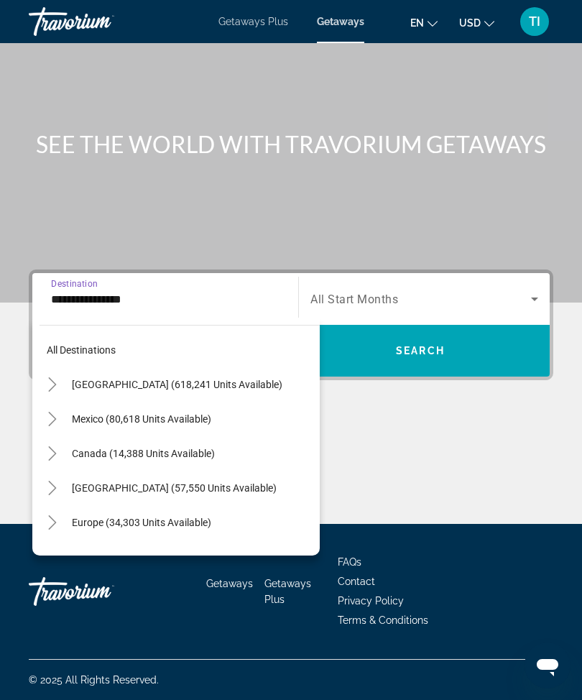
click at [47, 377] on icon "Toggle United States (618,241 units available)" at bounding box center [52, 384] width 14 height 14
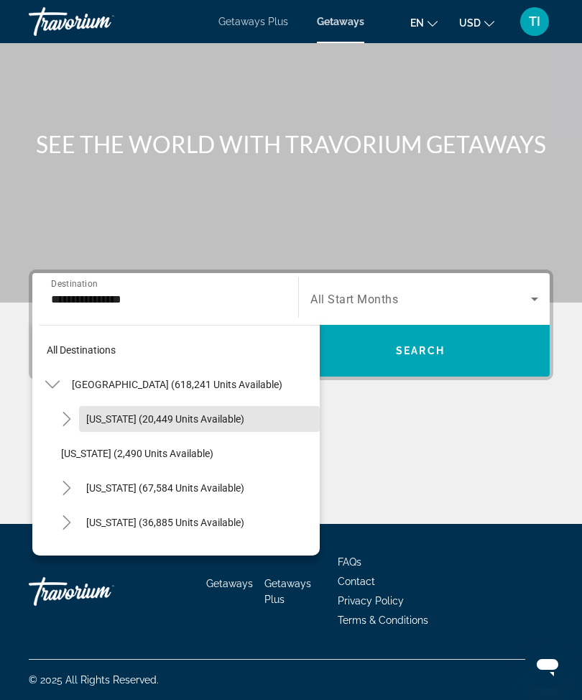
scroll to position [52, 0]
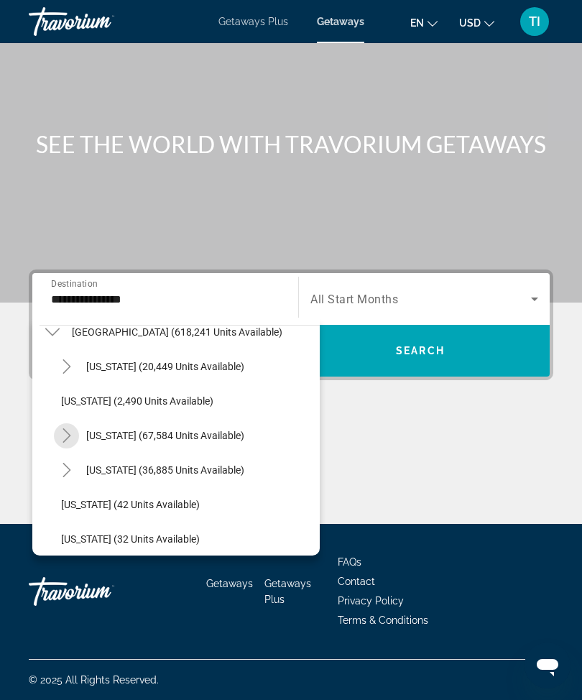
click at [61, 418] on span "Toggle California (67,584 units available)" at bounding box center [67, 435] width 34 height 34
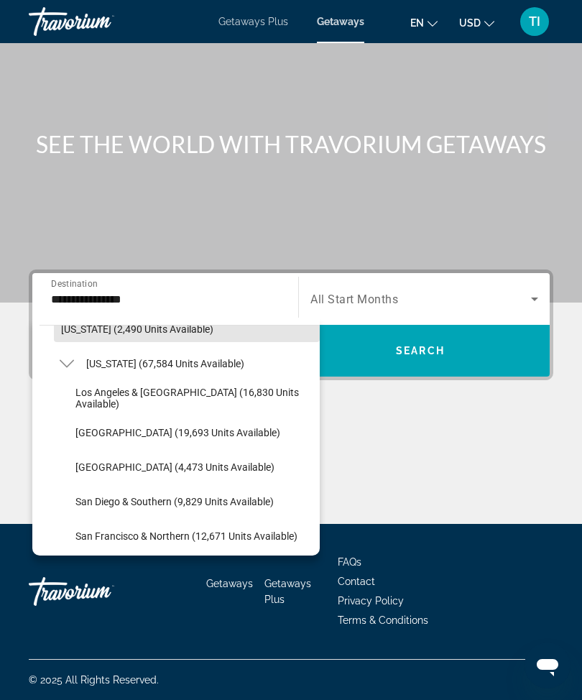
scroll to position [125, 0]
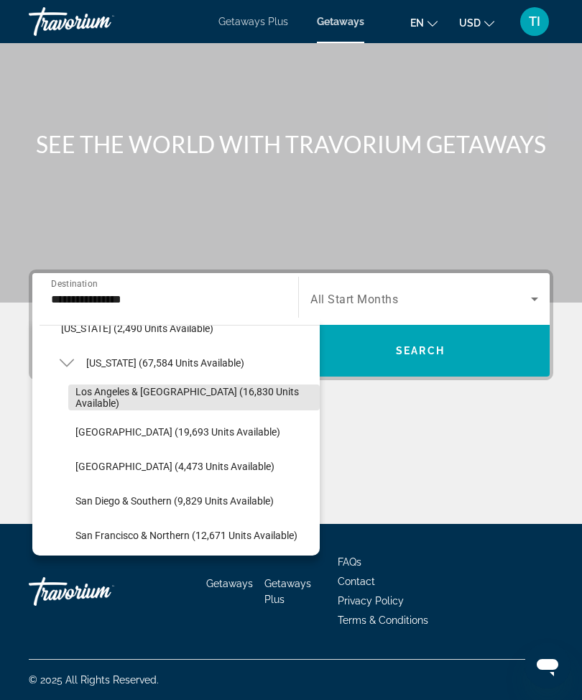
click at [230, 387] on span "Los Angeles & Anaheim (16,830 units available)" at bounding box center [193, 397] width 237 height 23
type input "**********"
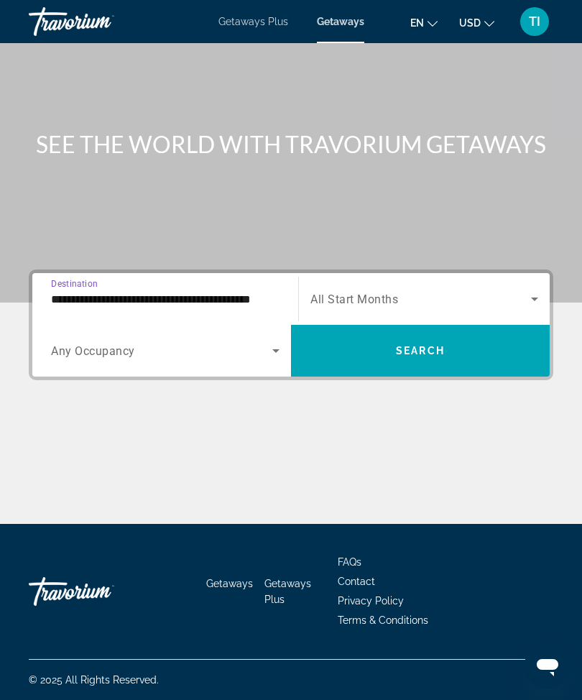
click at [460, 290] on span "Search widget" at bounding box center [420, 298] width 221 height 17
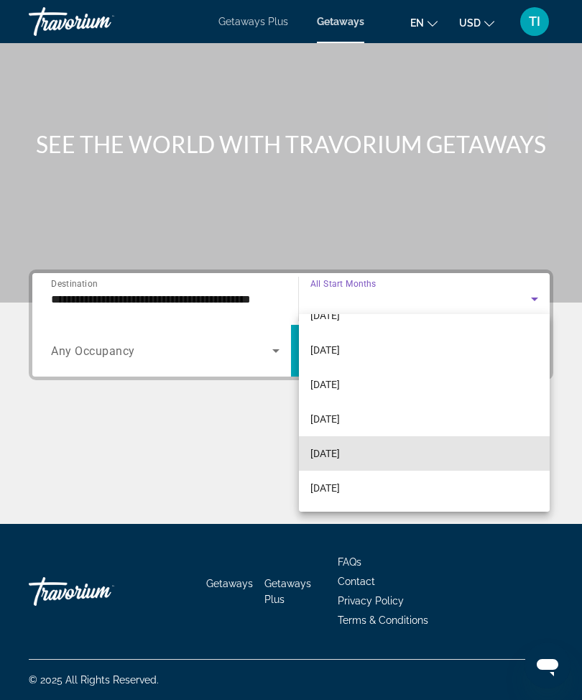
click at [368, 451] on mat-option "March 2026" at bounding box center [424, 453] width 251 height 34
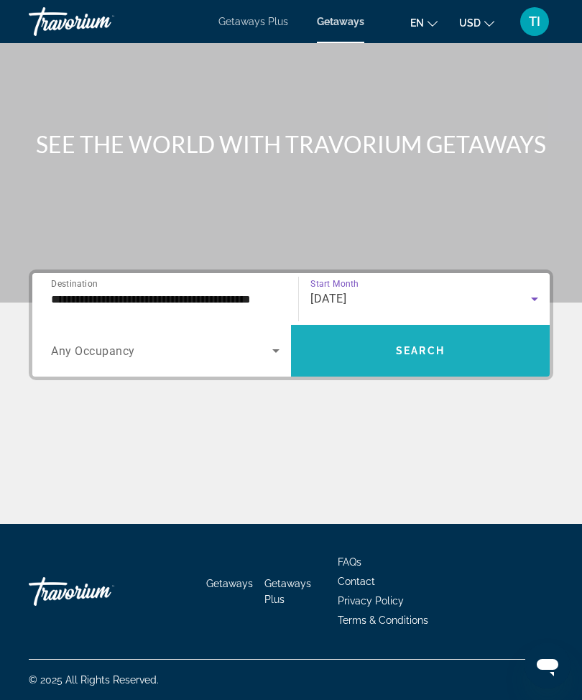
click at [393, 355] on span "Search widget" at bounding box center [420, 350] width 259 height 34
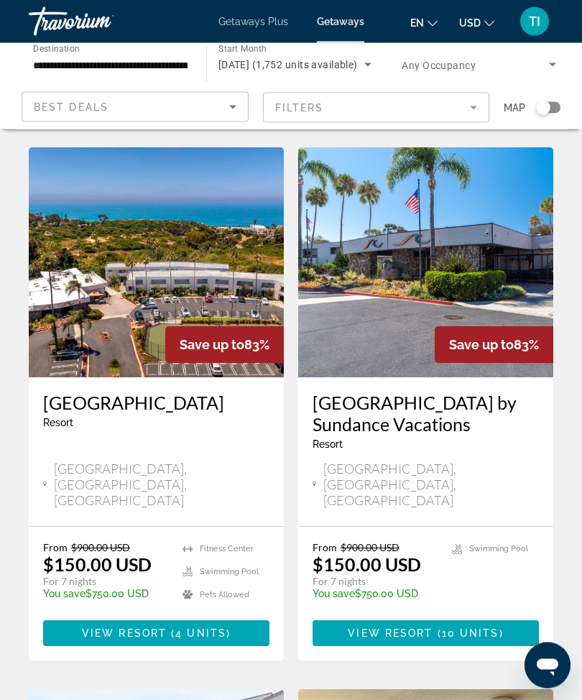
scroll to position [582, 0]
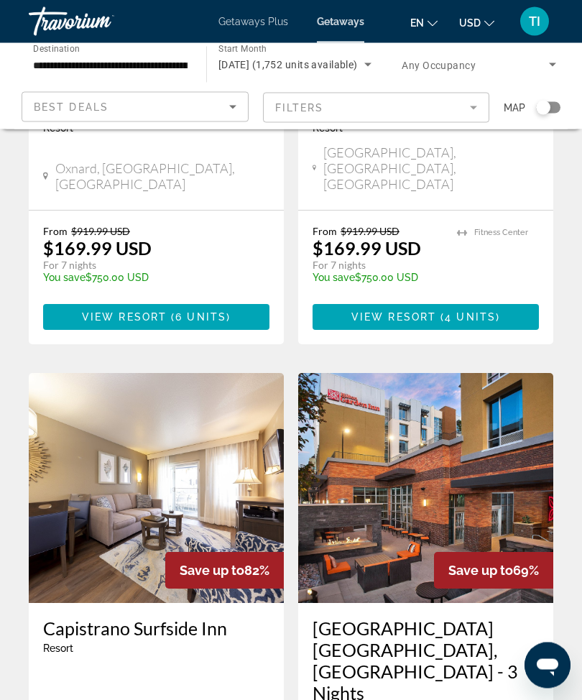
click at [404, 111] on mat-form-field "Filters" at bounding box center [376, 108] width 227 height 30
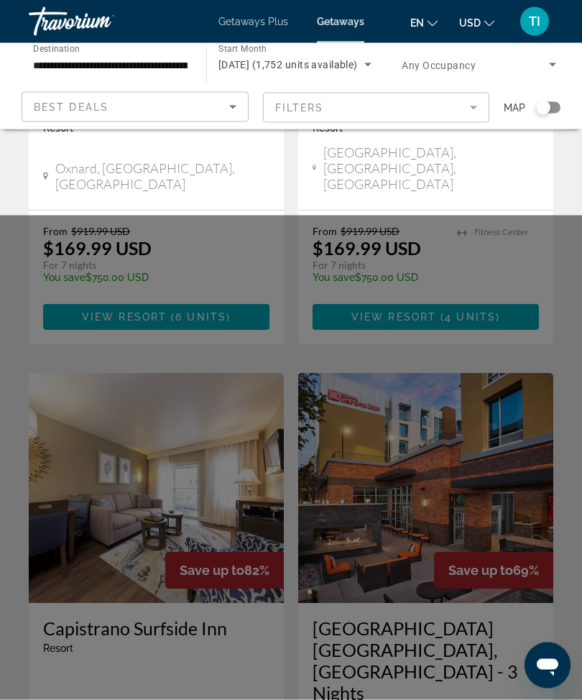
scroll to position [1411, 0]
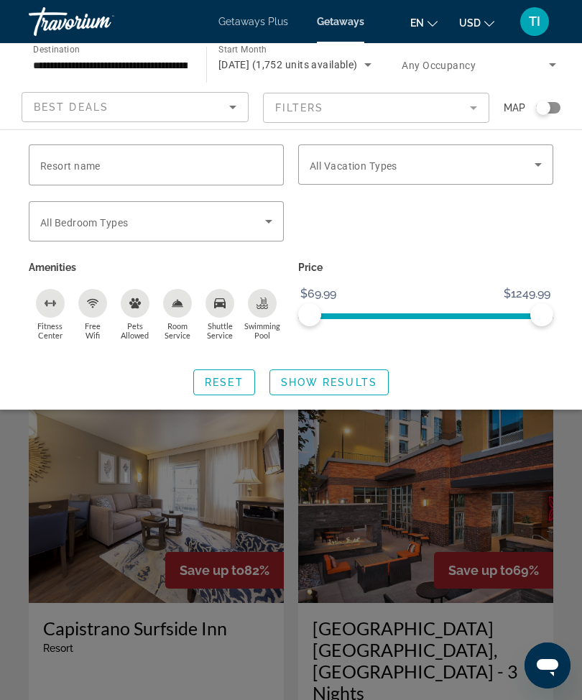
click at [477, 151] on div "Search widget" at bounding box center [426, 164] width 232 height 40
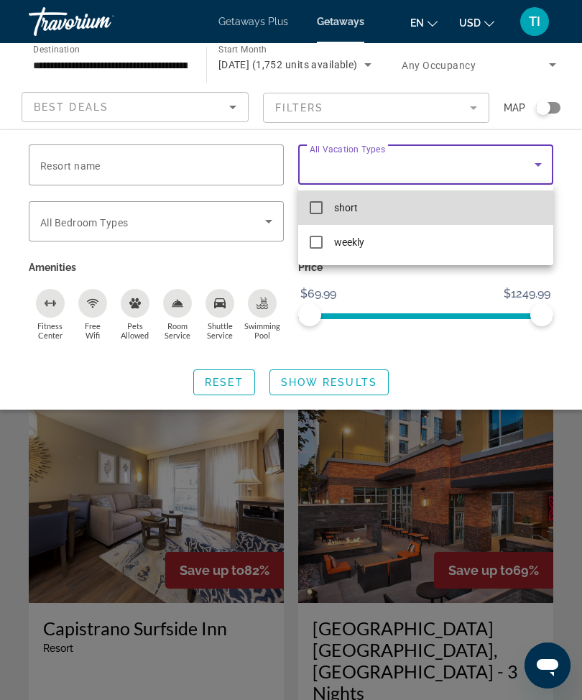
click at [433, 208] on mat-option "short" at bounding box center [425, 207] width 255 height 34
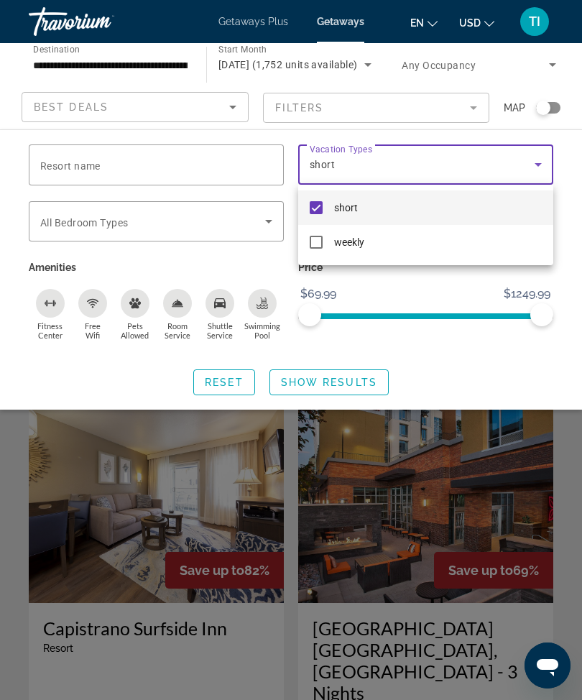
click at [507, 364] on div at bounding box center [291, 350] width 582 height 700
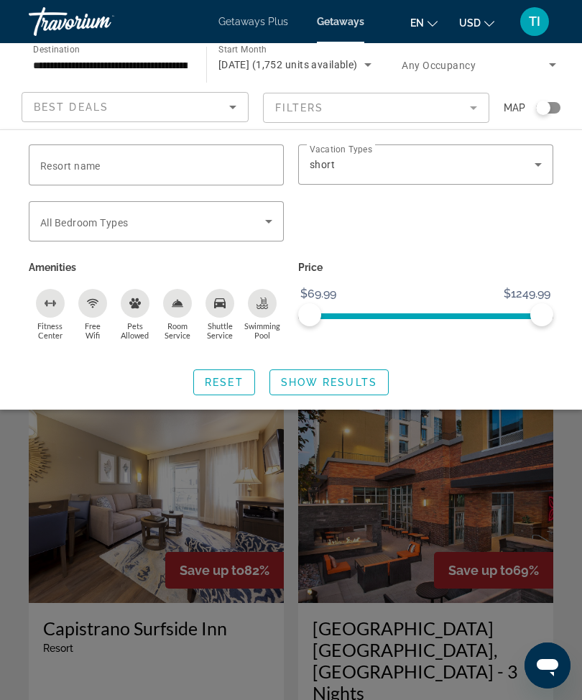
click at [364, 379] on span "Show Results" at bounding box center [329, 382] width 96 height 11
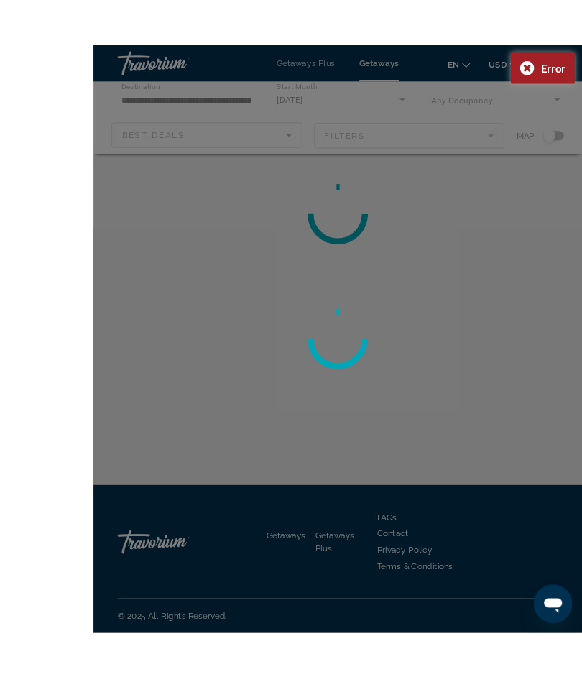
scroll to position [43, 0]
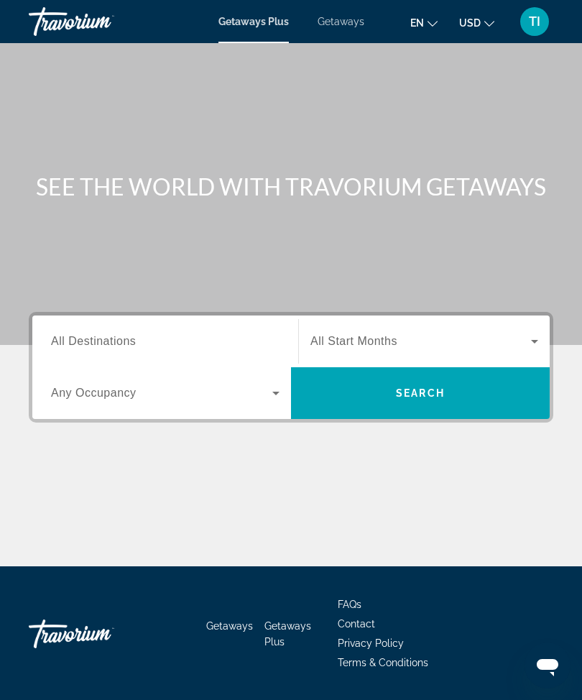
click at [333, 22] on span "Getaways" at bounding box center [341, 21] width 47 height 11
click at [223, 341] on input "Destination All Destinations" at bounding box center [165, 341] width 229 height 17
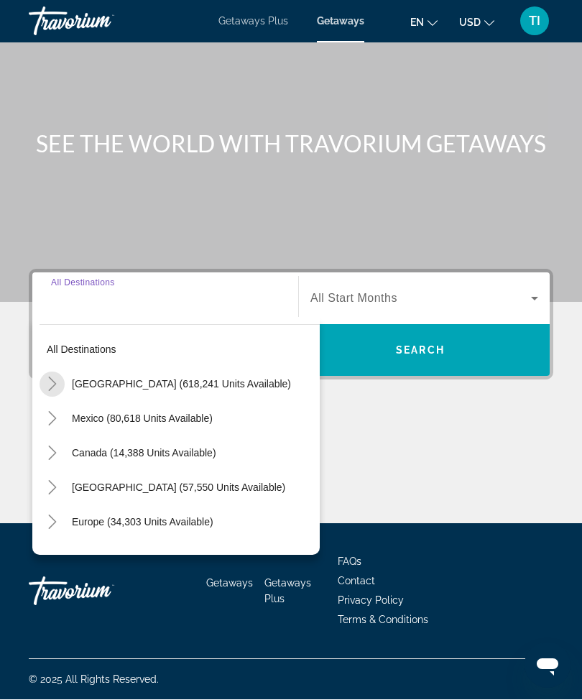
click at [46, 372] on mat-icon "Toggle United States (618,241 units available)" at bounding box center [52, 384] width 25 height 25
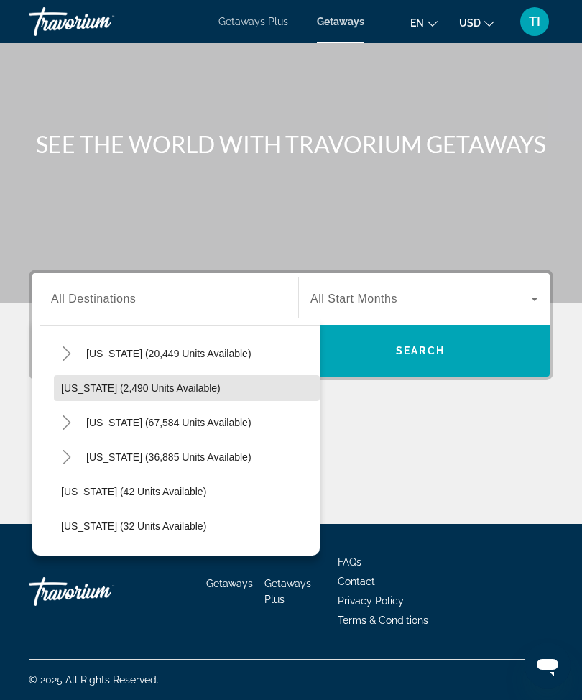
scroll to position [66, 0]
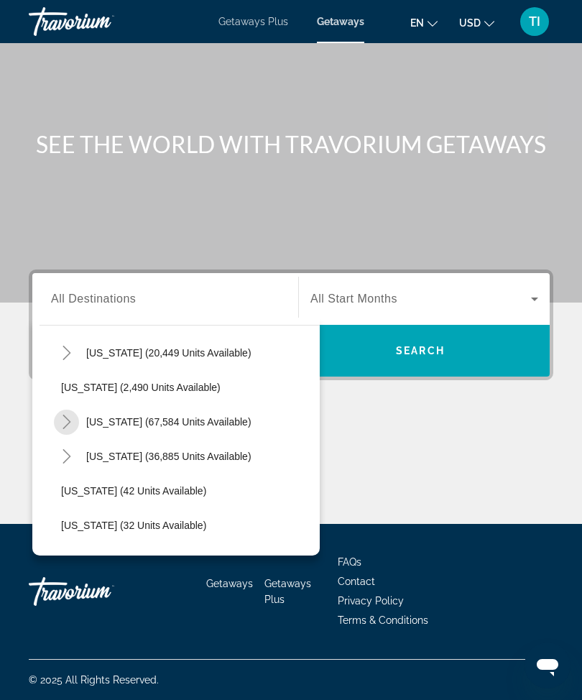
click at [68, 410] on mat-icon "Toggle California (67,584 units available)" at bounding box center [66, 422] width 25 height 25
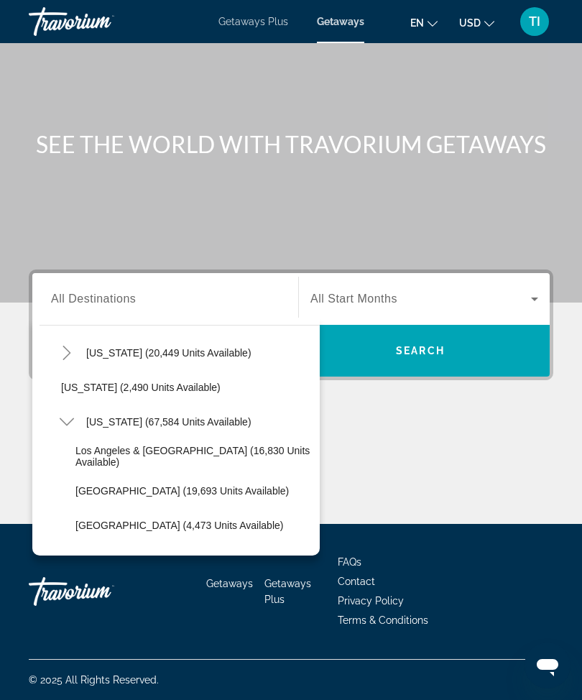
click at [276, 451] on span "Los Angeles & Anaheim (16,830 units available)" at bounding box center [193, 456] width 237 height 23
type input "**********"
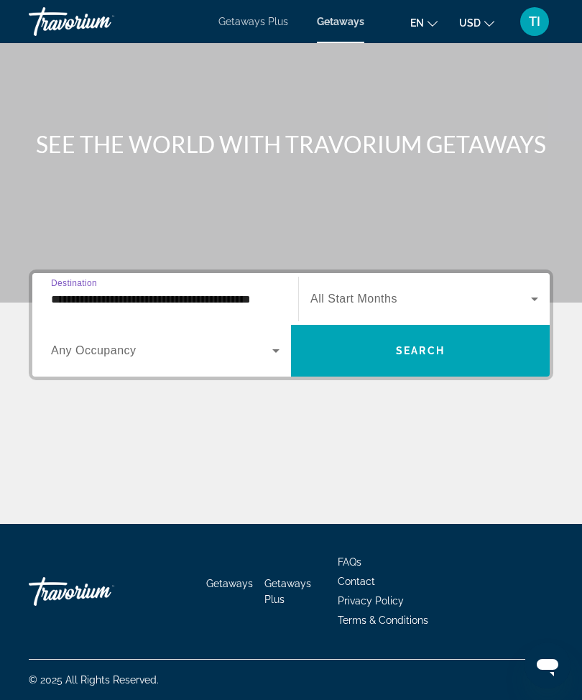
click at [446, 279] on div "Search widget" at bounding box center [424, 299] width 228 height 40
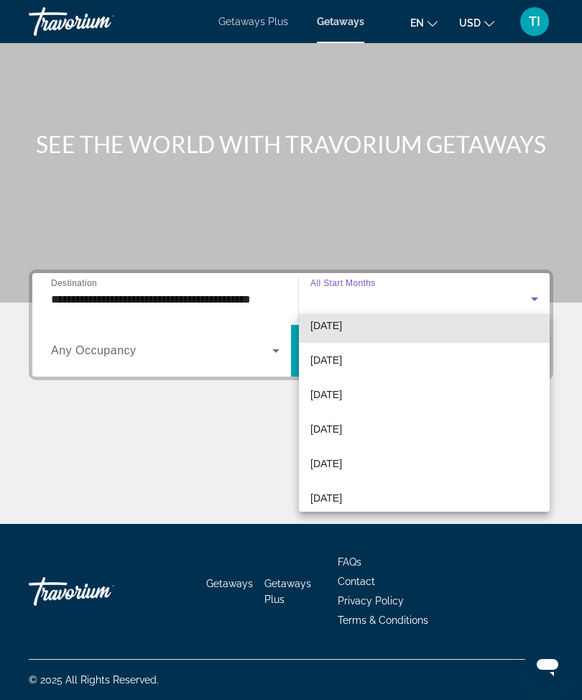
scroll to position [125, 0]
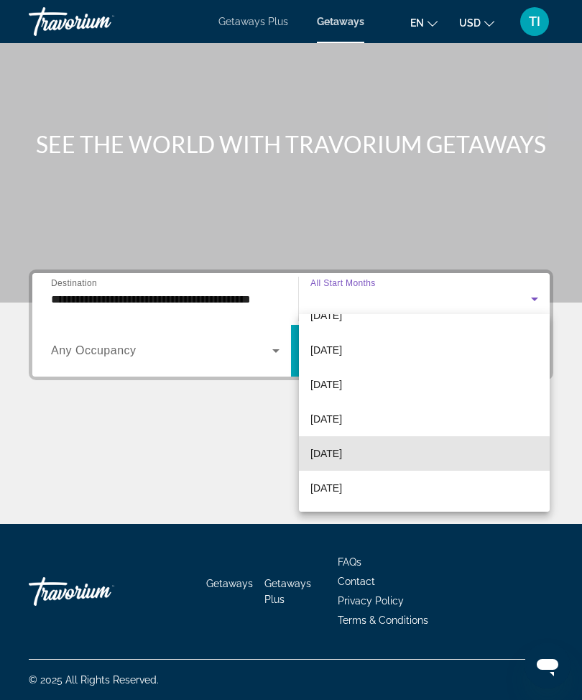
click at [385, 459] on mat-option "March 2026" at bounding box center [424, 453] width 251 height 34
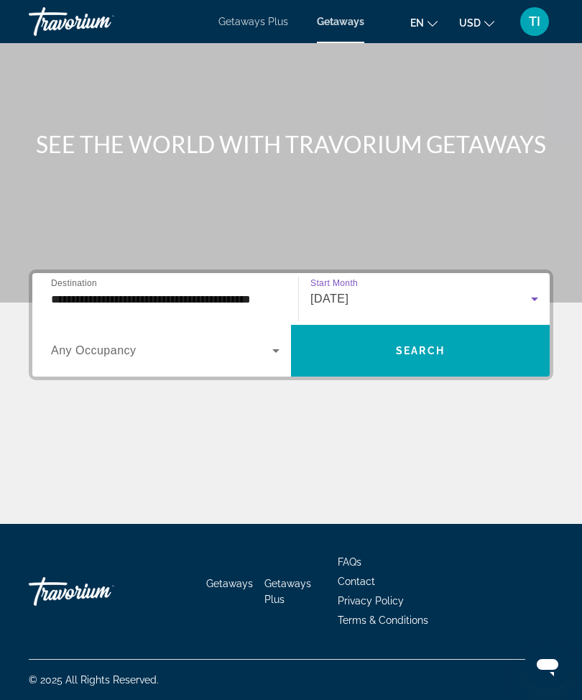
click at [488, 359] on span "Search widget" at bounding box center [420, 350] width 259 height 34
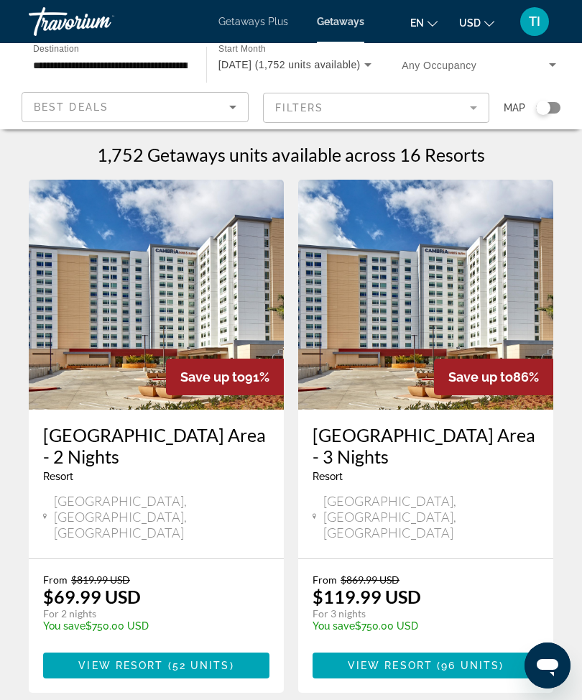
click at [415, 151] on h1 "1,752 Getaways units available across 16 Resorts" at bounding box center [291, 155] width 388 height 22
click at [464, 153] on h1 "1,752 Getaways units available across 16 Resorts" at bounding box center [291, 155] width 388 height 22
click at [456, 149] on h1 "1,752 Getaways units available across 16 Resorts" at bounding box center [291, 155] width 388 height 22
click at [471, 157] on h1 "1,752 Getaways units available across 16 Resorts" at bounding box center [291, 155] width 388 height 22
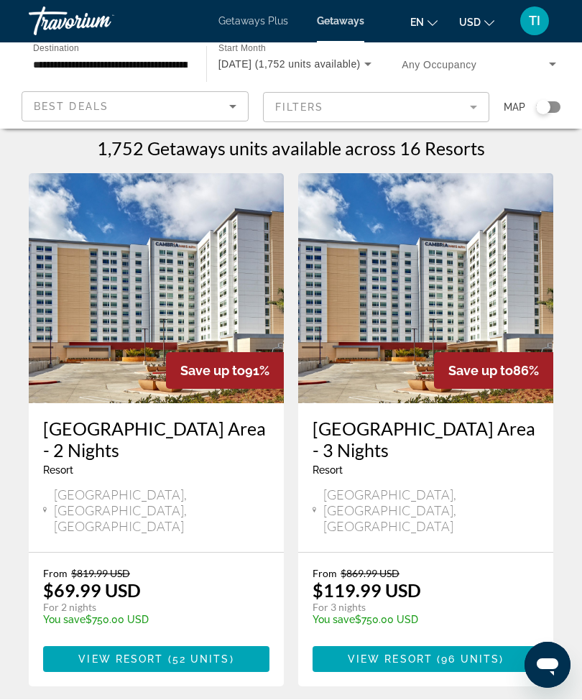
click at [460, 114] on mat-form-field "Filters" at bounding box center [376, 108] width 227 height 30
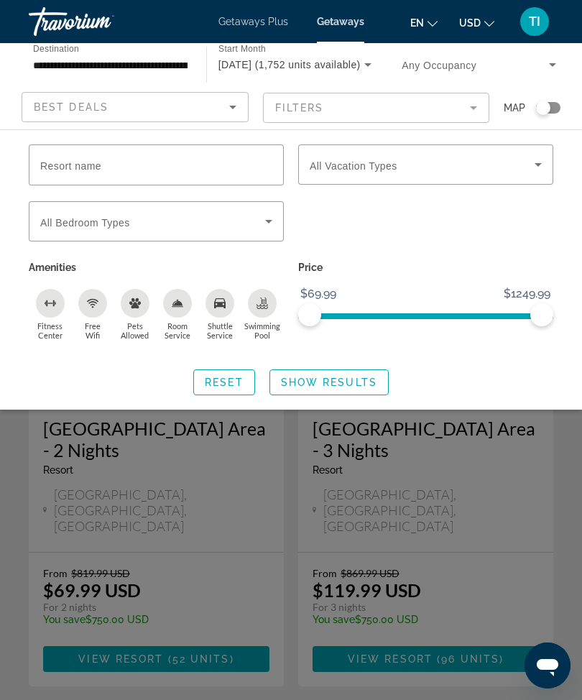
click at [508, 165] on span "Search widget" at bounding box center [422, 164] width 225 height 17
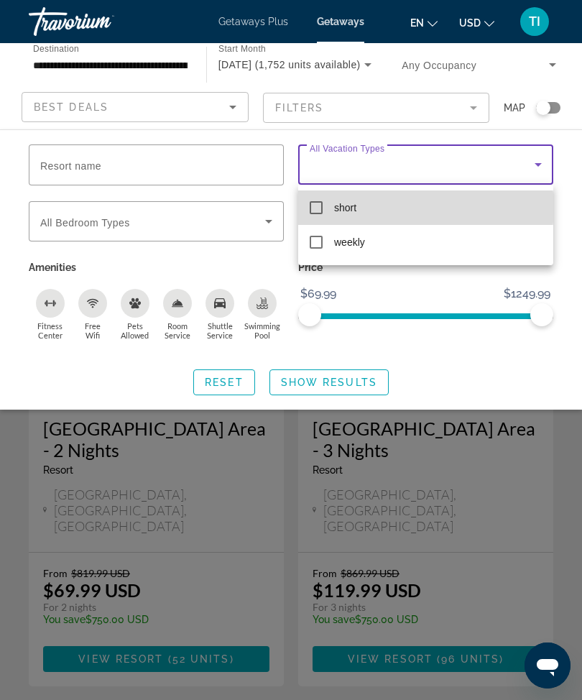
click at [411, 208] on mat-option "short" at bounding box center [425, 207] width 255 height 34
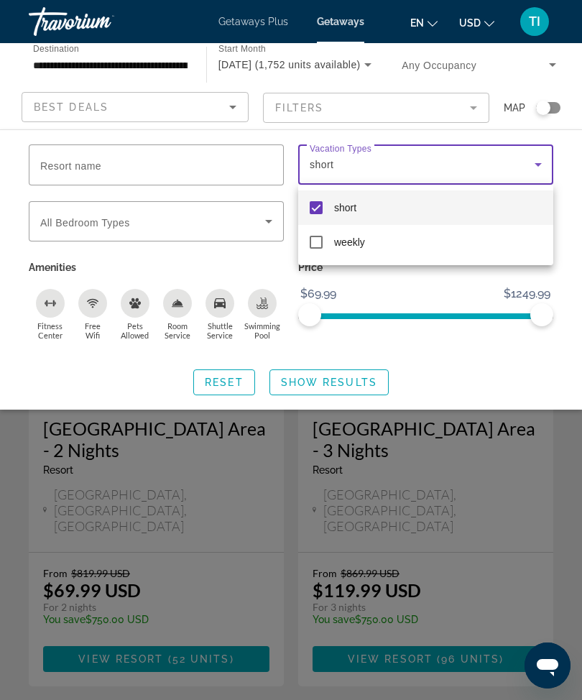
click at [379, 369] on div at bounding box center [291, 350] width 582 height 700
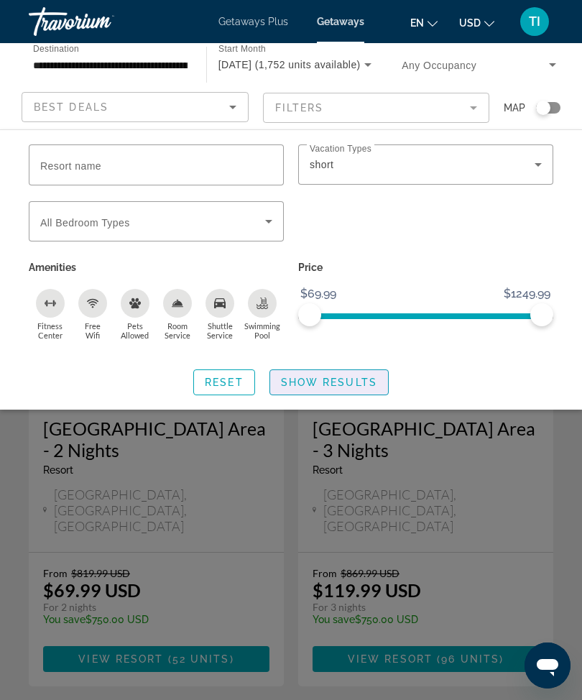
click at [359, 368] on span "Search widget" at bounding box center [329, 382] width 118 height 34
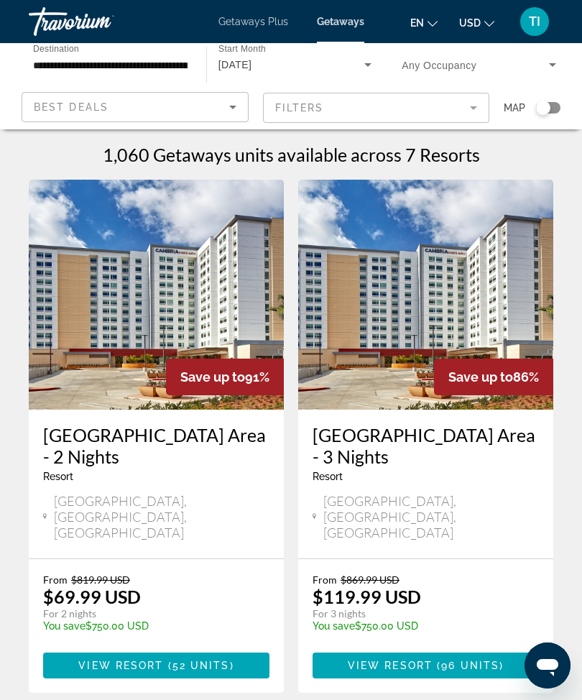
click at [428, 102] on mat-form-field "Filters" at bounding box center [376, 108] width 227 height 30
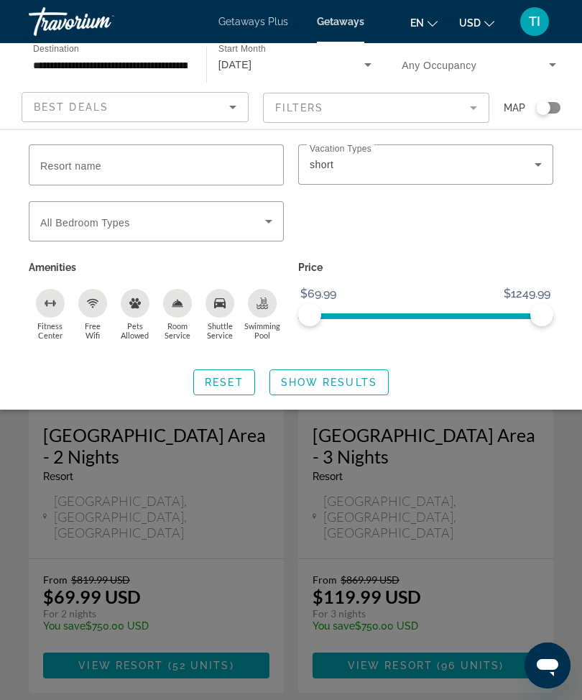
click at [523, 170] on div "short" at bounding box center [422, 164] width 225 height 17
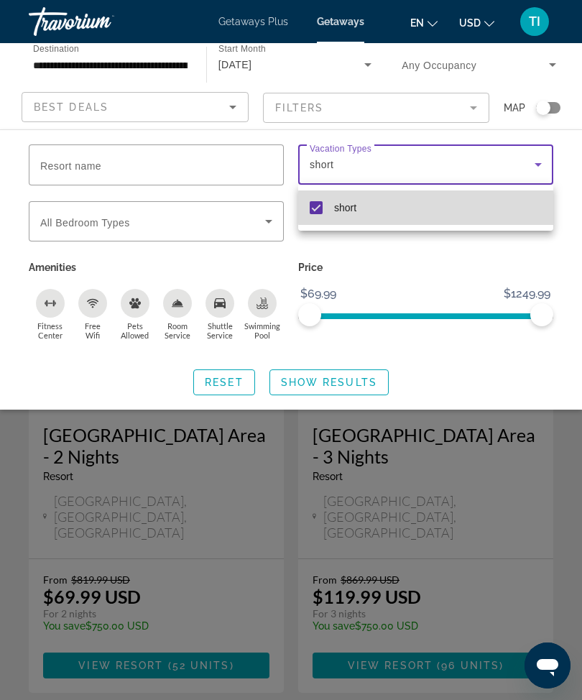
click at [456, 208] on mat-option "short" at bounding box center [425, 207] width 255 height 34
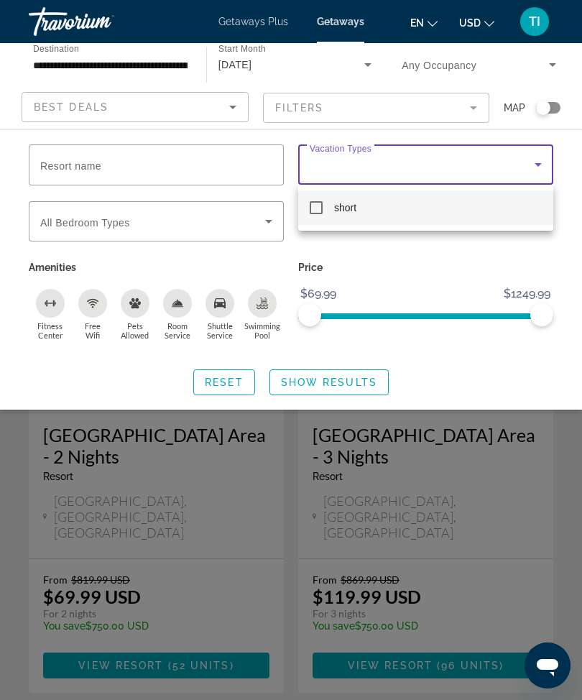
click at [280, 216] on div at bounding box center [291, 350] width 582 height 700
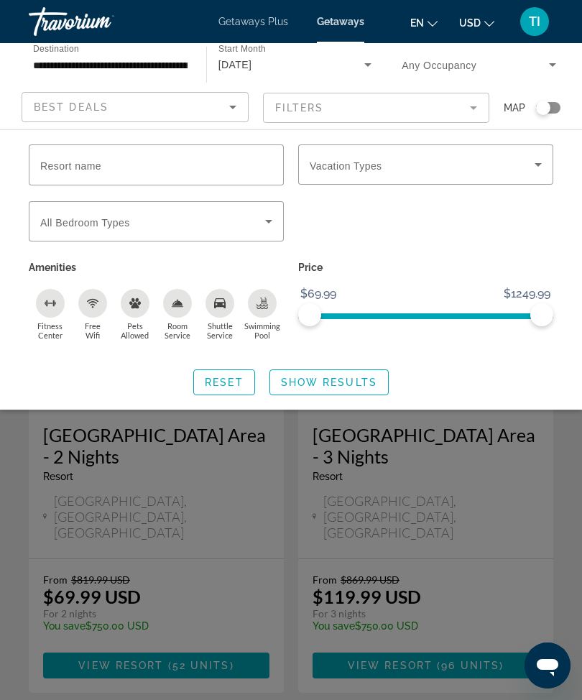
click at [260, 222] on icon "Search widget" at bounding box center [268, 221] width 17 height 17
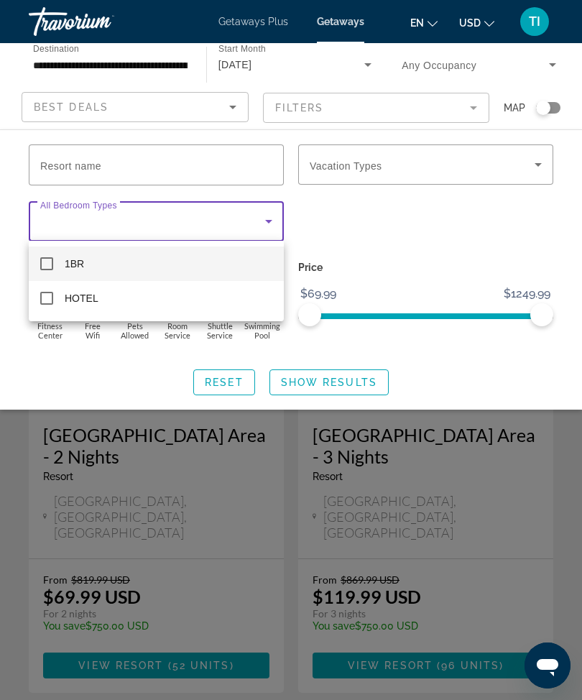
click at [251, 222] on div at bounding box center [291, 350] width 582 height 700
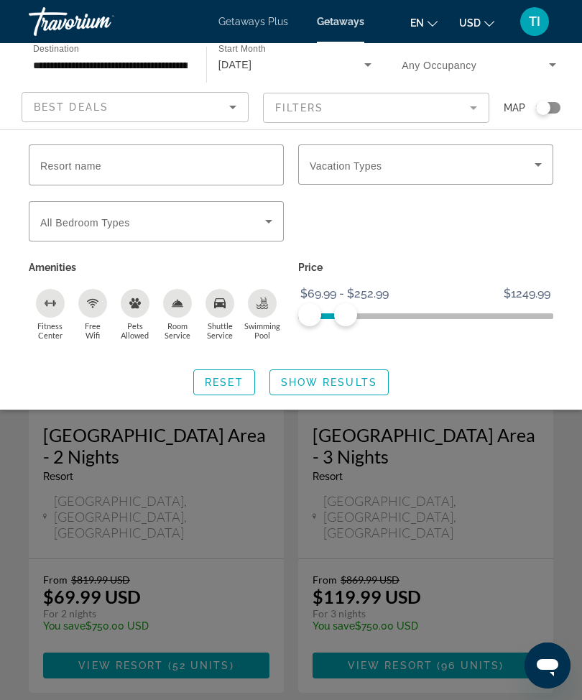
click at [372, 381] on span "Show Results" at bounding box center [329, 382] width 96 height 11
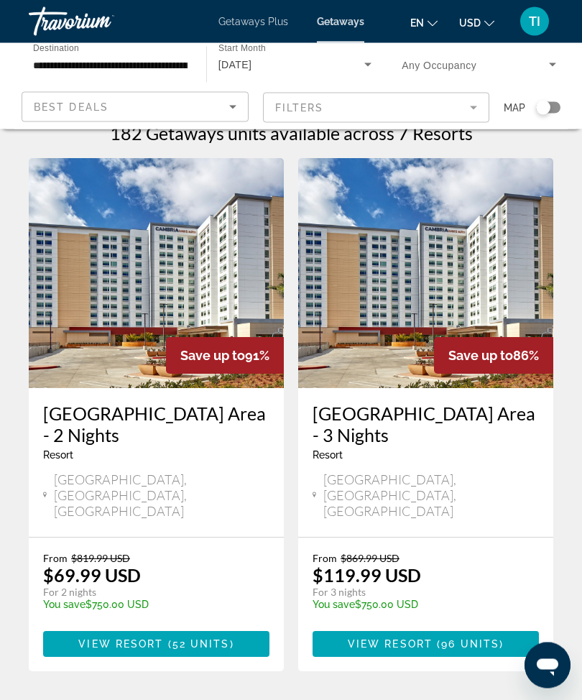
click at [432, 102] on mat-form-field "Filters" at bounding box center [376, 108] width 227 height 30
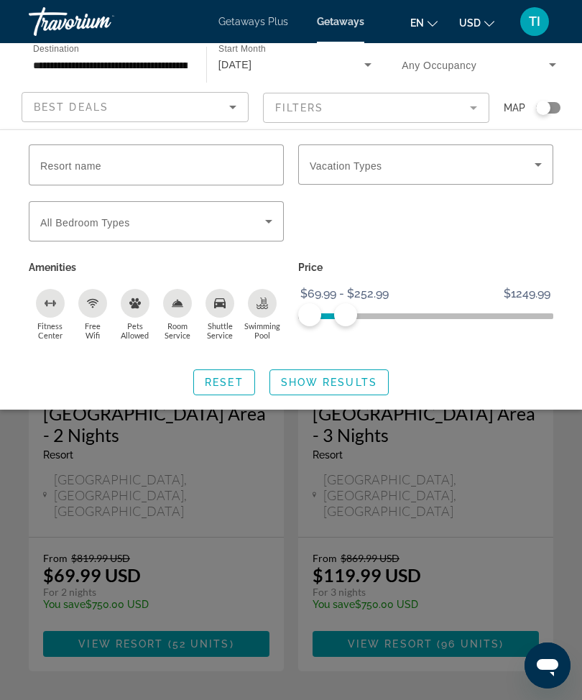
click at [226, 379] on span "Reset" at bounding box center [224, 382] width 39 height 11
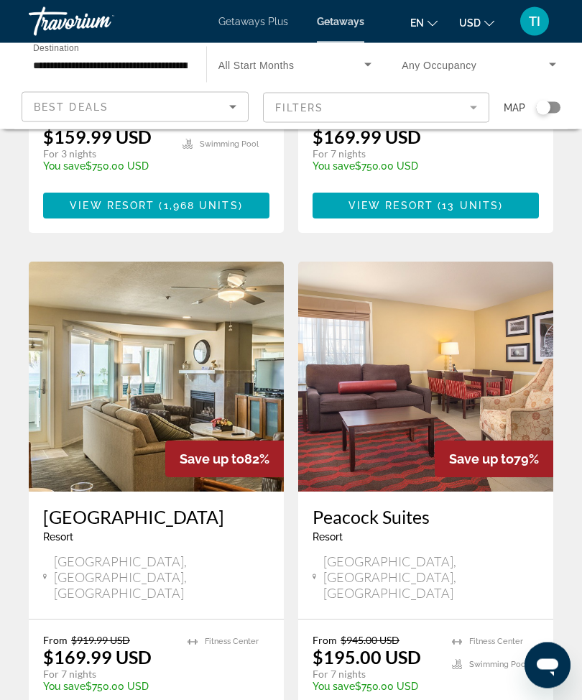
scroll to position [2649, 0]
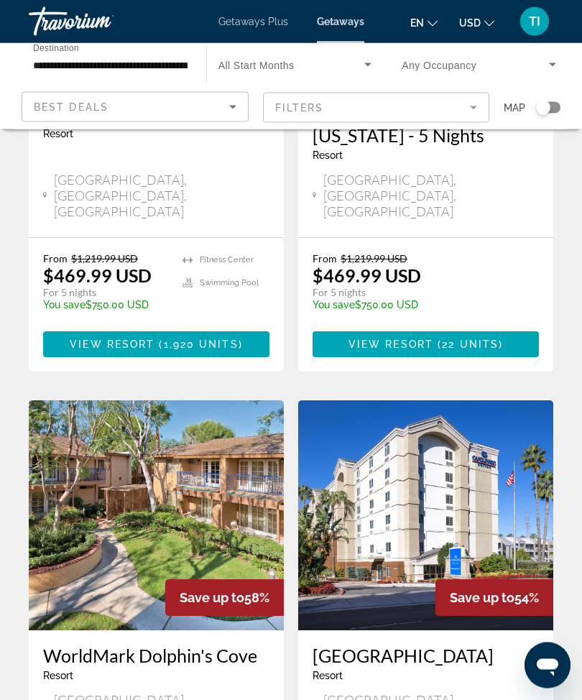
scroll to position [2598, 0]
